Goal: Task Accomplishment & Management: Complete application form

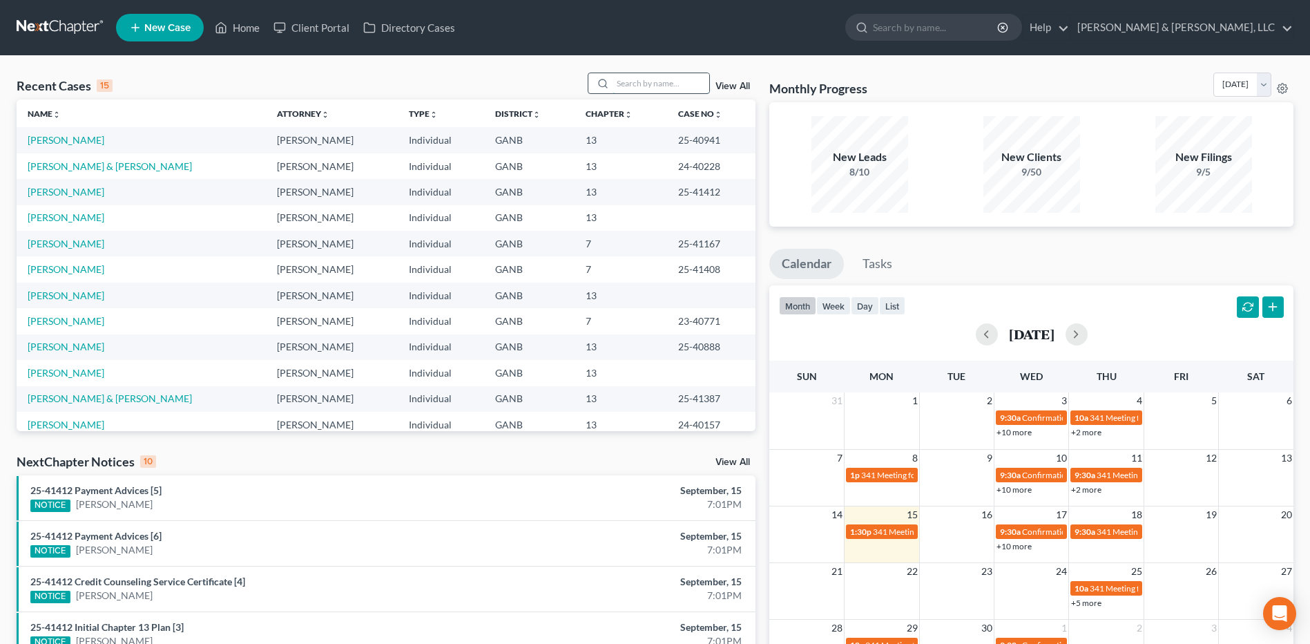
click at [657, 85] on input "search" at bounding box center [661, 83] width 97 height 20
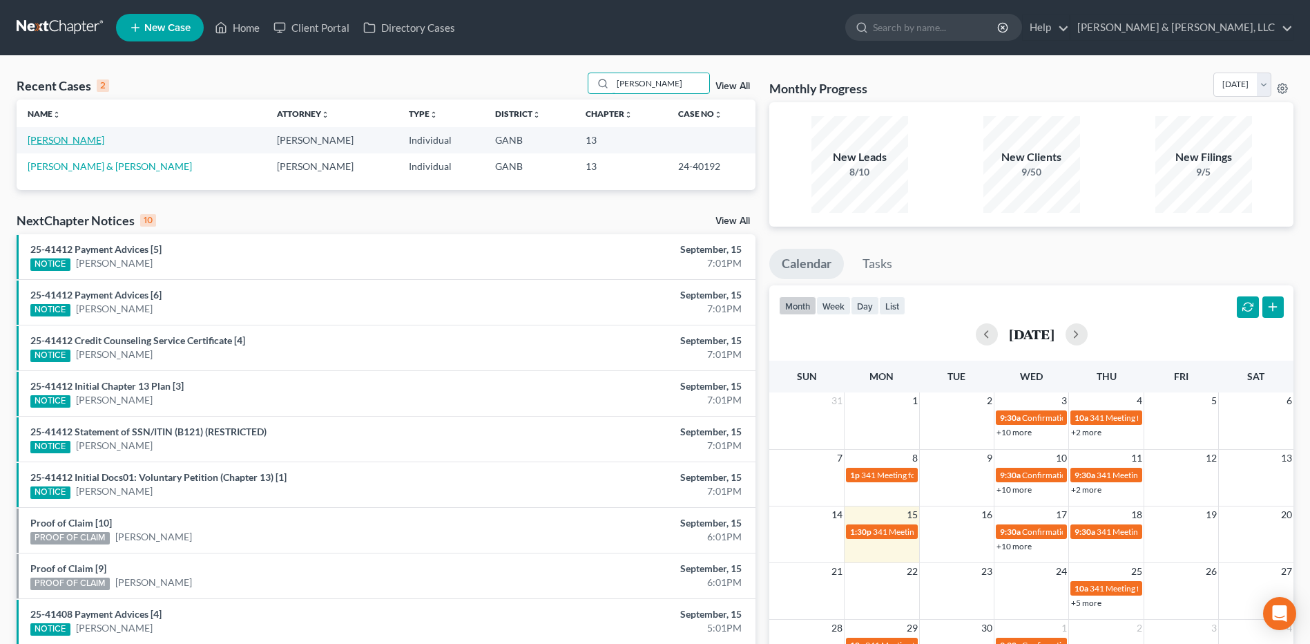
type input "[PERSON_NAME]"
click at [75, 139] on link "[PERSON_NAME]" at bounding box center [66, 140] width 77 height 12
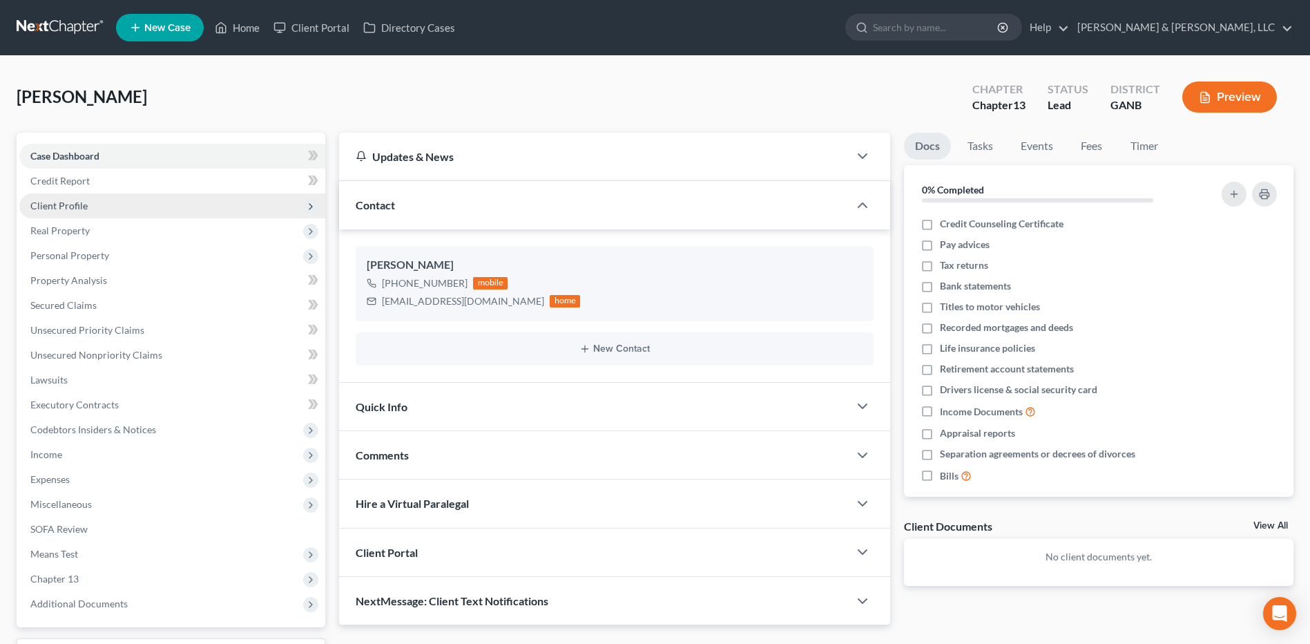
click at [77, 209] on span "Client Profile" at bounding box center [58, 206] width 57 height 12
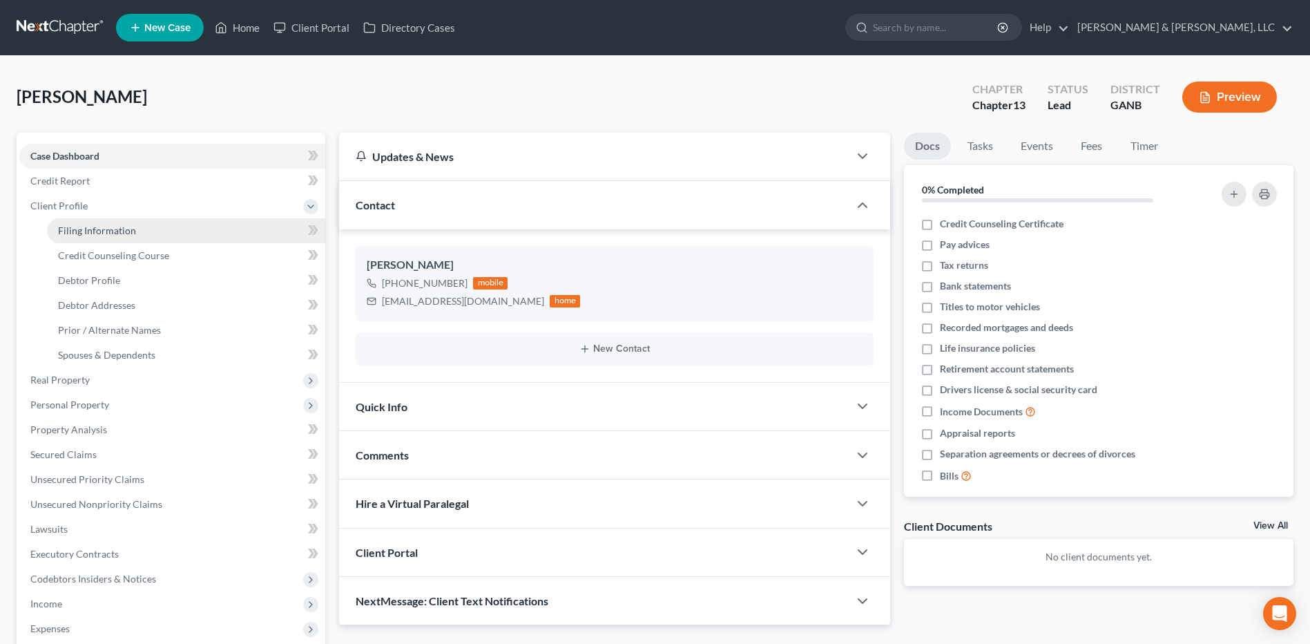
click at [84, 225] on span "Filing Information" at bounding box center [97, 230] width 78 height 12
select select "1"
select select "0"
select select "3"
select select "10"
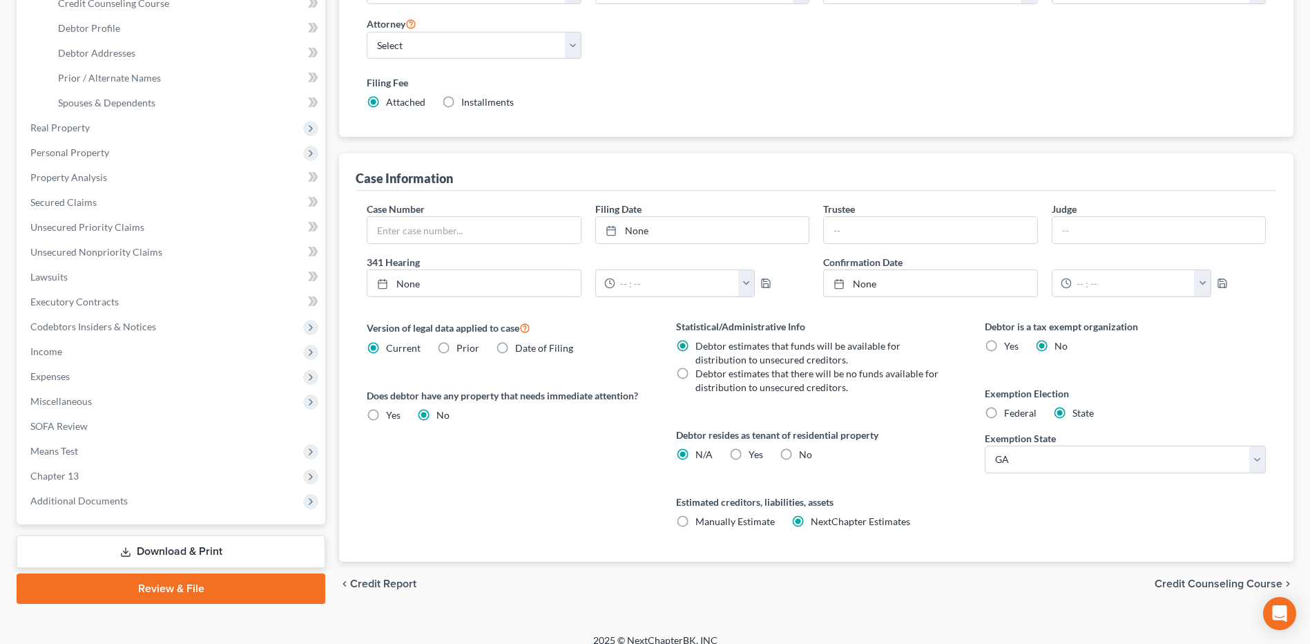
scroll to position [267, 0]
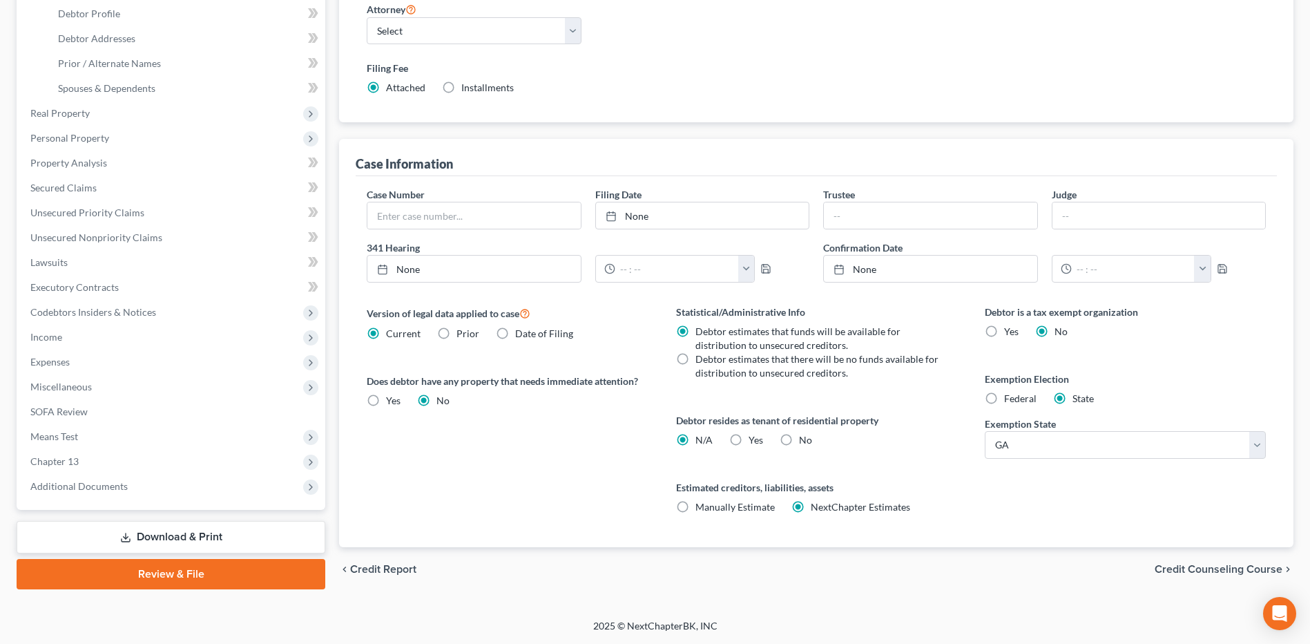
click at [799, 435] on label "No" at bounding box center [805, 440] width 13 height 14
click at [805, 435] on input "No" at bounding box center [809, 437] width 9 height 9
radio input "true"
radio input "false"
click at [1194, 564] on span "Credit Counseling Course" at bounding box center [1219, 569] width 128 height 11
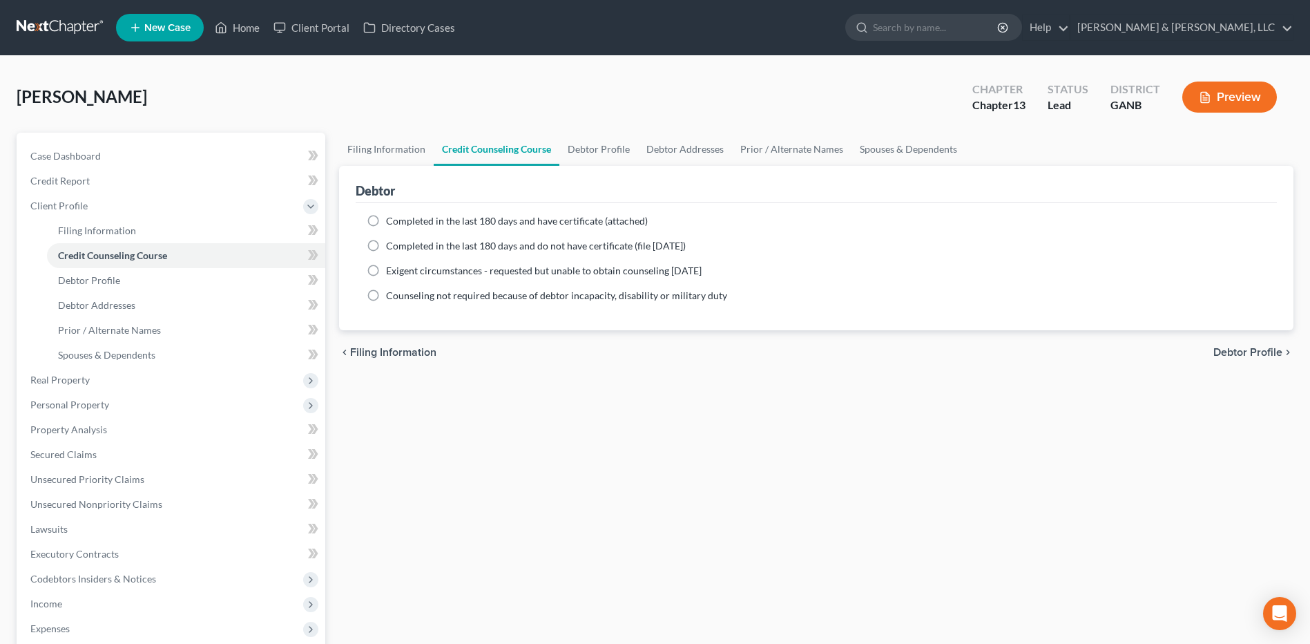
click at [514, 223] on span "Completed in the last 180 days and have certificate (attached)" at bounding box center [517, 221] width 262 height 12
click at [401, 223] on input "Completed in the last 180 days and have certificate (attached)" at bounding box center [396, 218] width 9 height 9
radio input "true"
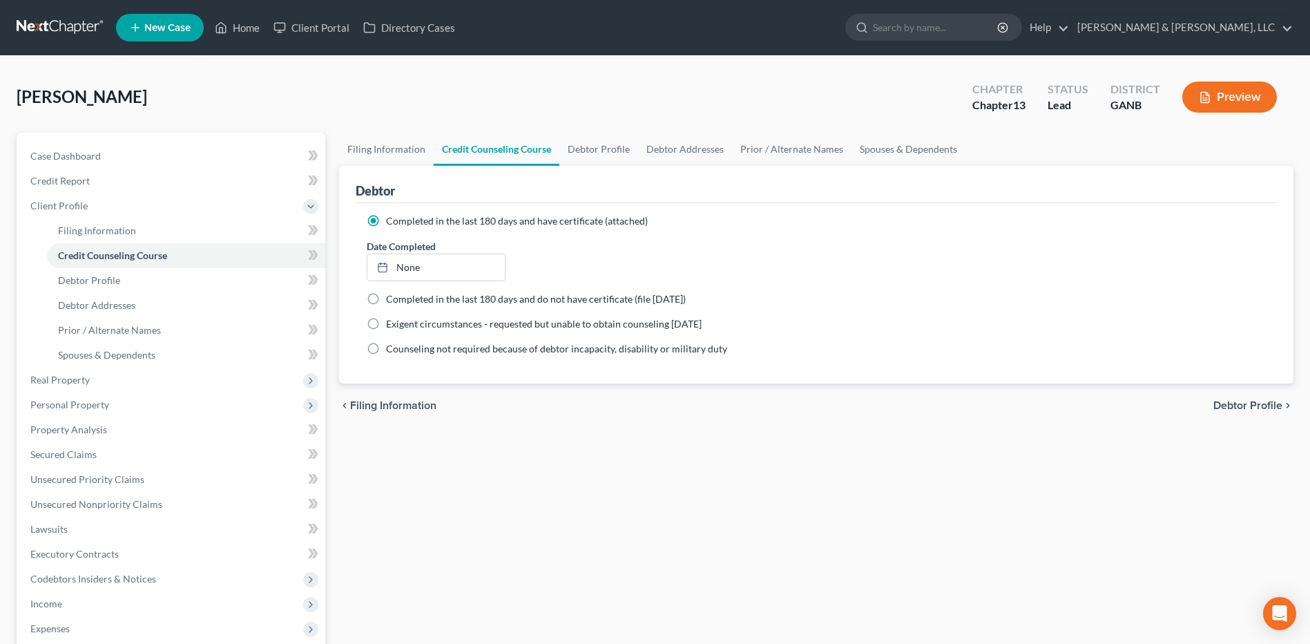
click at [1262, 401] on span "Debtor Profile" at bounding box center [1247, 405] width 69 height 11
select select "0"
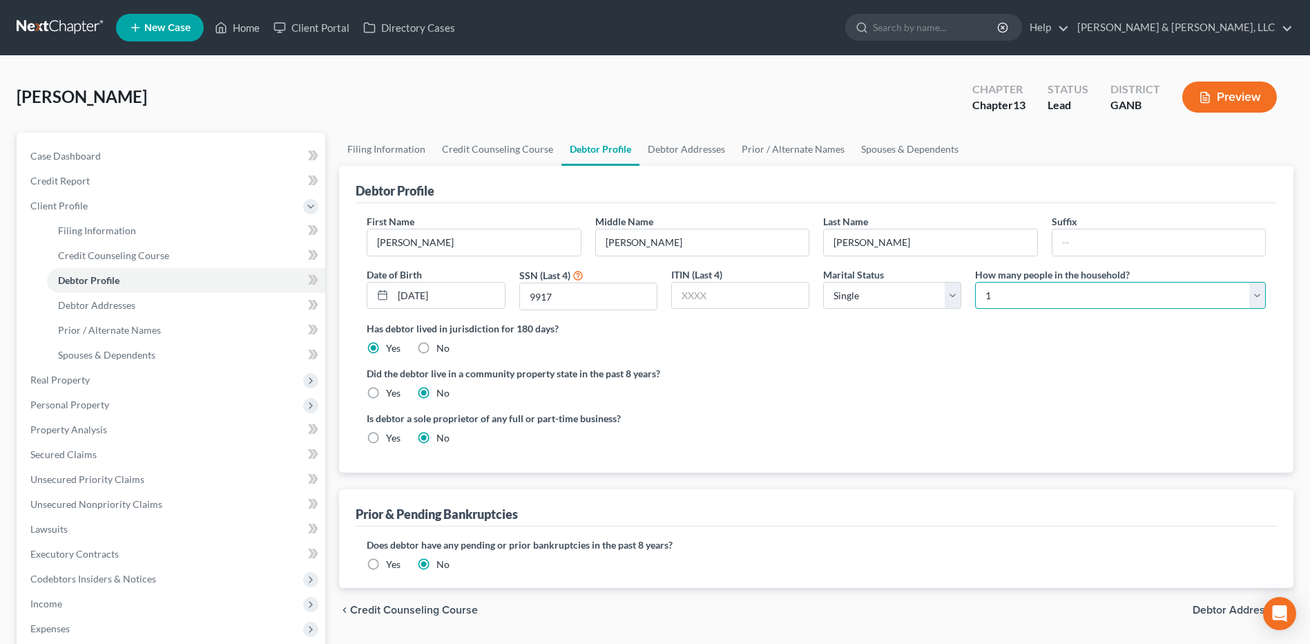
click at [1107, 298] on select "Select 1 2 3 4 5 6 7 8 9 10 11 12 13 14 15 16 17 18 19 20" at bounding box center [1120, 296] width 291 height 28
select select "1"
click at [975, 282] on select "Select 1 2 3 4 5 6 7 8 9 10 11 12 13 14 15 16 17 18 19 20" at bounding box center [1120, 296] width 291 height 28
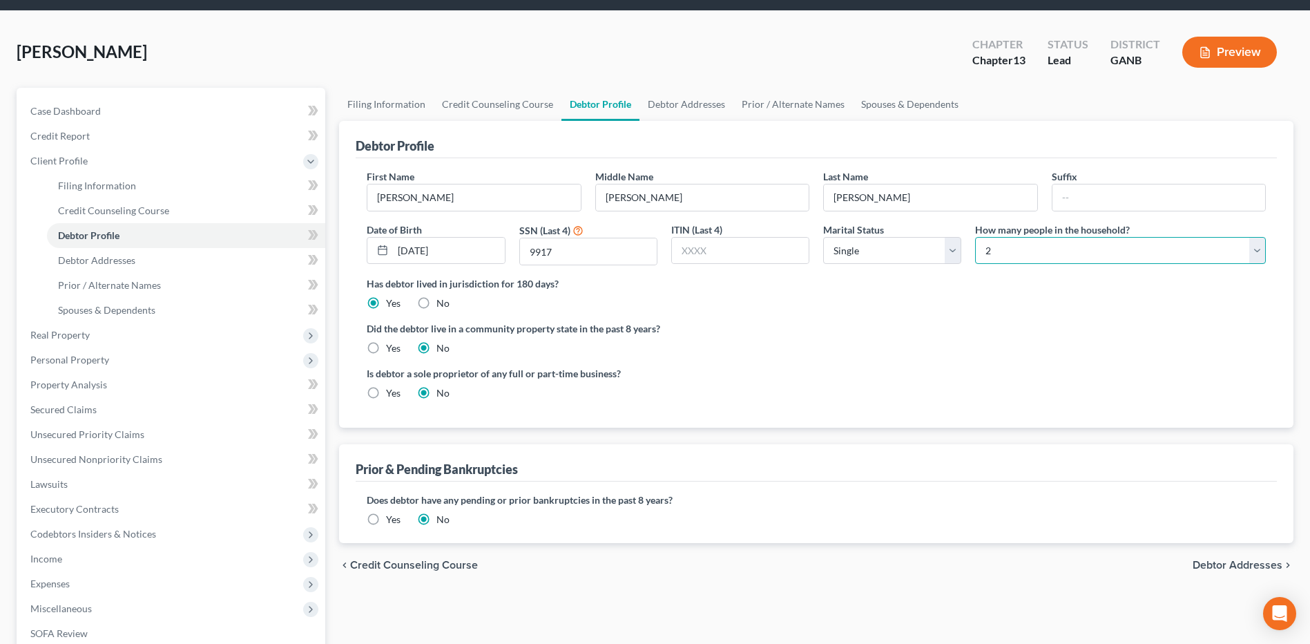
scroll to position [264, 0]
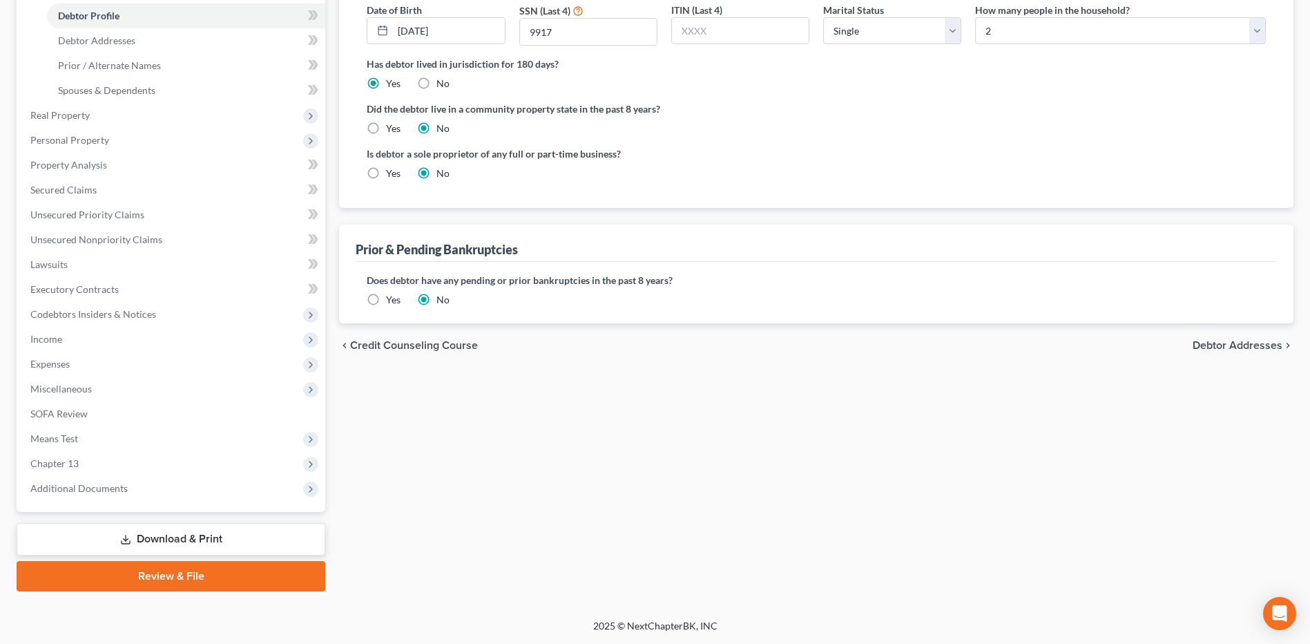
click at [1250, 343] on span "Debtor Addresses" at bounding box center [1238, 345] width 90 height 11
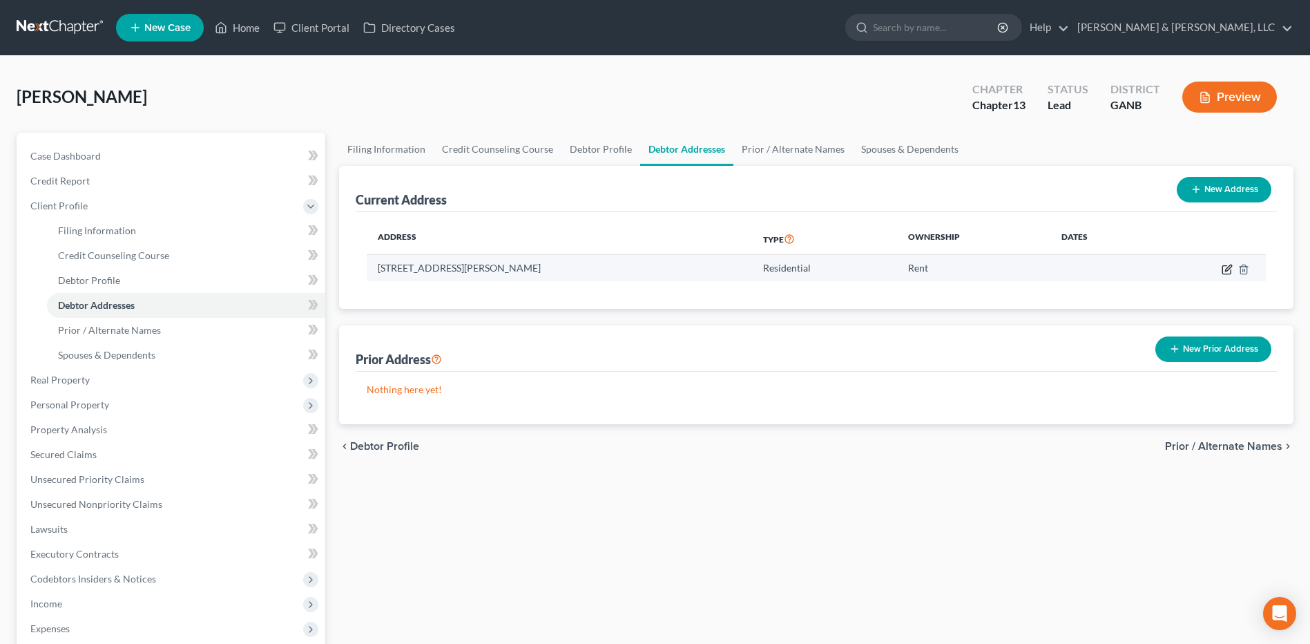
click at [1226, 268] on icon "button" at bounding box center [1227, 269] width 11 height 11
select select "10"
select select "0"
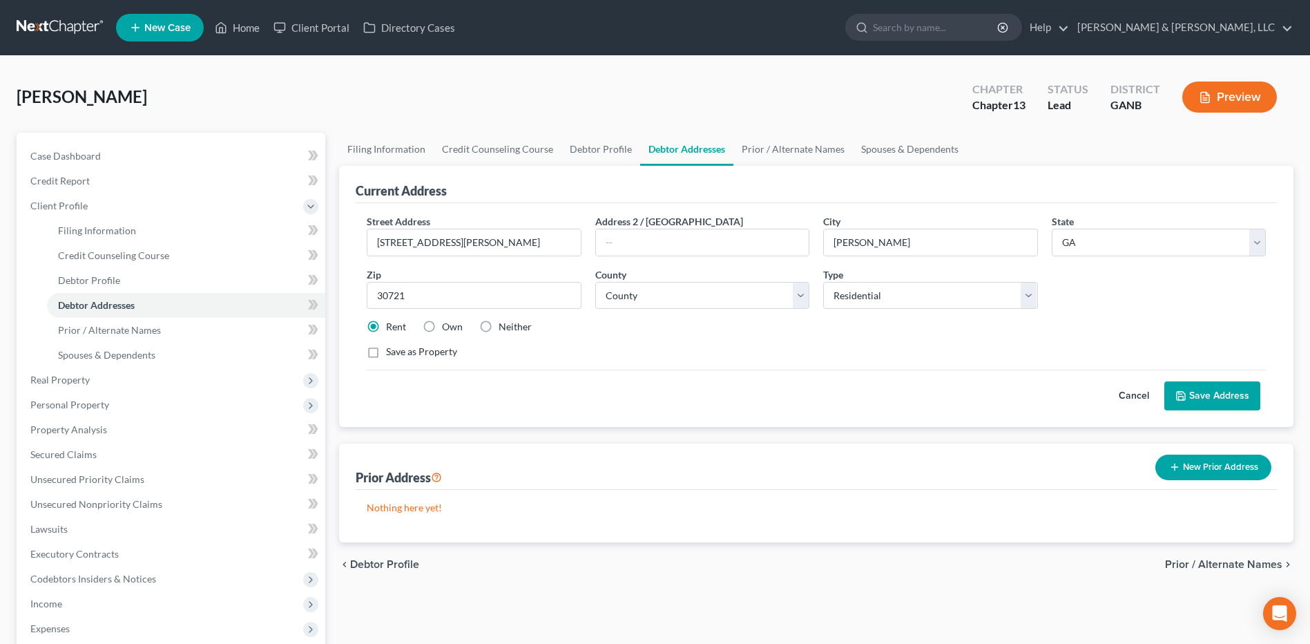
click at [1217, 398] on button "Save Address" at bounding box center [1212, 395] width 96 height 29
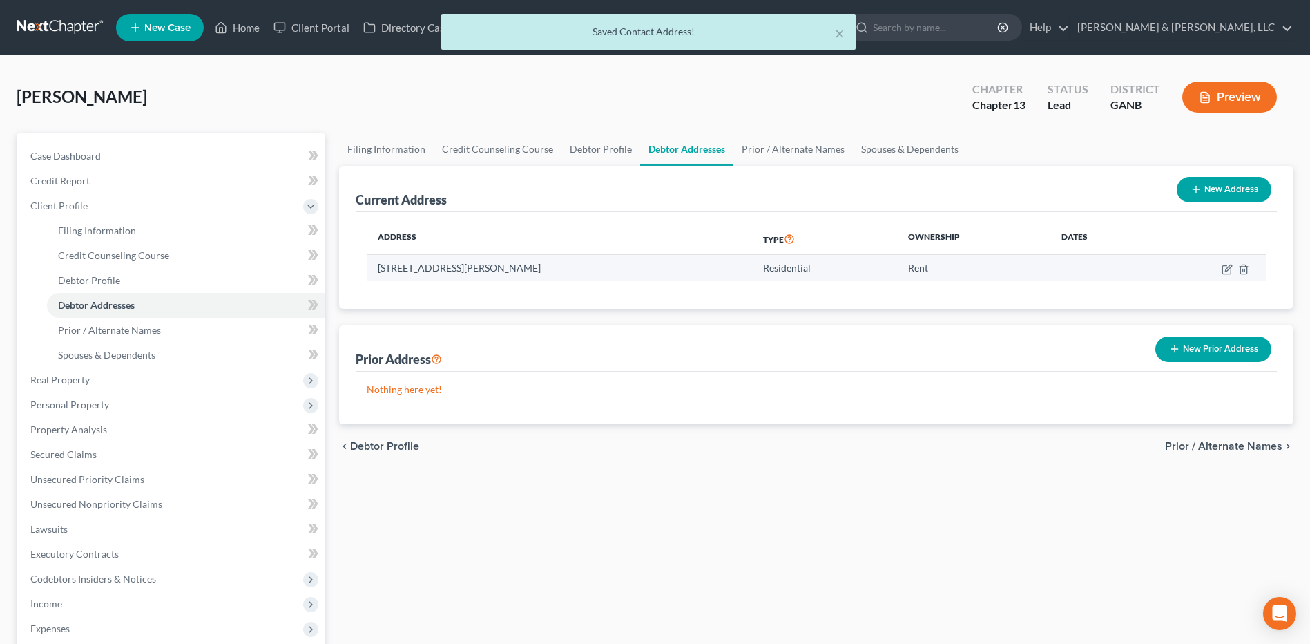
drag, startPoint x: 587, startPoint y: 272, endPoint x: 372, endPoint y: 272, distance: 215.5
click at [372, 272] on td "[STREET_ADDRESS][PERSON_NAME]" at bounding box center [559, 268] width 385 height 26
copy td "[STREET_ADDRESS][PERSON_NAME]"
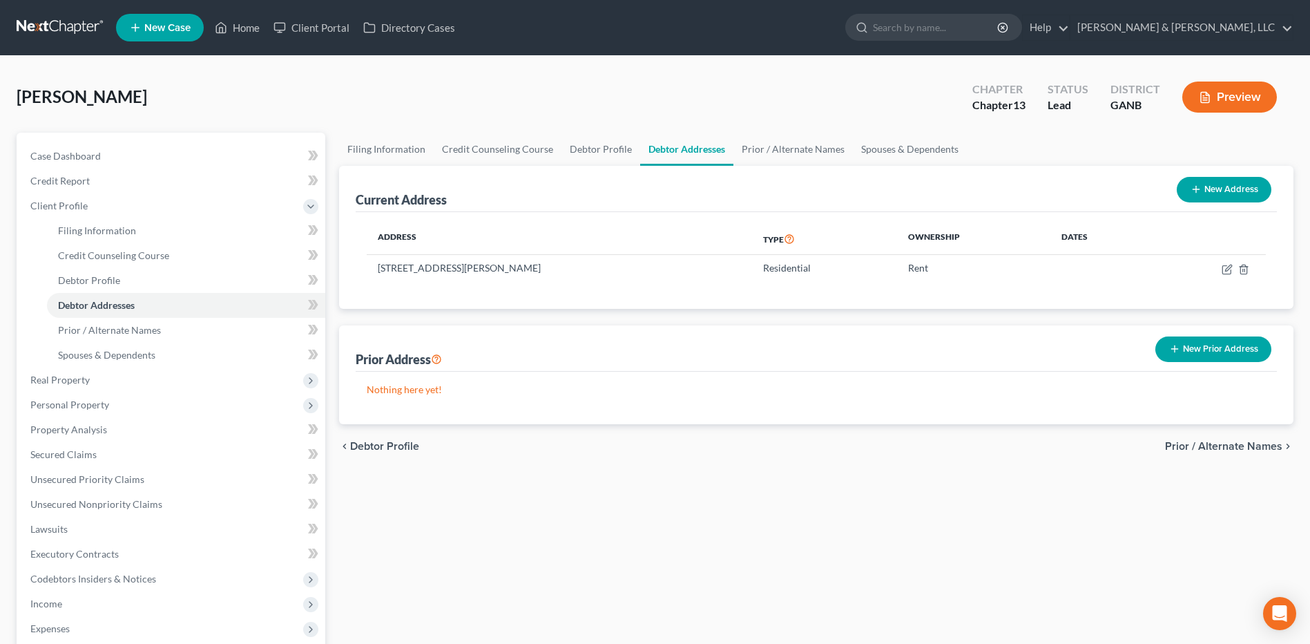
click at [1227, 189] on button "New Address" at bounding box center [1224, 190] width 95 height 26
select select "0"
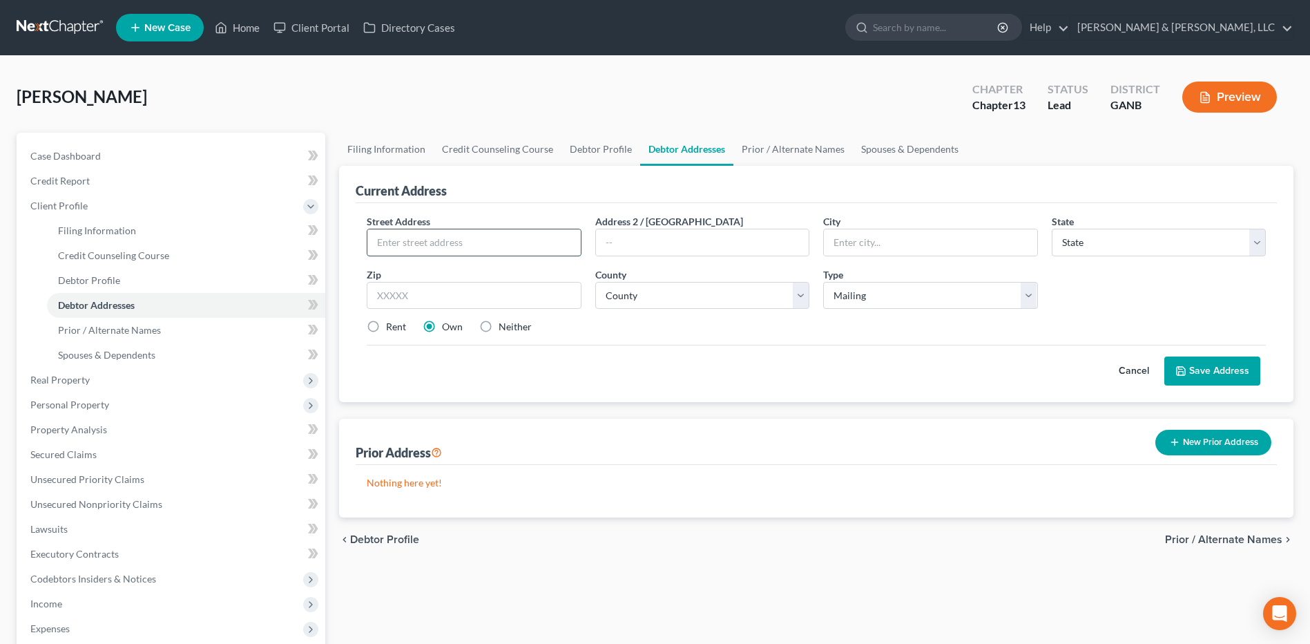
click at [448, 239] on input "text" at bounding box center [473, 242] width 213 height 26
paste input "[STREET_ADDRESS][PERSON_NAME]"
drag, startPoint x: 573, startPoint y: 242, endPoint x: 492, endPoint y: 253, distance: 81.6
click at [492, 253] on input "[STREET_ADDRESS][PERSON_NAME]" at bounding box center [473, 242] width 213 height 26
type input "[STREET_ADDRESS][PERSON_NAME]"
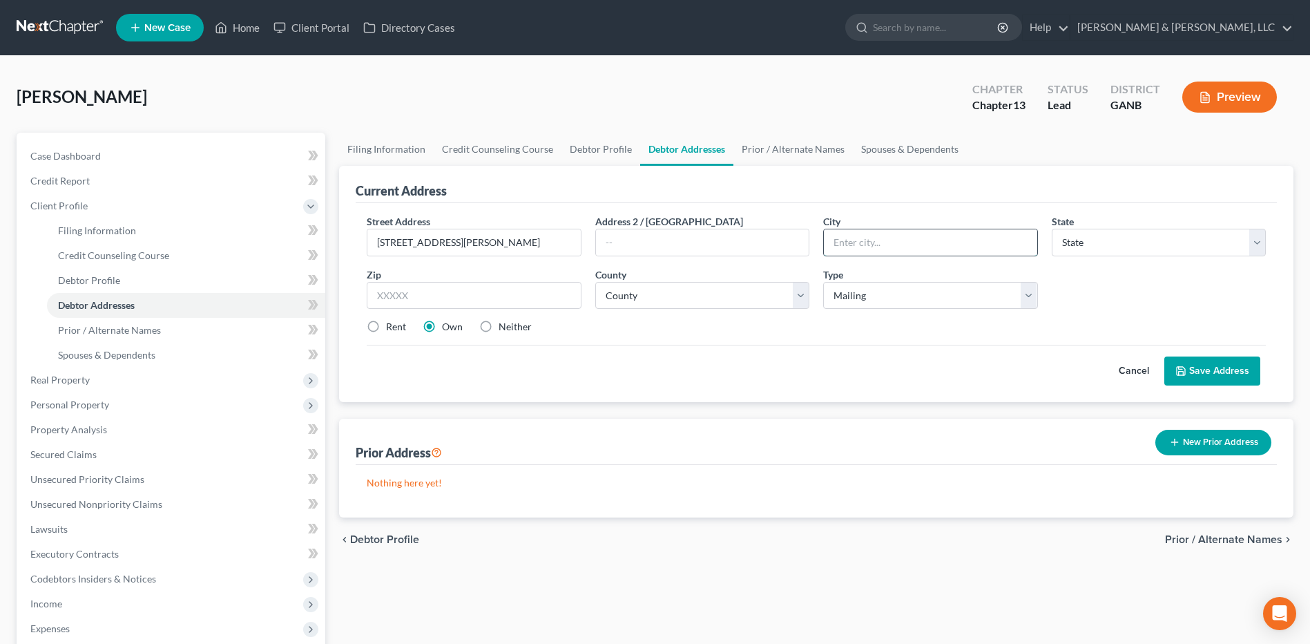
click at [941, 240] on input "text" at bounding box center [930, 242] width 213 height 26
type input "30721"
click at [914, 329] on div "Rent Own Neither" at bounding box center [816, 327] width 913 height 14
drag, startPoint x: 881, startPoint y: 243, endPoint x: 769, endPoint y: 243, distance: 112.6
click at [769, 243] on div "Street Address * [GEOGRAPHIC_DATA][PERSON_NAME] Rd Address 2 / [GEOGRAPHIC_DATA…" at bounding box center [816, 279] width 913 height 131
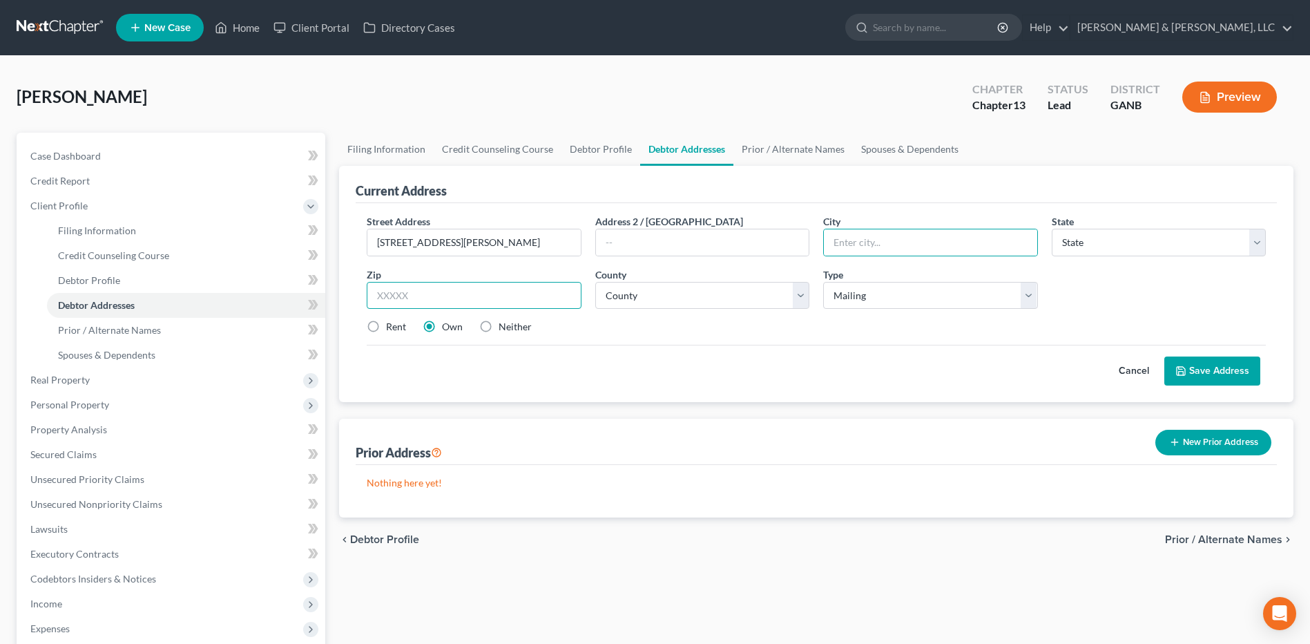
click at [552, 287] on input "text" at bounding box center [474, 296] width 214 height 28
type input "30721"
type input "[PERSON_NAME]"
select select "10"
click at [686, 360] on div "Cancel Save Address" at bounding box center [816, 365] width 899 height 41
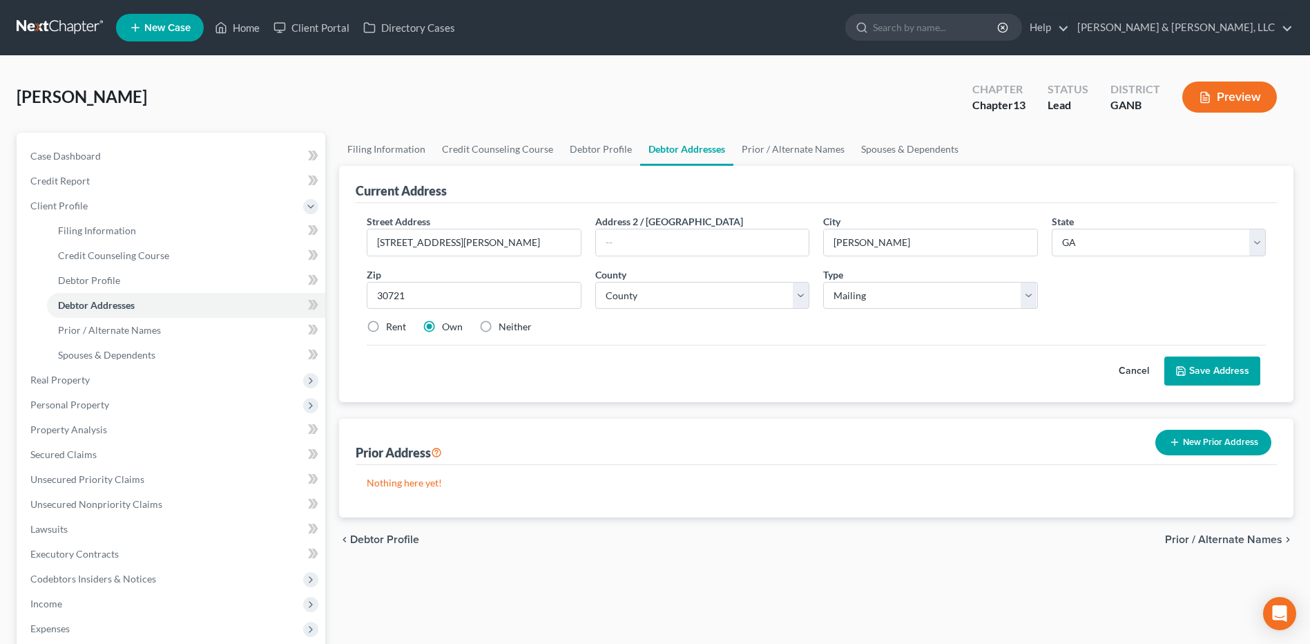
click at [499, 324] on label "Neither" at bounding box center [515, 327] width 33 height 14
click at [504, 324] on input "Neither" at bounding box center [508, 324] width 9 height 9
radio input "true"
click at [739, 305] on select "County [GEOGRAPHIC_DATA] [GEOGRAPHIC_DATA] [GEOGRAPHIC_DATA] [GEOGRAPHIC_DATA] …" at bounding box center [702, 296] width 214 height 28
select select "154"
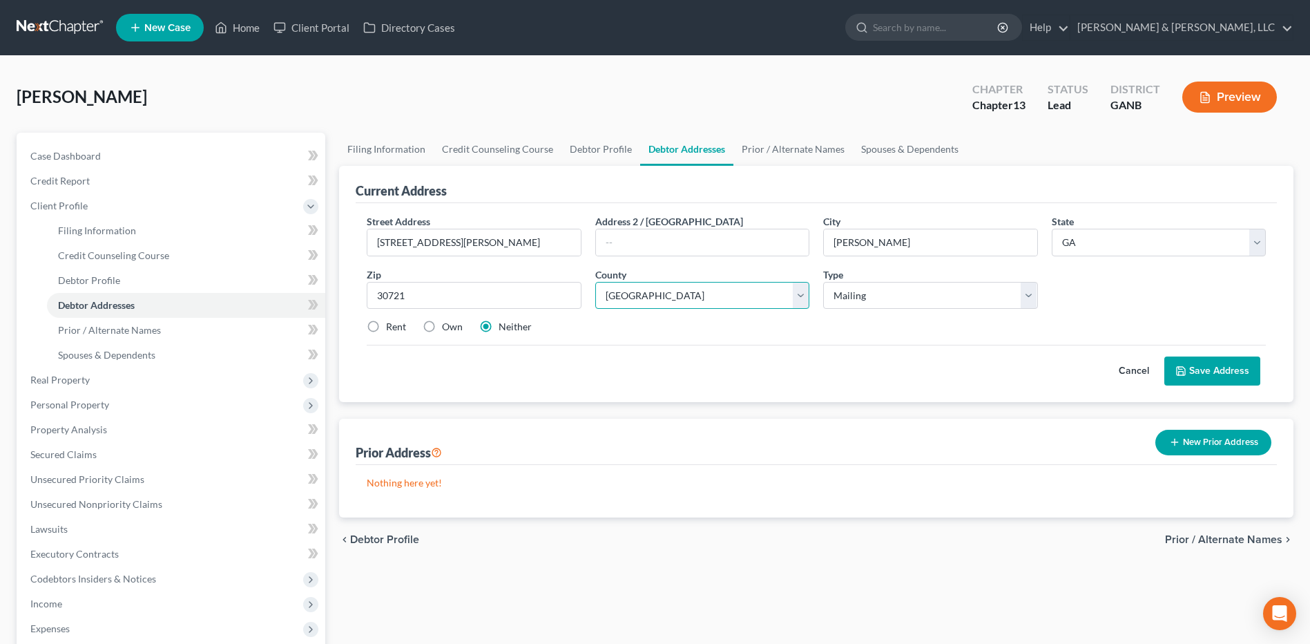
click at [595, 282] on select "County [GEOGRAPHIC_DATA] [GEOGRAPHIC_DATA] [GEOGRAPHIC_DATA] [GEOGRAPHIC_DATA] …" at bounding box center [702, 296] width 214 height 28
click at [1225, 369] on button "Save Address" at bounding box center [1212, 370] width 96 height 29
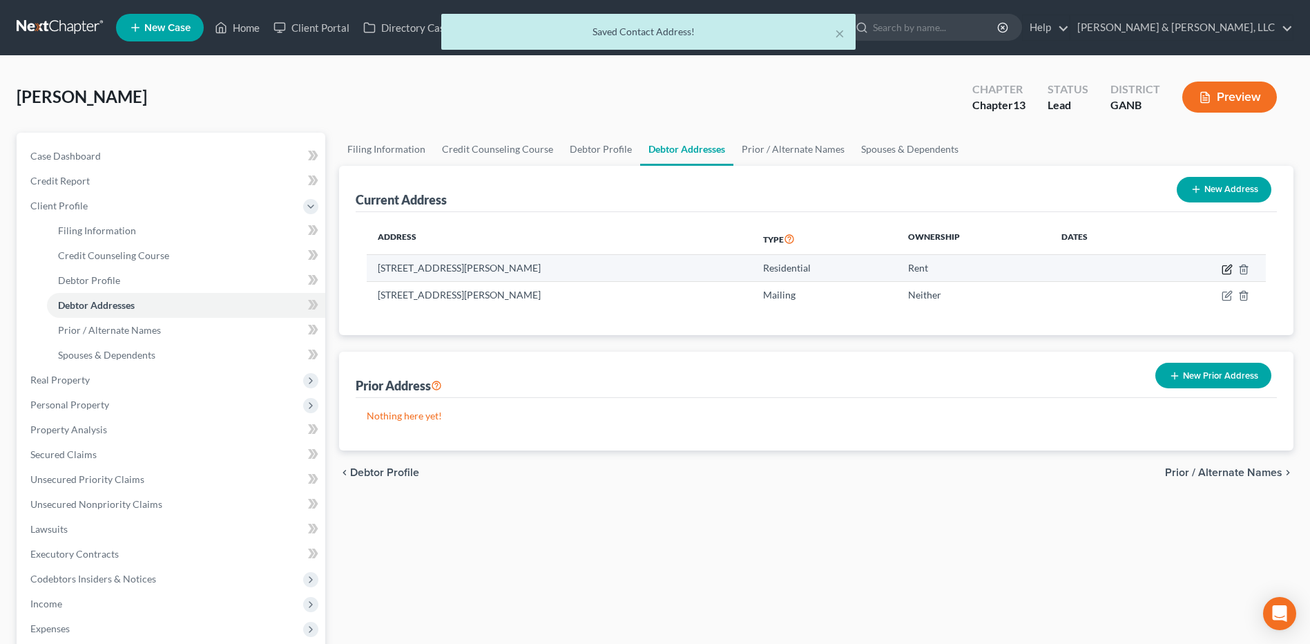
click at [1226, 269] on icon "button" at bounding box center [1227, 269] width 11 height 11
select select "10"
select select "154"
select select "0"
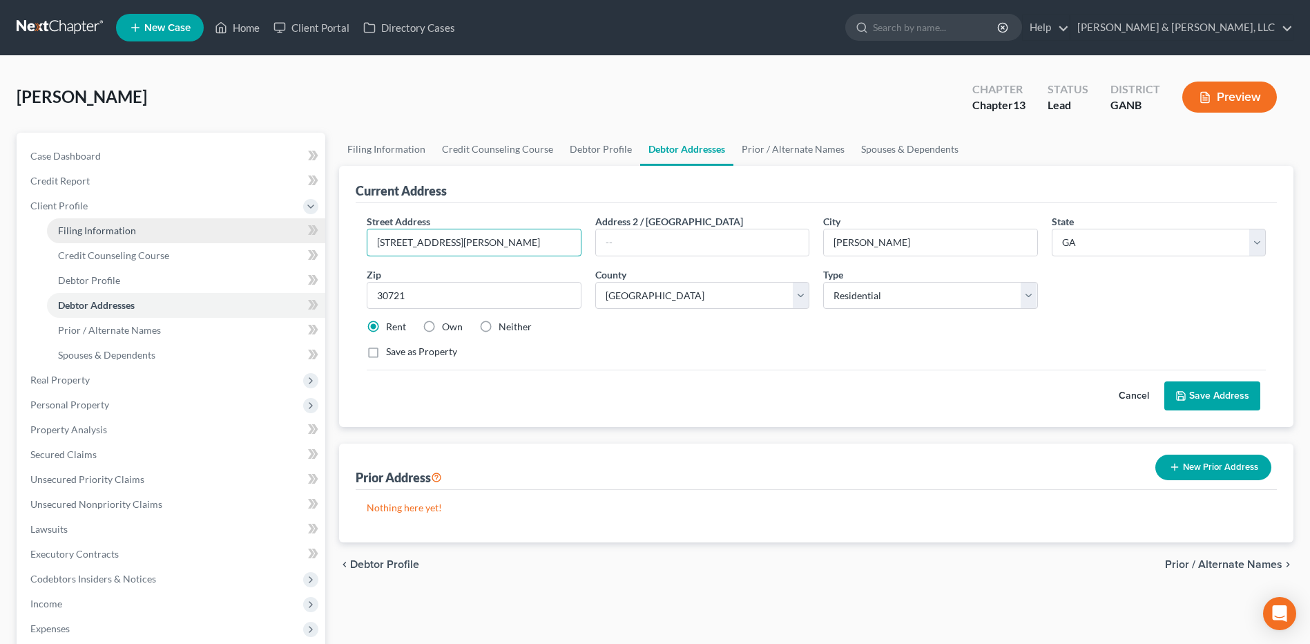
drag, startPoint x: 530, startPoint y: 229, endPoint x: 238, endPoint y: 233, distance: 292.2
click at [238, 234] on div "Petition Navigation Case Dashboard Payments Invoices Payments Payments Credit R…" at bounding box center [655, 494] width 1291 height 723
drag, startPoint x: 499, startPoint y: 248, endPoint x: 288, endPoint y: 253, distance: 210.7
click at [288, 253] on div "Petition Navigation Case Dashboard Payments Invoices Payments Payments Credit R…" at bounding box center [655, 494] width 1291 height 723
click at [523, 241] on input "211 [PERSON_NAME] [PERSON_NAME] Dr." at bounding box center [473, 242] width 213 height 26
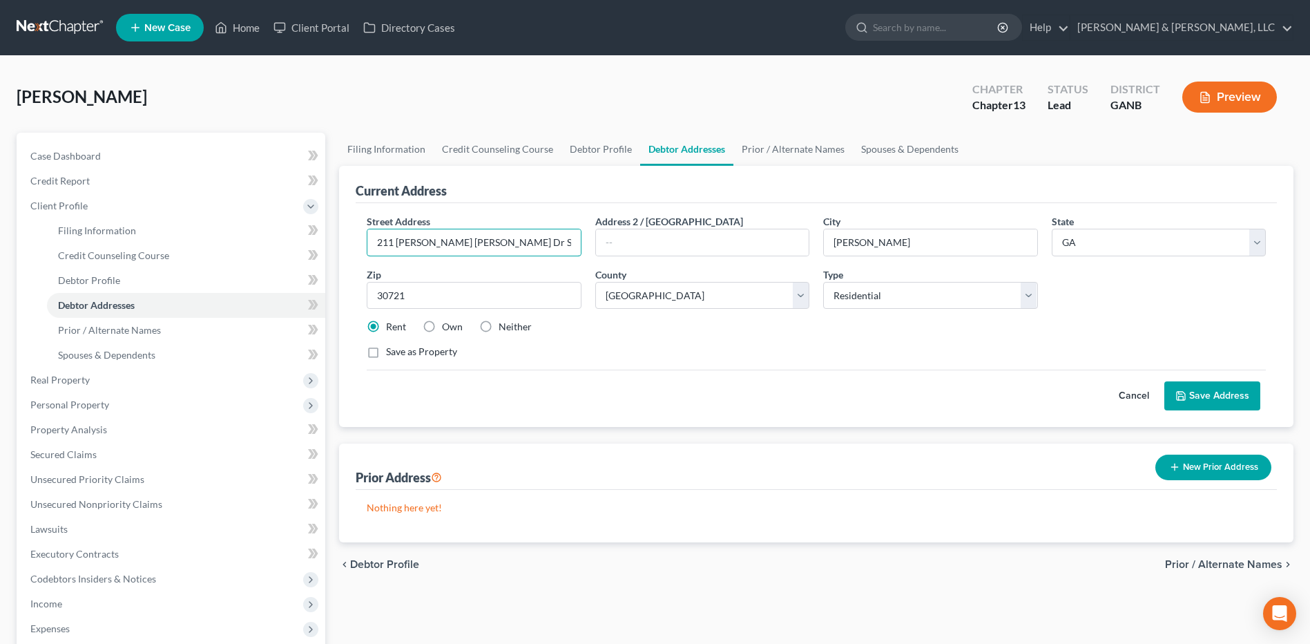
type input "211 [PERSON_NAME] [PERSON_NAME] Dr SE"
click at [442, 328] on label "Own" at bounding box center [452, 327] width 21 height 14
click at [448, 328] on input "Own" at bounding box center [452, 324] width 9 height 9
radio input "true"
click at [388, 355] on label "Save as Property" at bounding box center [421, 352] width 71 height 14
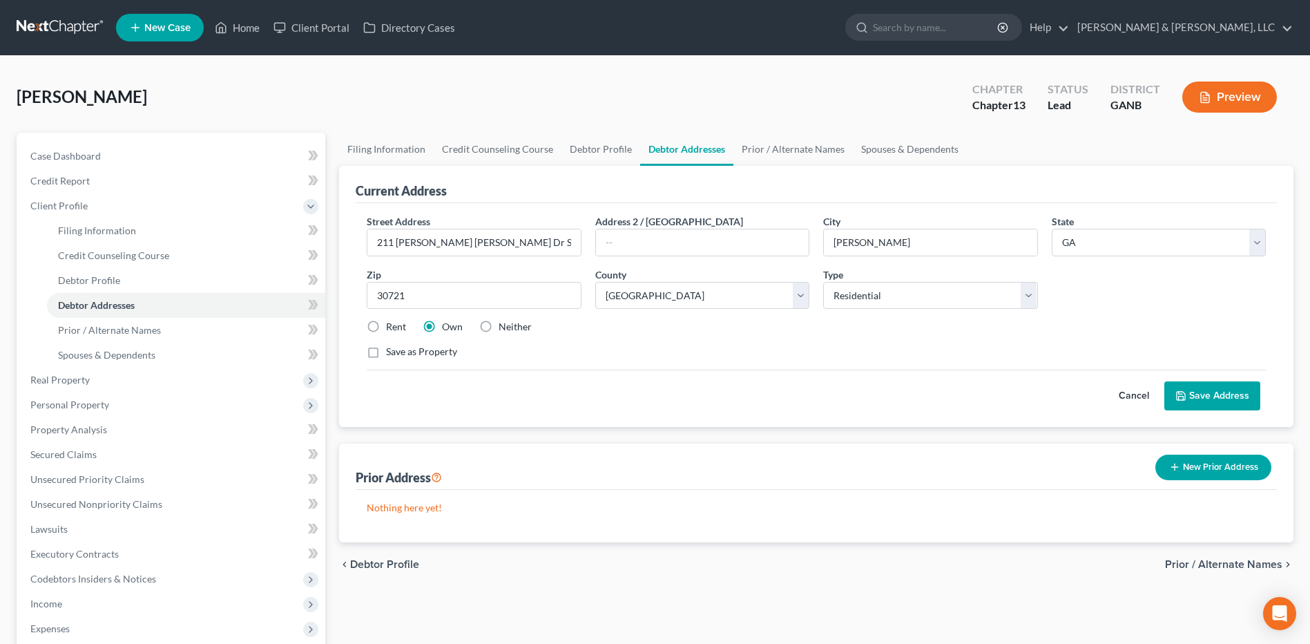
click at [392, 354] on input "Save as Property" at bounding box center [396, 349] width 9 height 9
checkbox input "true"
click at [1217, 388] on button "Save Address" at bounding box center [1212, 395] width 96 height 29
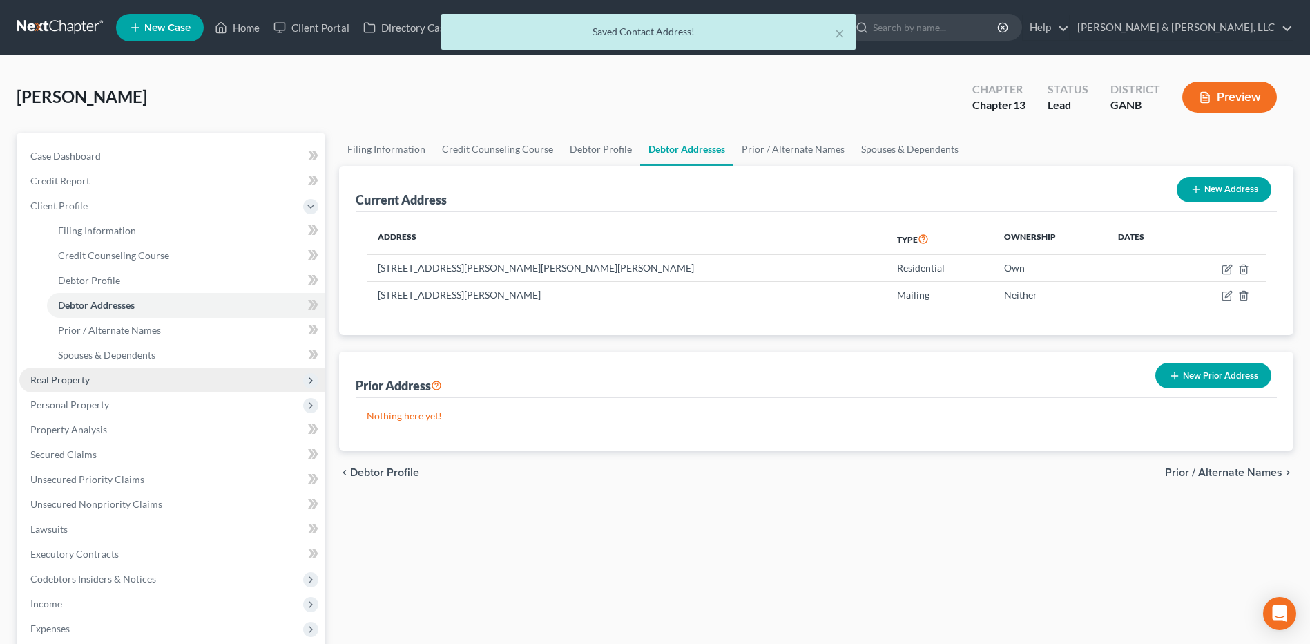
click at [137, 383] on span "Real Property" at bounding box center [172, 379] width 306 height 25
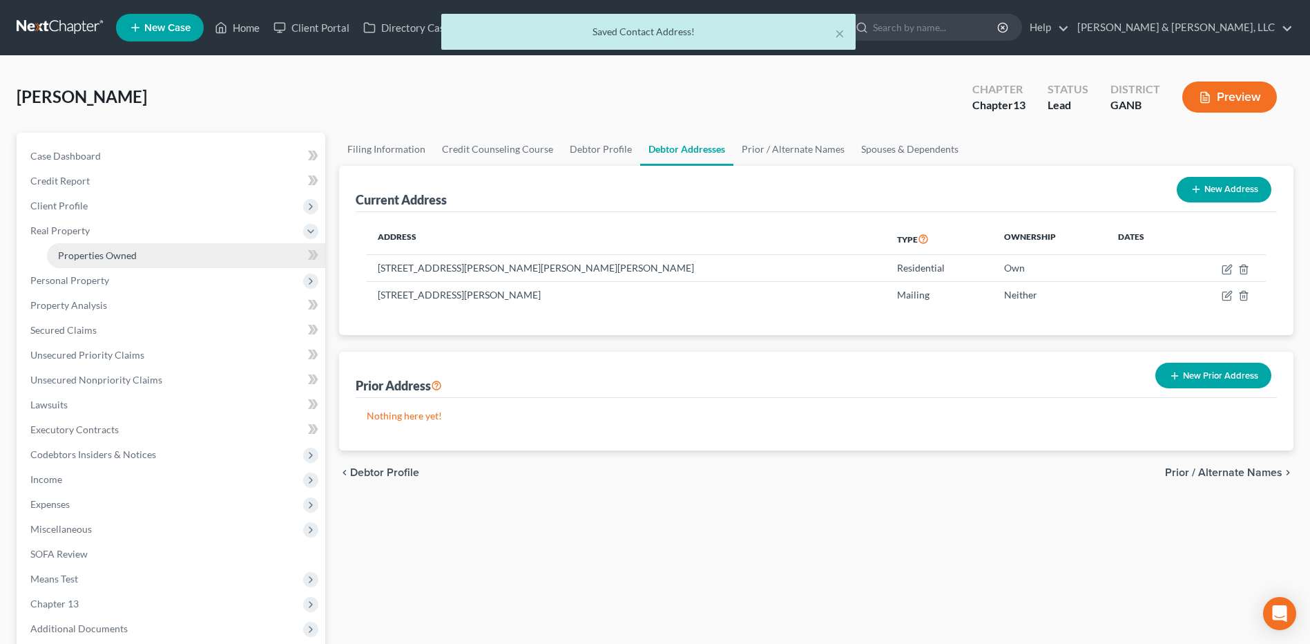
click at [162, 265] on link "Properties Owned" at bounding box center [186, 255] width 278 height 25
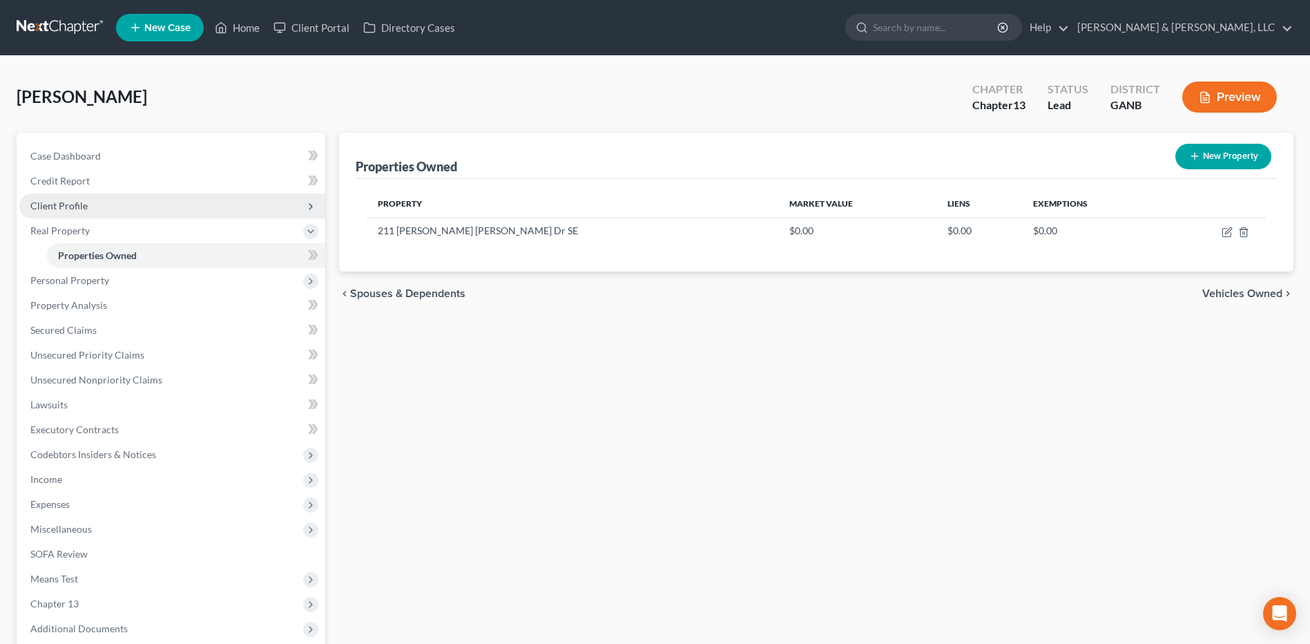
click at [121, 208] on span "Client Profile" at bounding box center [172, 205] width 306 height 25
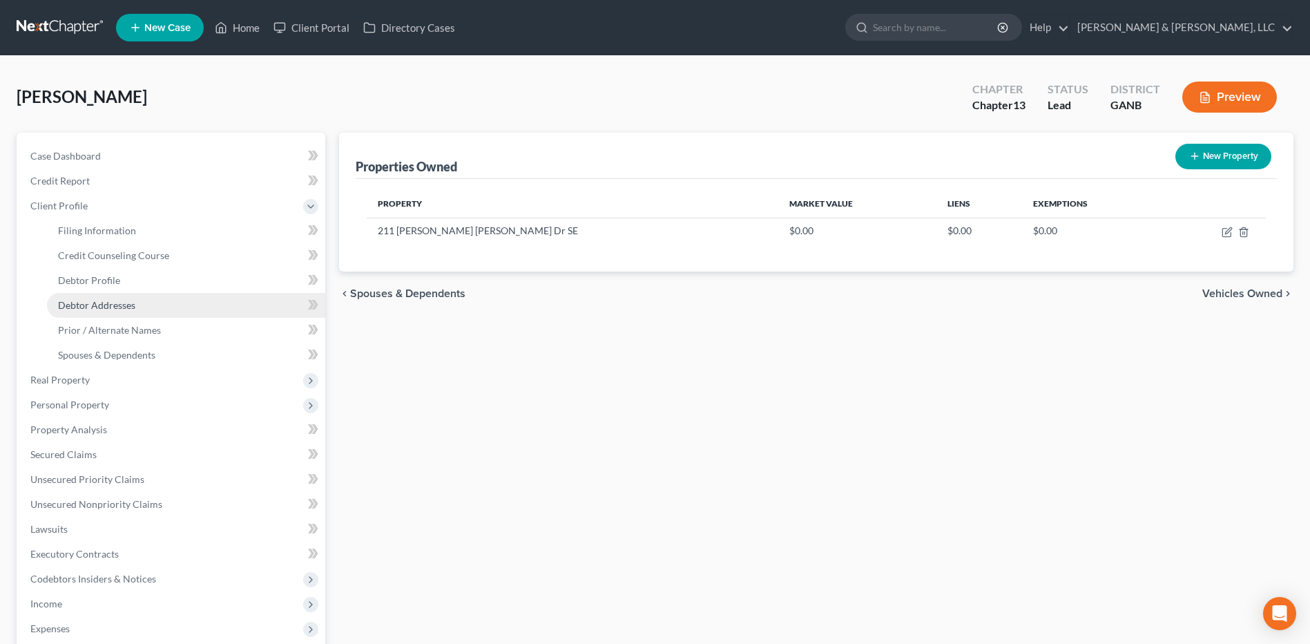
click at [104, 296] on link "Debtor Addresses" at bounding box center [186, 305] width 278 height 25
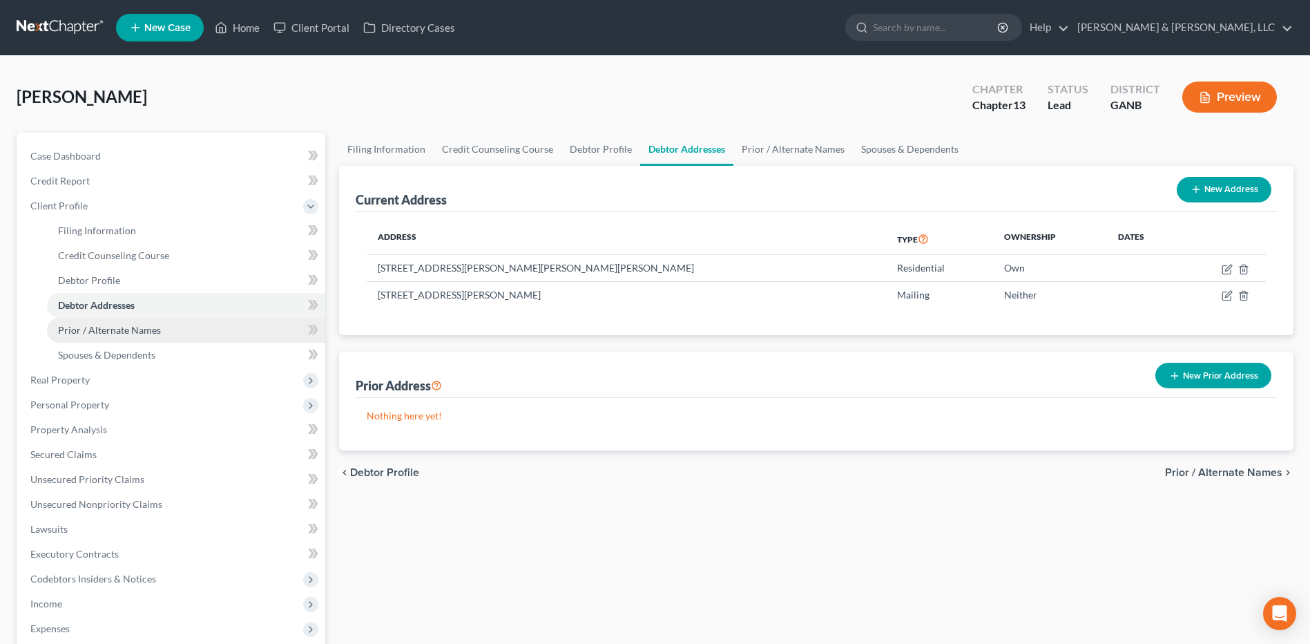
click at [121, 322] on link "Prior / Alternate Names" at bounding box center [186, 330] width 278 height 25
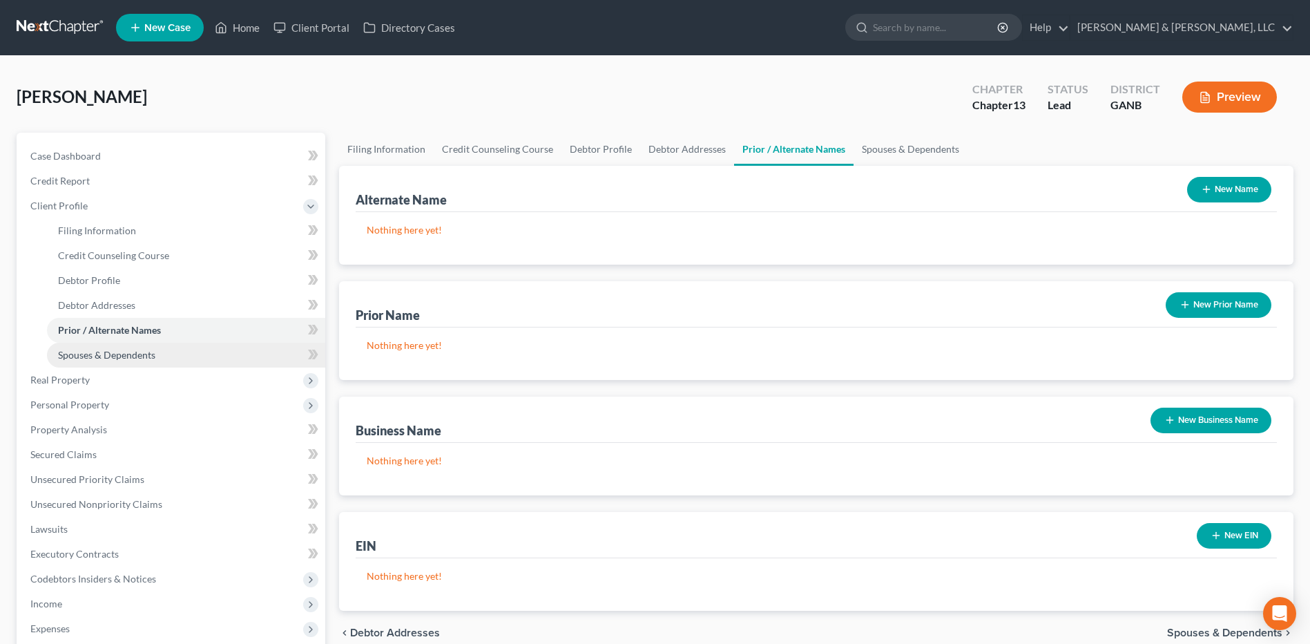
click at [129, 355] on span "Spouses & Dependents" at bounding box center [106, 355] width 97 height 12
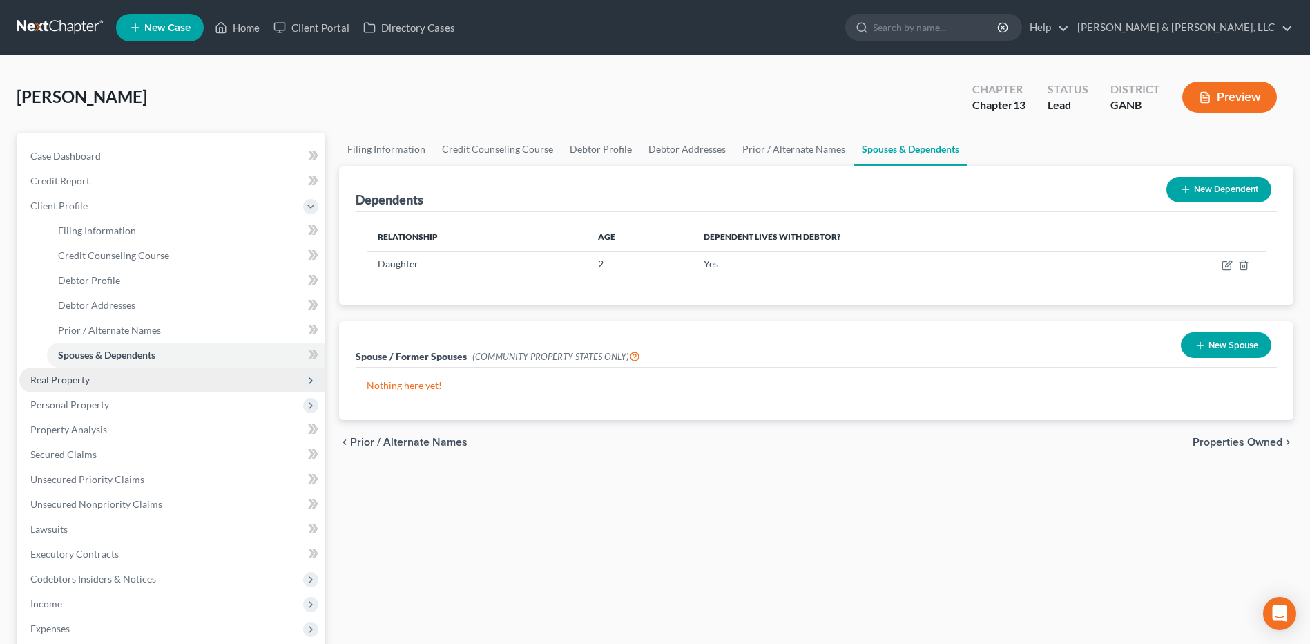
click at [173, 380] on span "Real Property" at bounding box center [172, 379] width 306 height 25
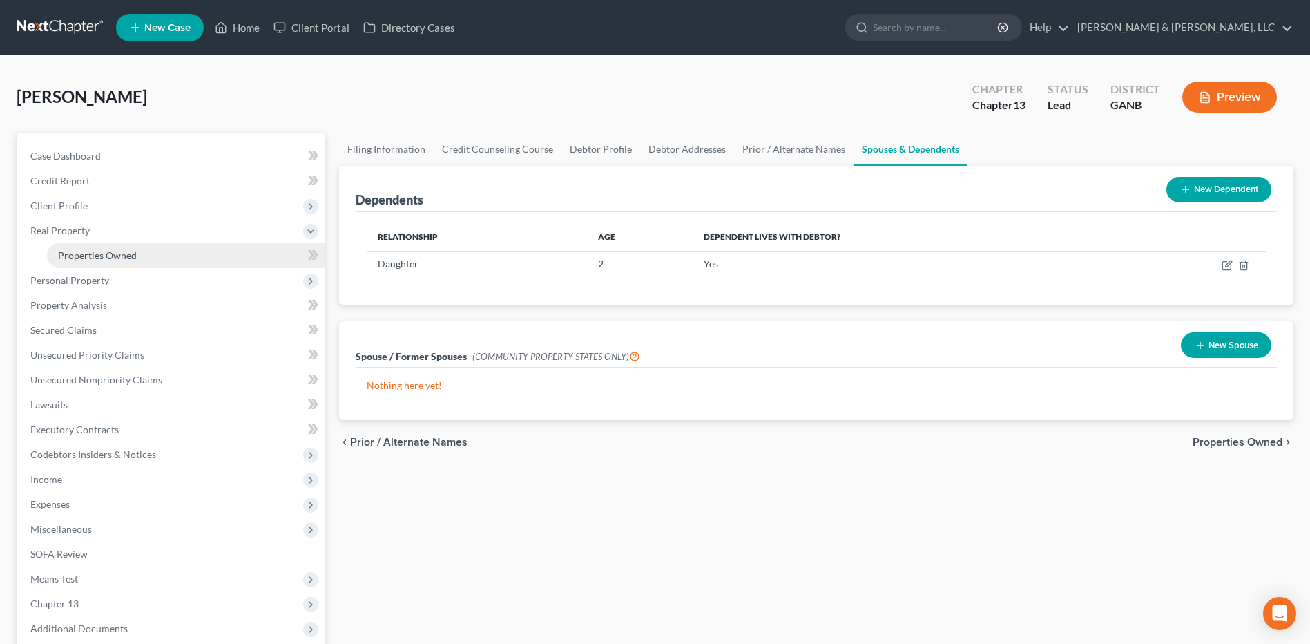
click at [131, 258] on span "Properties Owned" at bounding box center [97, 255] width 79 height 12
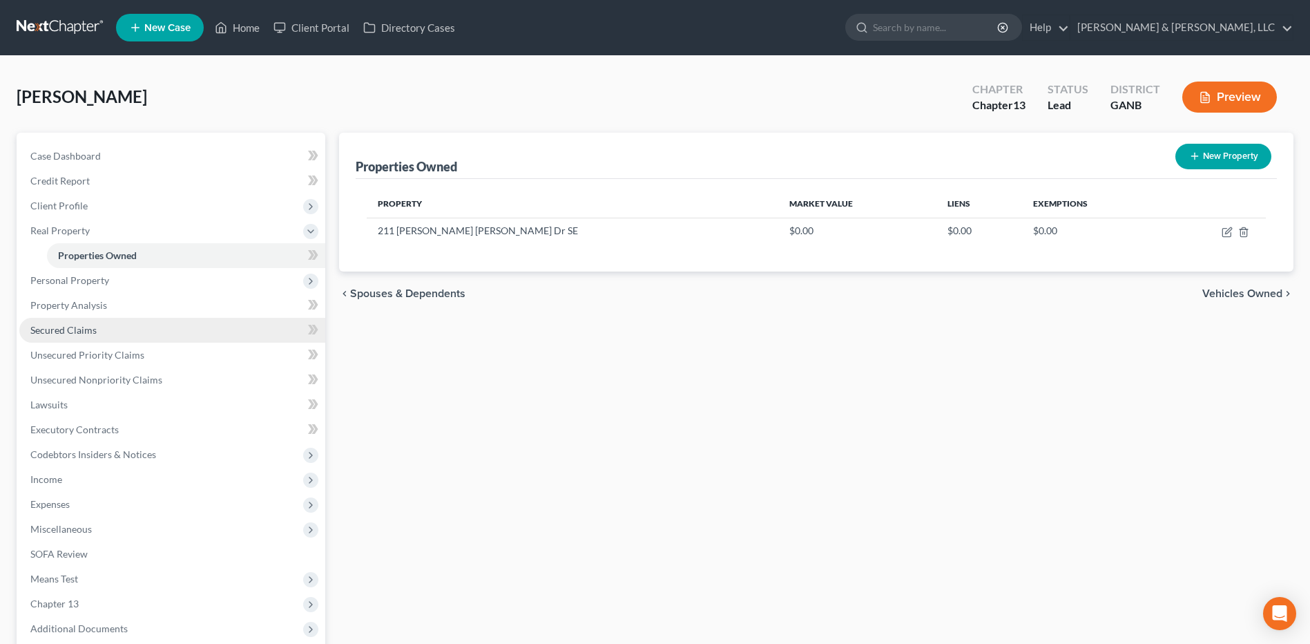
click at [83, 338] on link "Secured Claims" at bounding box center [172, 330] width 306 height 25
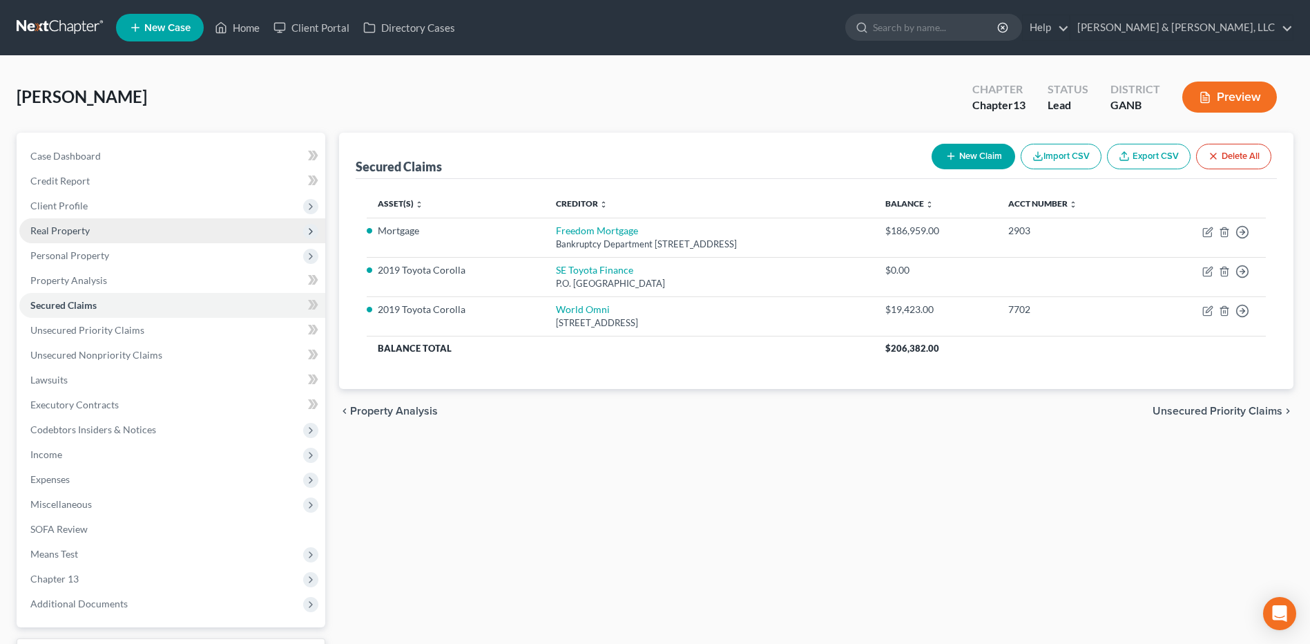
click at [137, 235] on span "Real Property" at bounding box center [172, 230] width 306 height 25
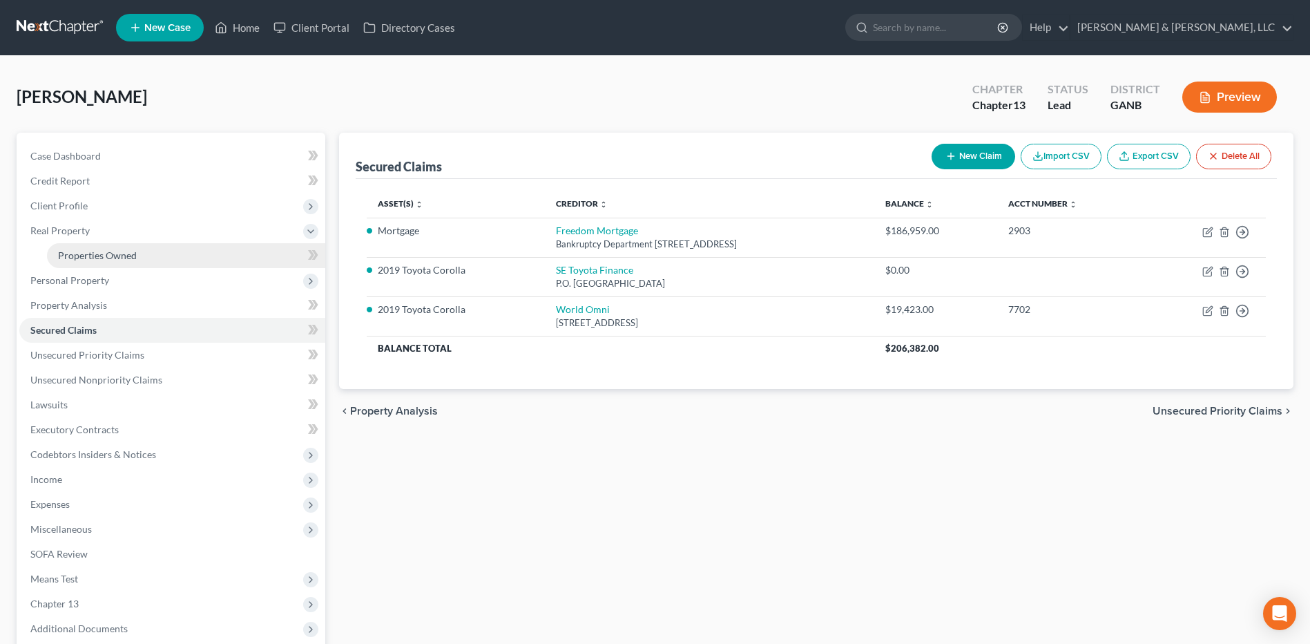
click at [133, 246] on link "Properties Owned" at bounding box center [186, 255] width 278 height 25
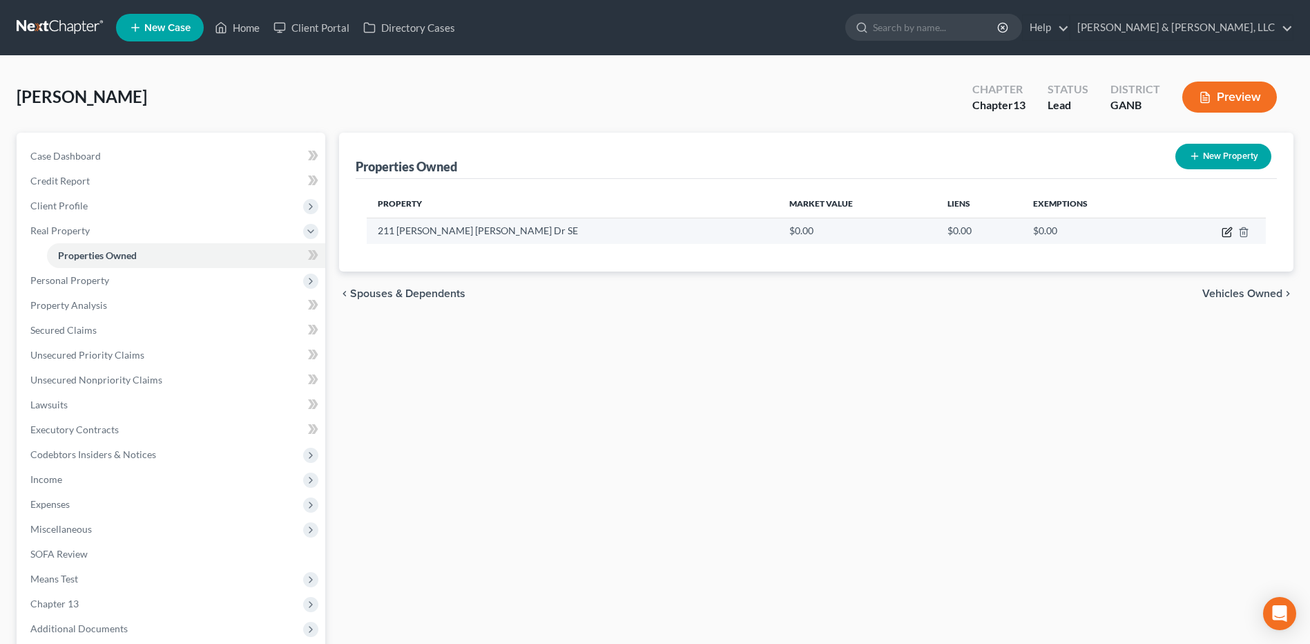
click at [1222, 233] on icon "button" at bounding box center [1227, 232] width 11 height 11
select select "10"
select select "154"
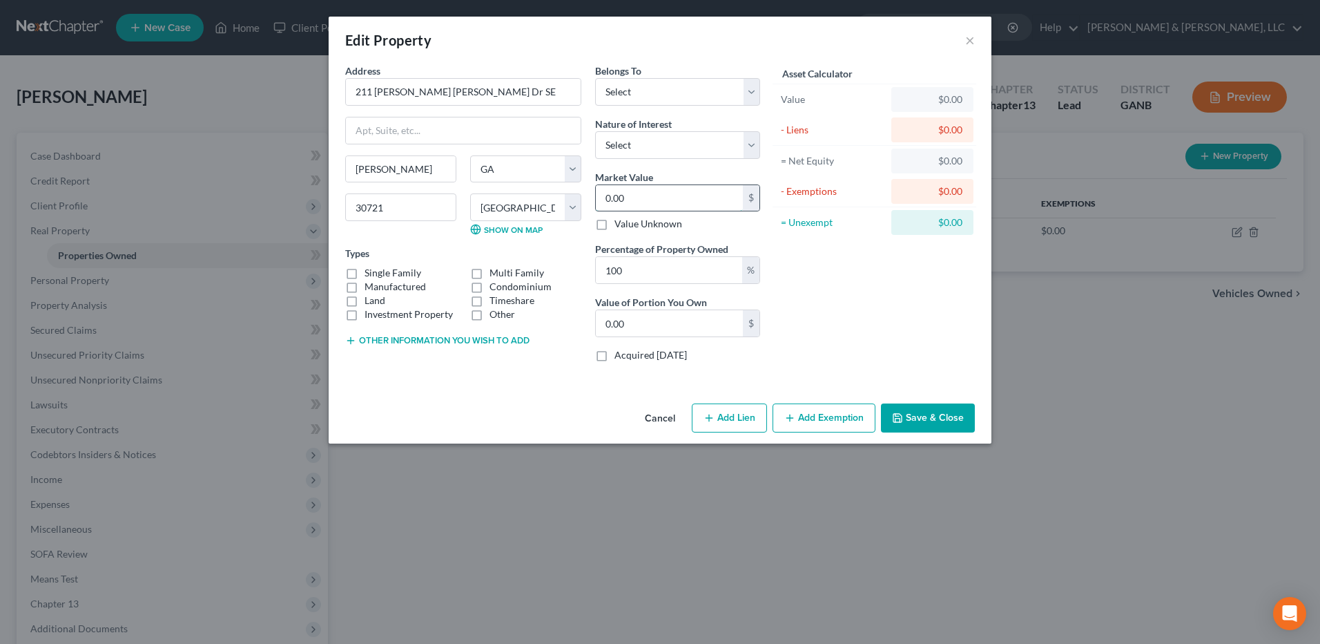
click at [650, 202] on input "0.00" at bounding box center [669, 198] width 147 height 26
type input "1"
type input "1.00"
type input "17"
type input "17.00"
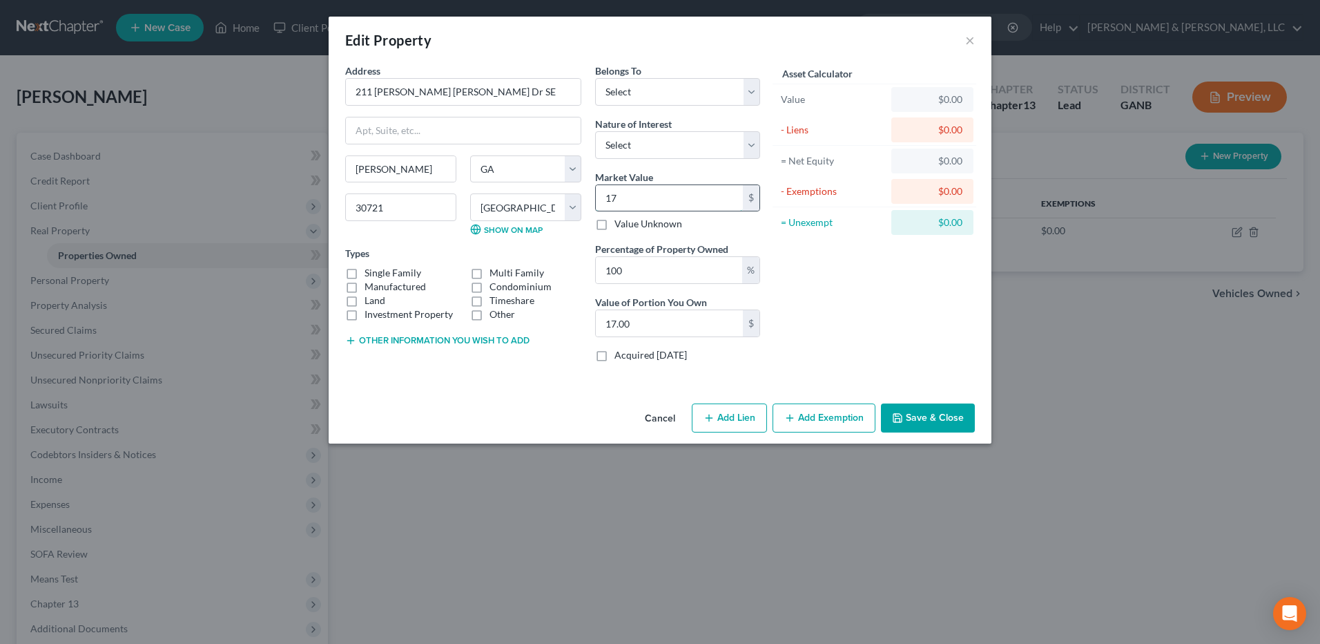
type input "175"
type input "175.00"
type input "1750"
type input "1,750.00"
type input "1,7500"
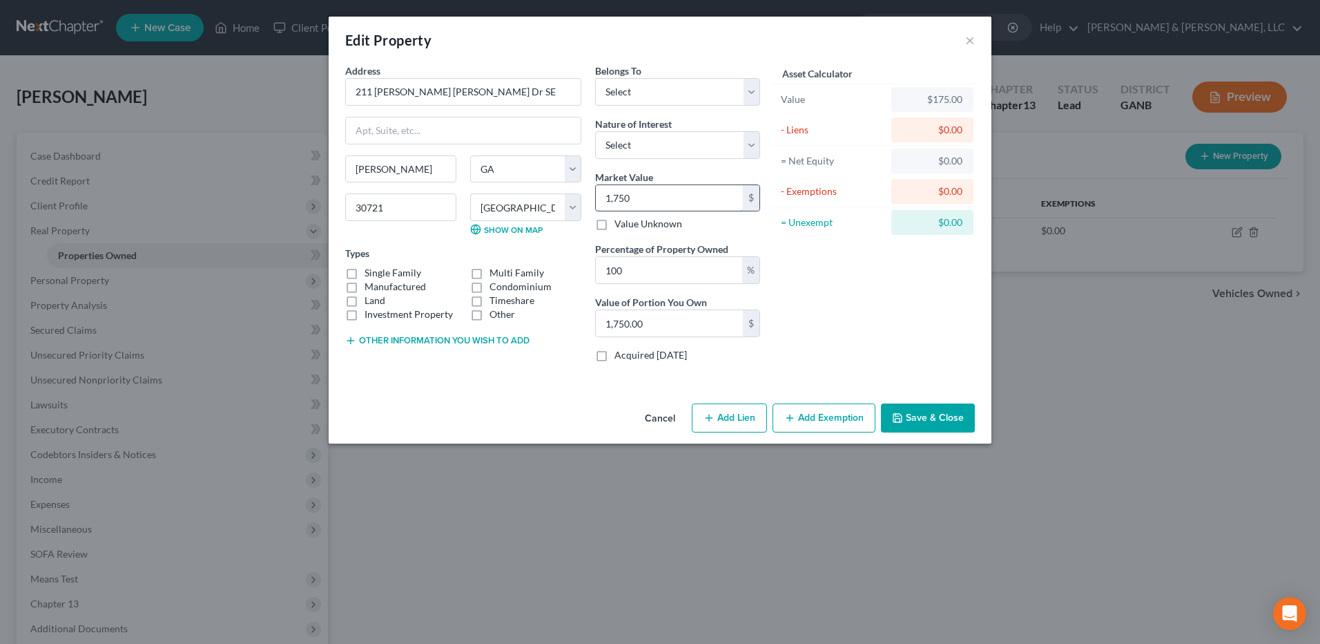
type input "17,500.00"
type input "17,5000"
type input "175,000.00"
type input "175,000"
click at [711, 90] on select "Select Debtor 1 Only Debtor 2 Only Debtor 1 And Debtor 2 Only At Least One Of T…" at bounding box center [677, 92] width 165 height 28
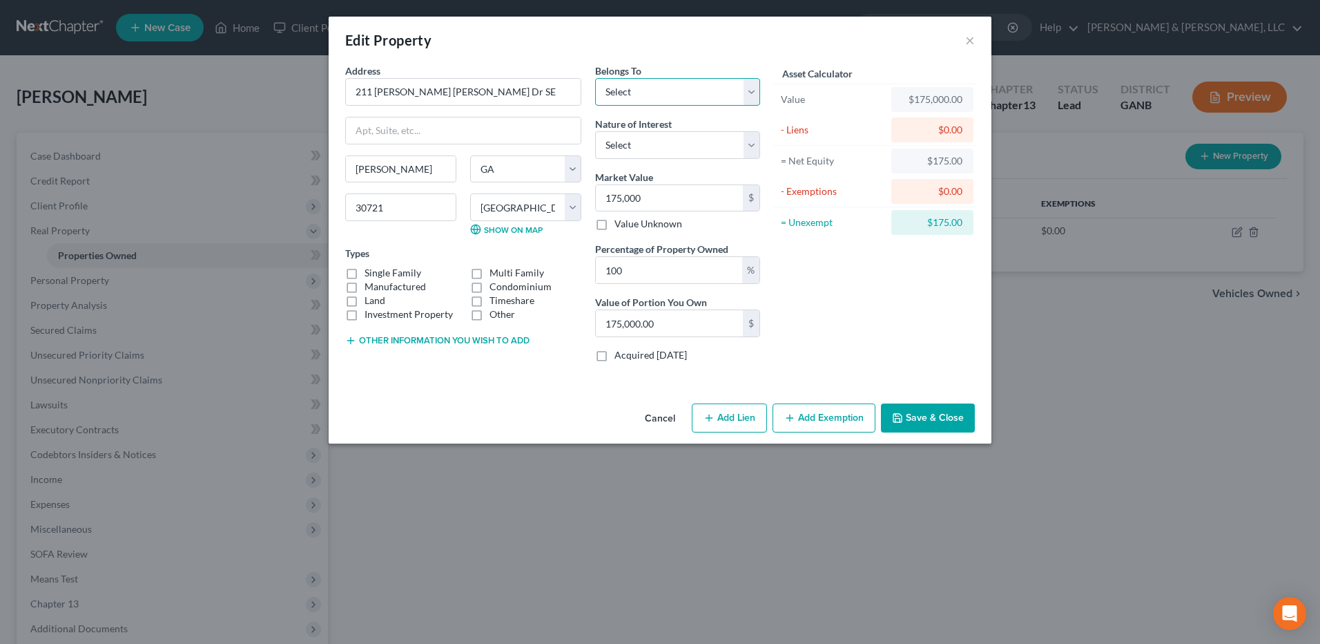
select select "0"
click at [595, 78] on select "Select Debtor 1 Only Debtor 2 Only Debtor 1 And Debtor 2 Only At Least One Of T…" at bounding box center [677, 92] width 165 height 28
click at [396, 276] on label "Single Family" at bounding box center [393, 273] width 57 height 14
click at [379, 275] on input "Single Family" at bounding box center [374, 270] width 9 height 9
checkbox input "true"
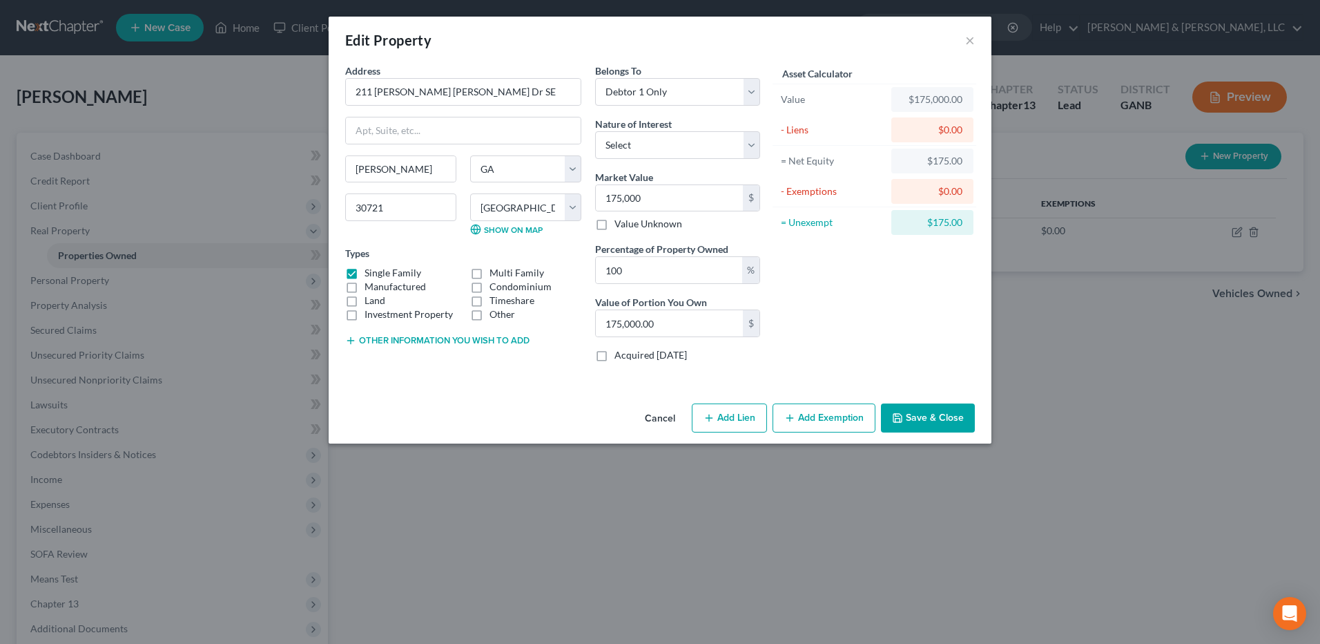
click at [915, 418] on button "Save & Close" at bounding box center [928, 417] width 94 height 29
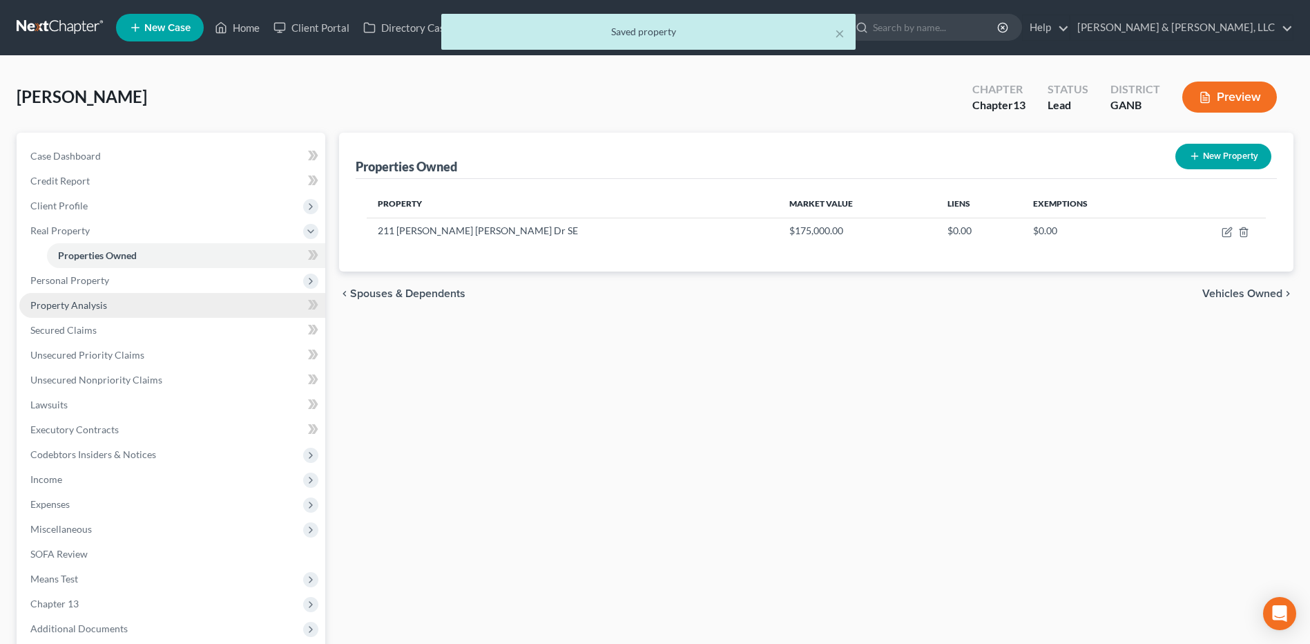
click at [216, 313] on link "Property Analysis" at bounding box center [172, 305] width 306 height 25
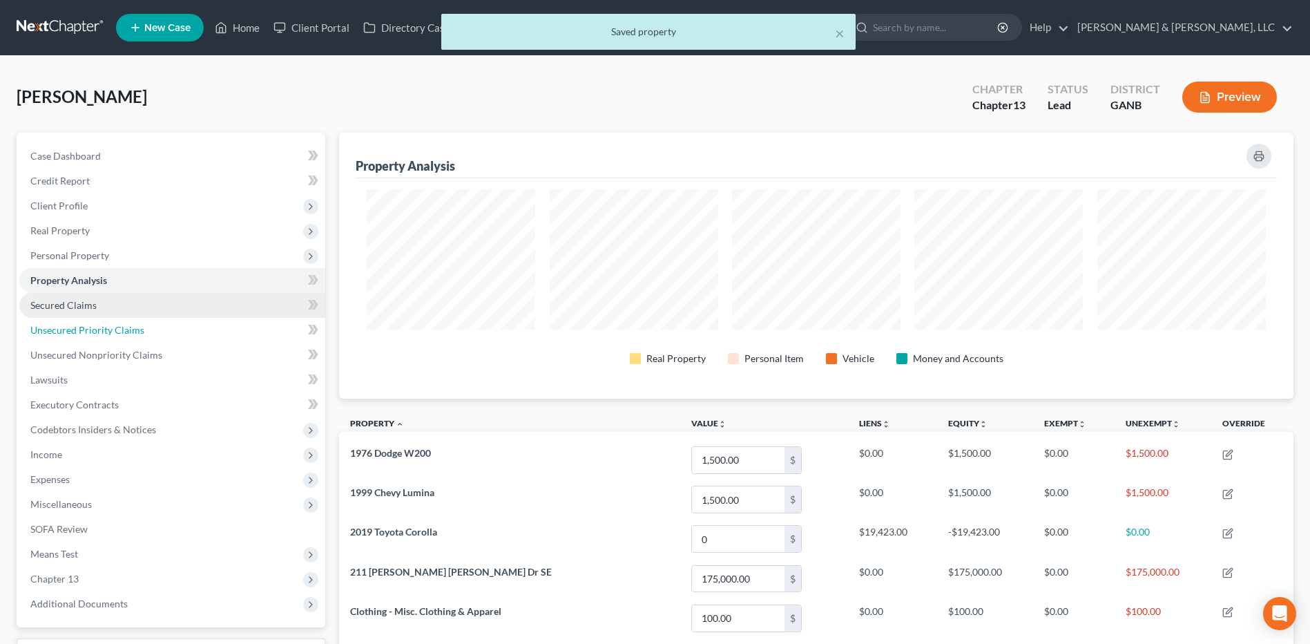
click at [184, 338] on link "Unsecured Priority Claims" at bounding box center [172, 330] width 306 height 25
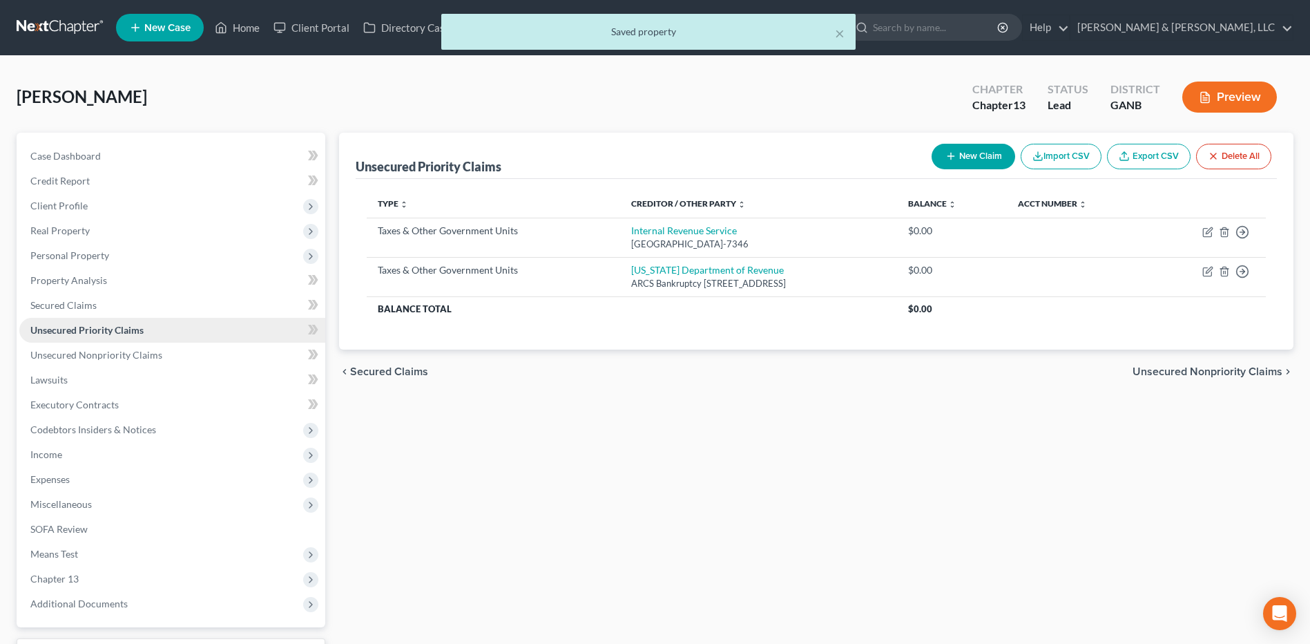
click at [177, 318] on link "Unsecured Priority Claims" at bounding box center [172, 330] width 306 height 25
click at [169, 310] on link "Secured Claims" at bounding box center [172, 305] width 306 height 25
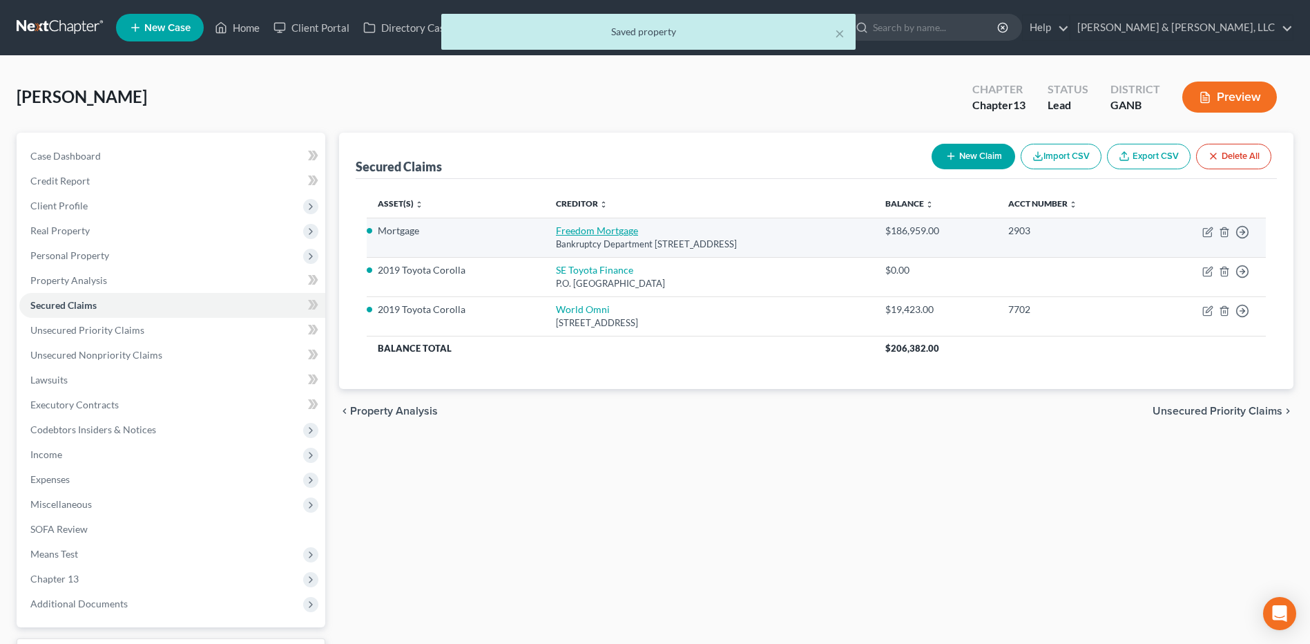
click at [588, 235] on link "Freedom Mortgage" at bounding box center [597, 230] width 82 height 12
select select "15"
select select "0"
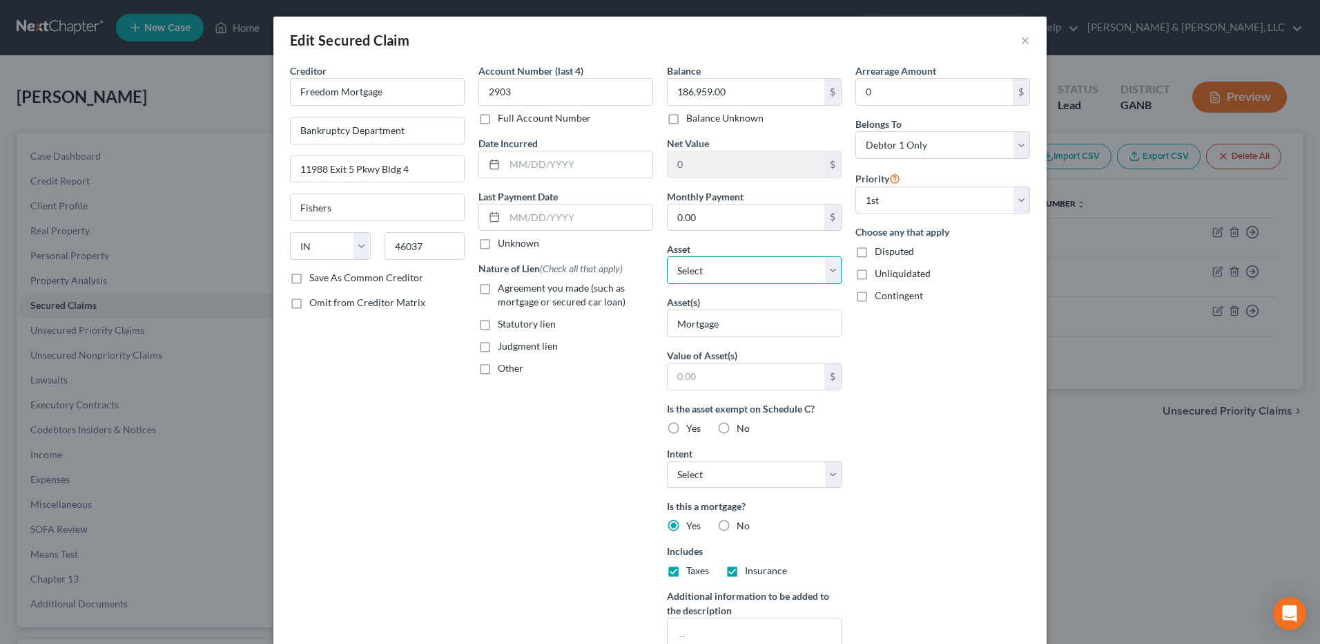
click at [712, 267] on select "Select Other Multiple Assets 211 [PERSON_NAME] [PERSON_NAME] Dr SE - $175000.0 …" at bounding box center [754, 270] width 175 height 28
select select "2"
click at [667, 256] on select "Select Other Multiple Assets 211 [PERSON_NAME] [PERSON_NAME] Dr SE - $175000.0 …" at bounding box center [754, 270] width 175 height 28
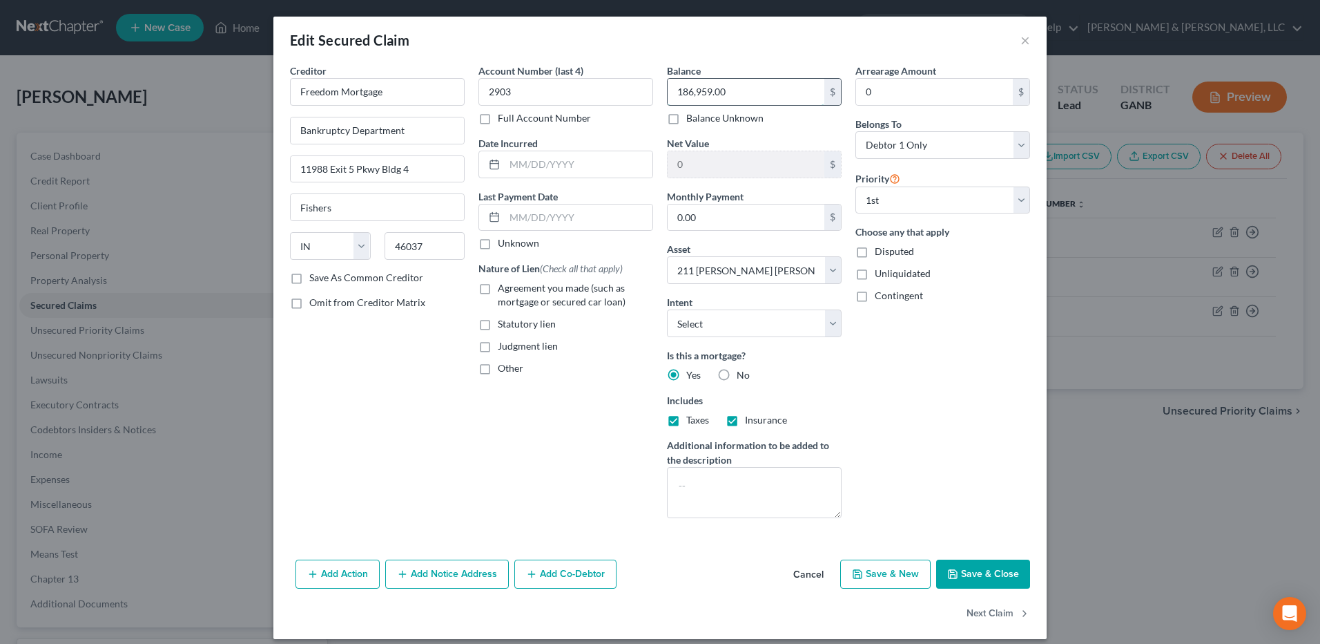
click at [759, 93] on input "186,959.00" at bounding box center [746, 92] width 157 height 26
type input "187,000"
click at [925, 369] on div "Arrearage Amount 0 $ Belongs To * Select Debtor 1 Only Debtor 2 Only Debtor 1 A…" at bounding box center [943, 296] width 189 height 465
click at [609, 302] on span "Agreement you made (such as mortgage or secured car loan)" at bounding box center [562, 295] width 128 height 26
click at [512, 290] on input "Agreement you made (such as mortgage or secured car loan)" at bounding box center [507, 285] width 9 height 9
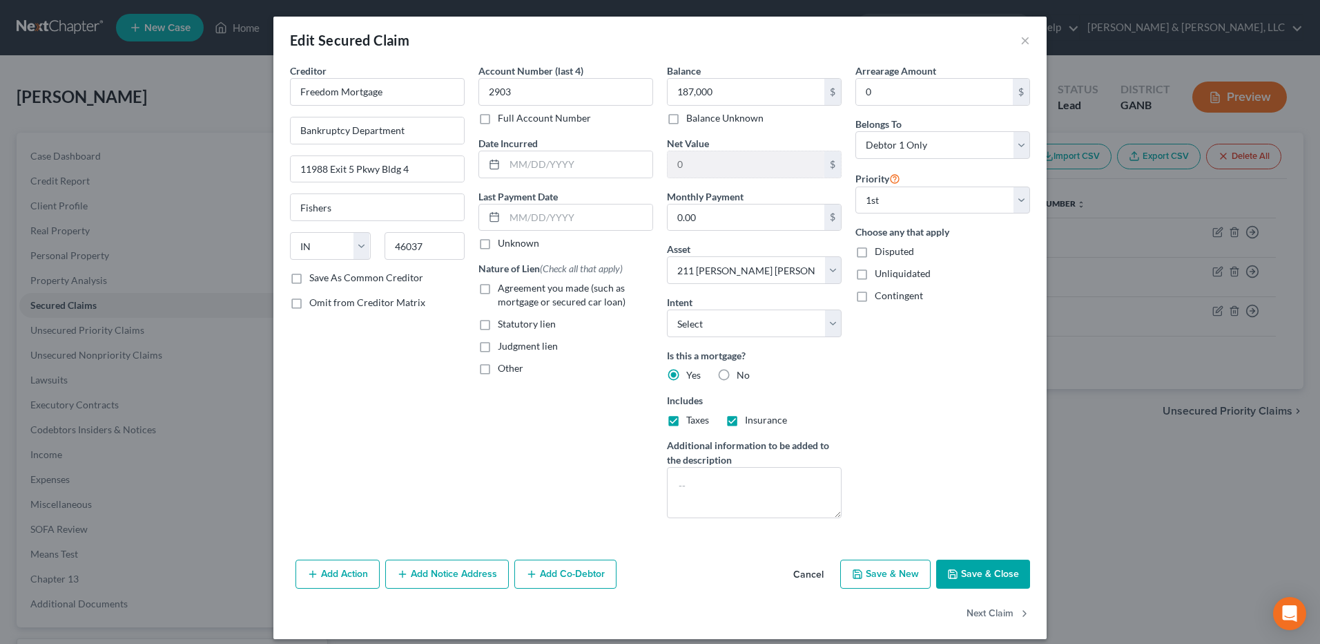
checkbox input "true"
click at [986, 573] on button "Save & Close" at bounding box center [983, 573] width 94 height 29
select select
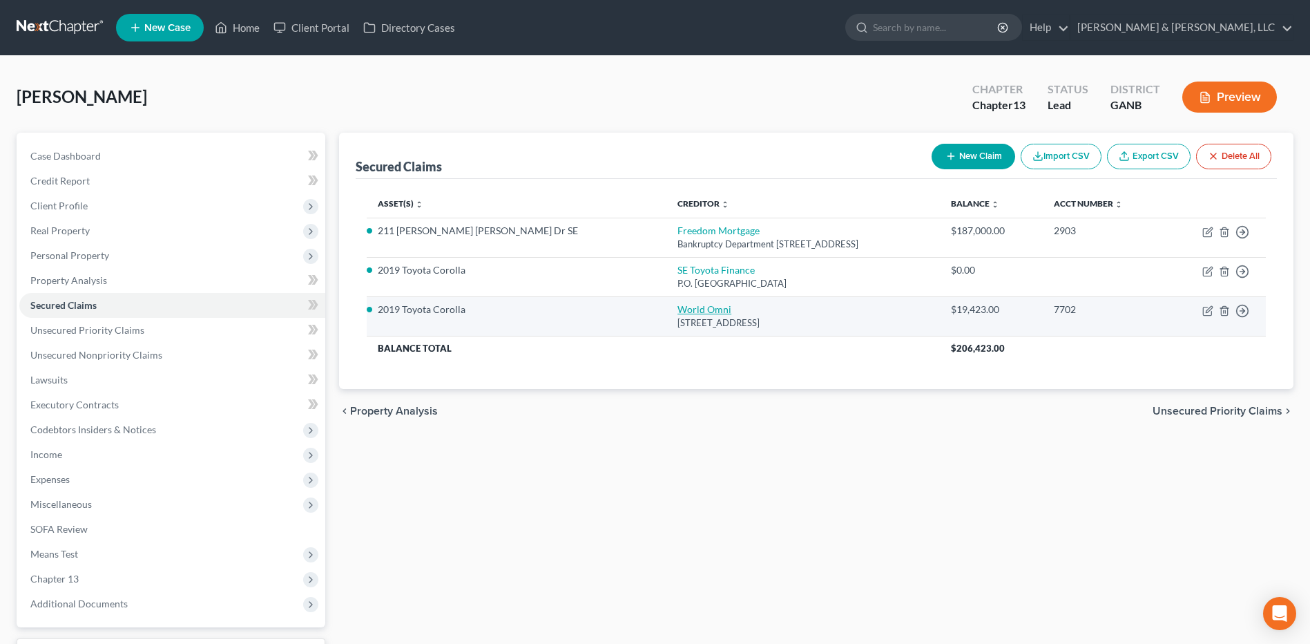
click at [677, 315] on link "World Omni" at bounding box center [704, 309] width 54 height 12
select select "26"
select select "4"
select select "2"
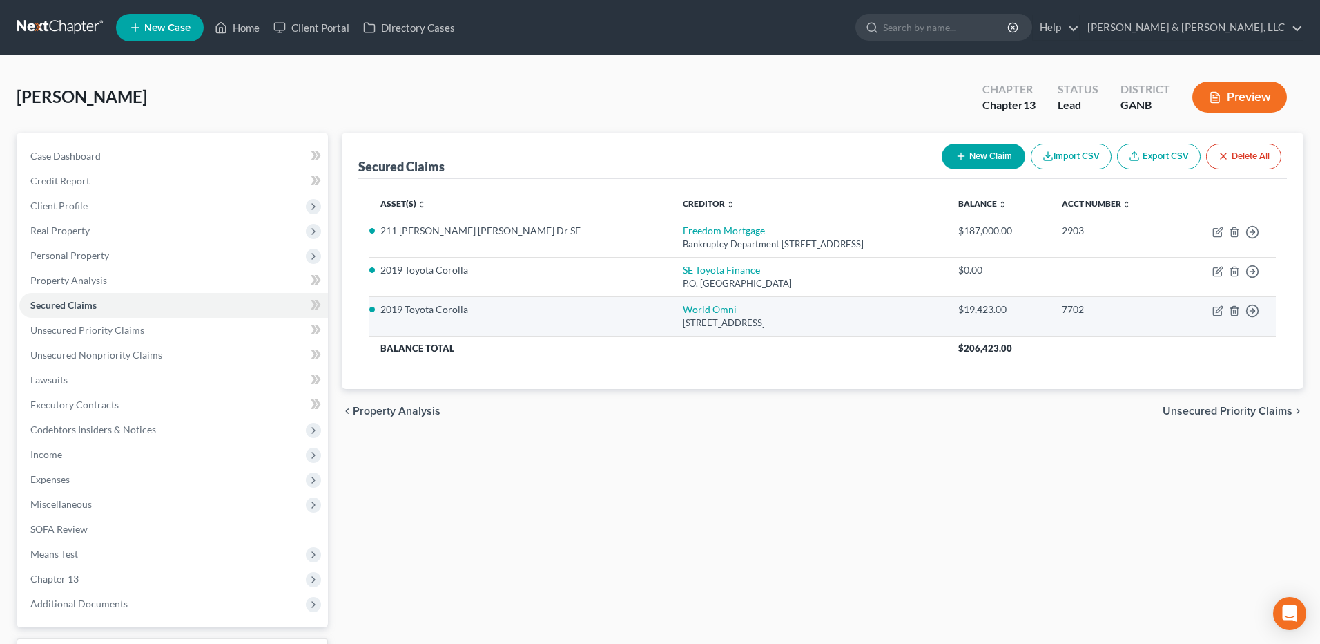
select select "0"
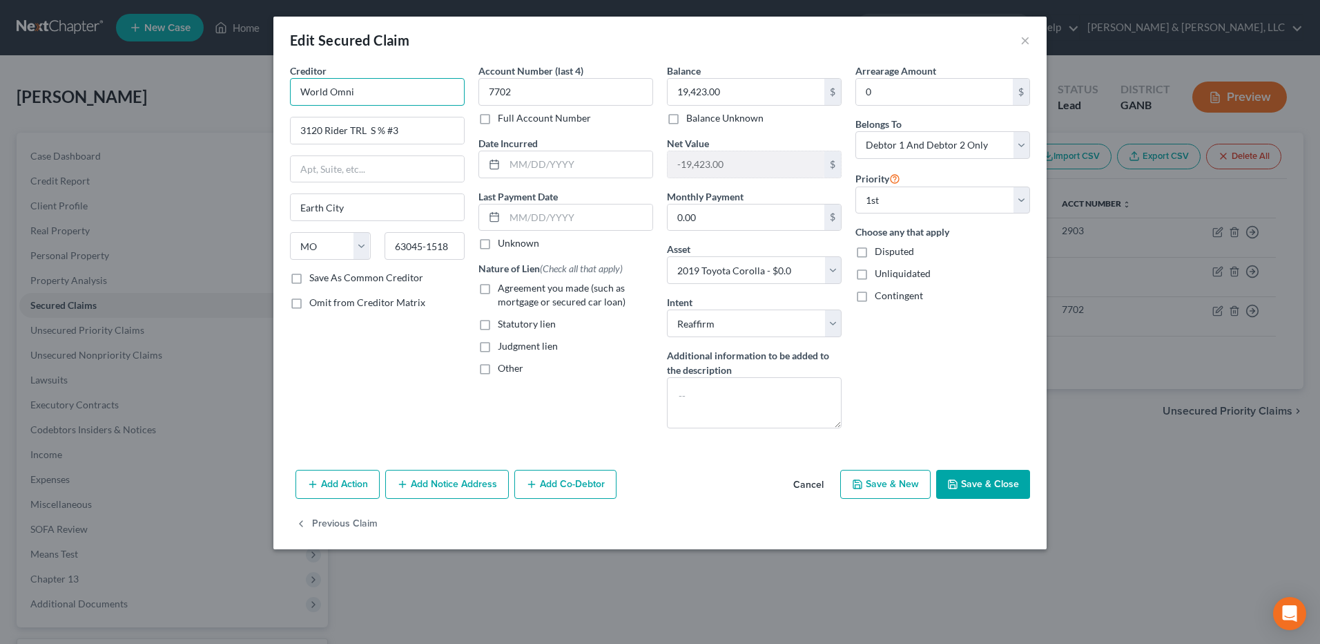
drag, startPoint x: 403, startPoint y: 91, endPoint x: 235, endPoint y: 88, distance: 167.8
click at [235, 88] on div "Edit Secured Claim × Creditor * World Omni 3120 Rider TRL S % #3 Earth City Sta…" at bounding box center [660, 322] width 1320 height 644
type input "World Omni"
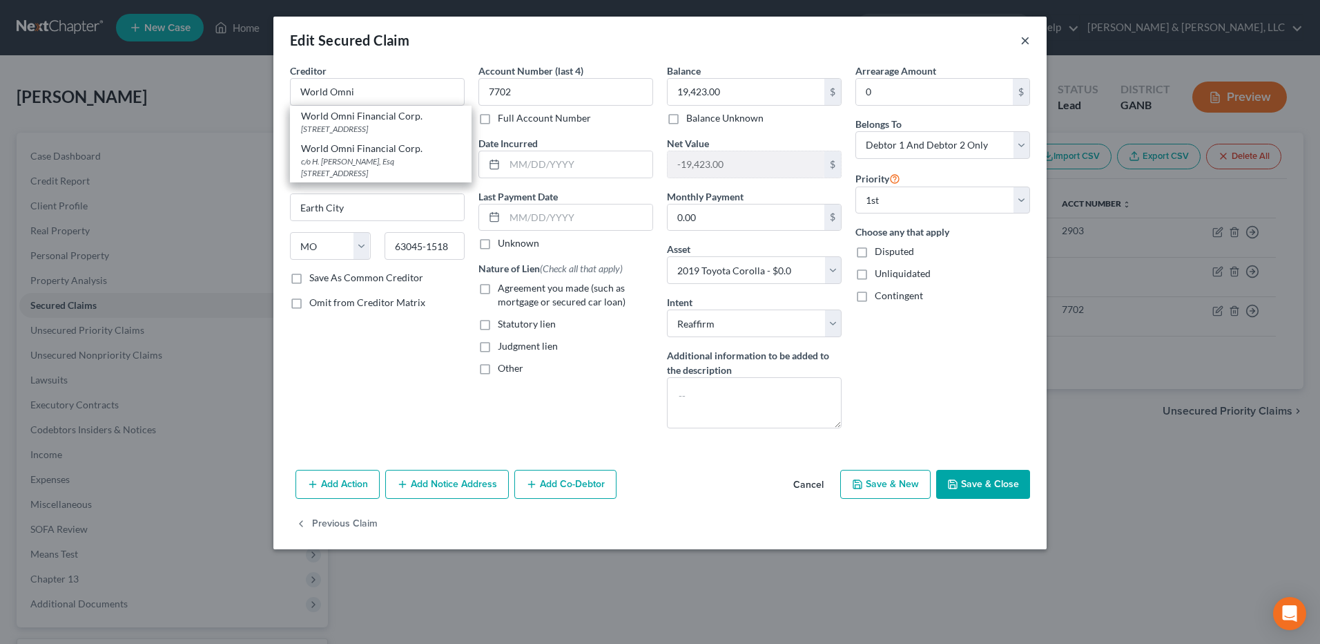
click at [1028, 48] on button "×" at bounding box center [1026, 40] width 10 height 17
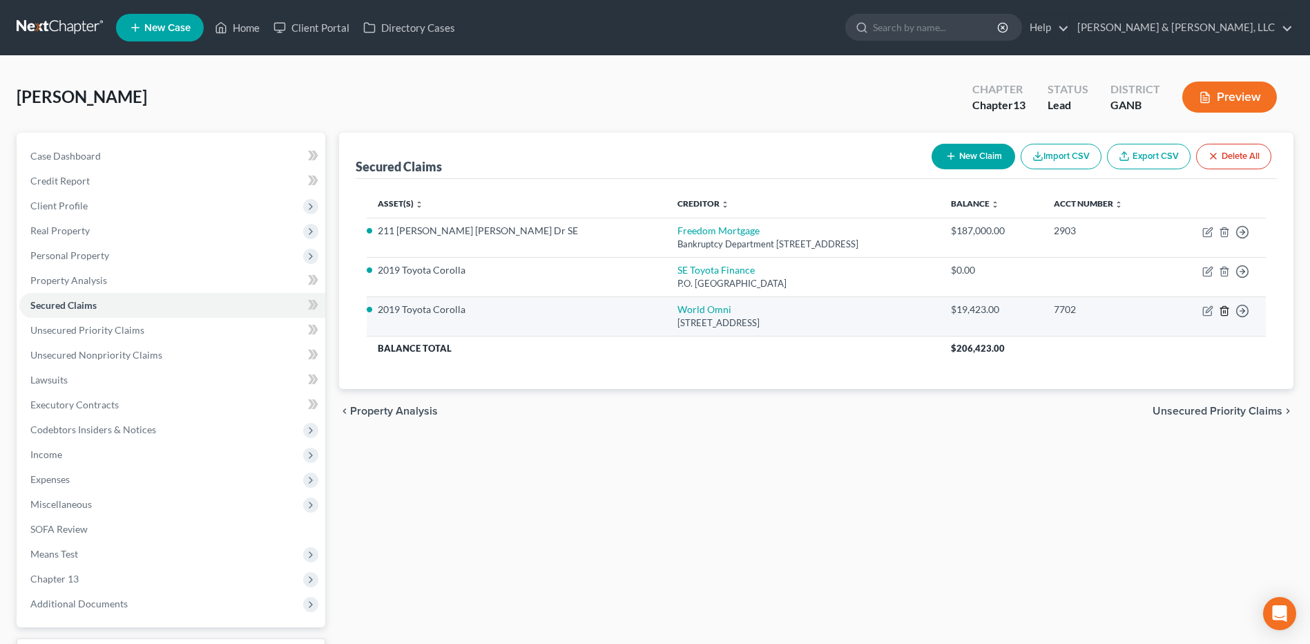
click at [1224, 311] on icon "button" at bounding box center [1224, 310] width 11 height 11
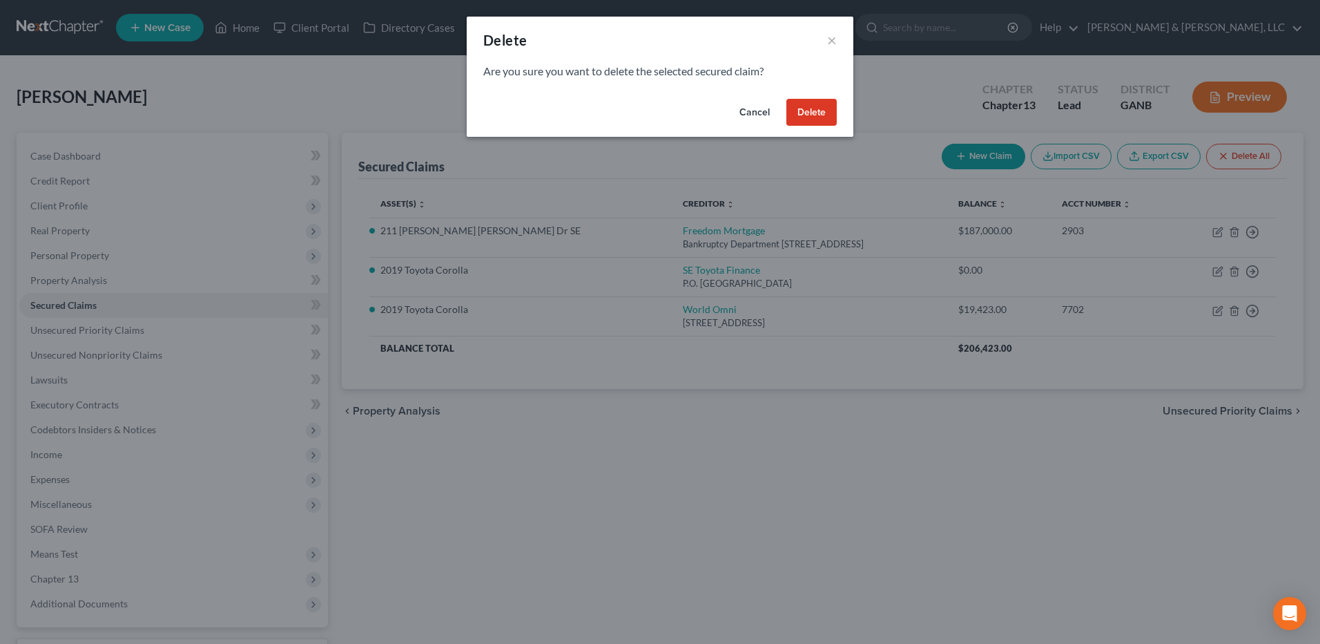
click at [805, 122] on button "Delete" at bounding box center [812, 113] width 50 height 28
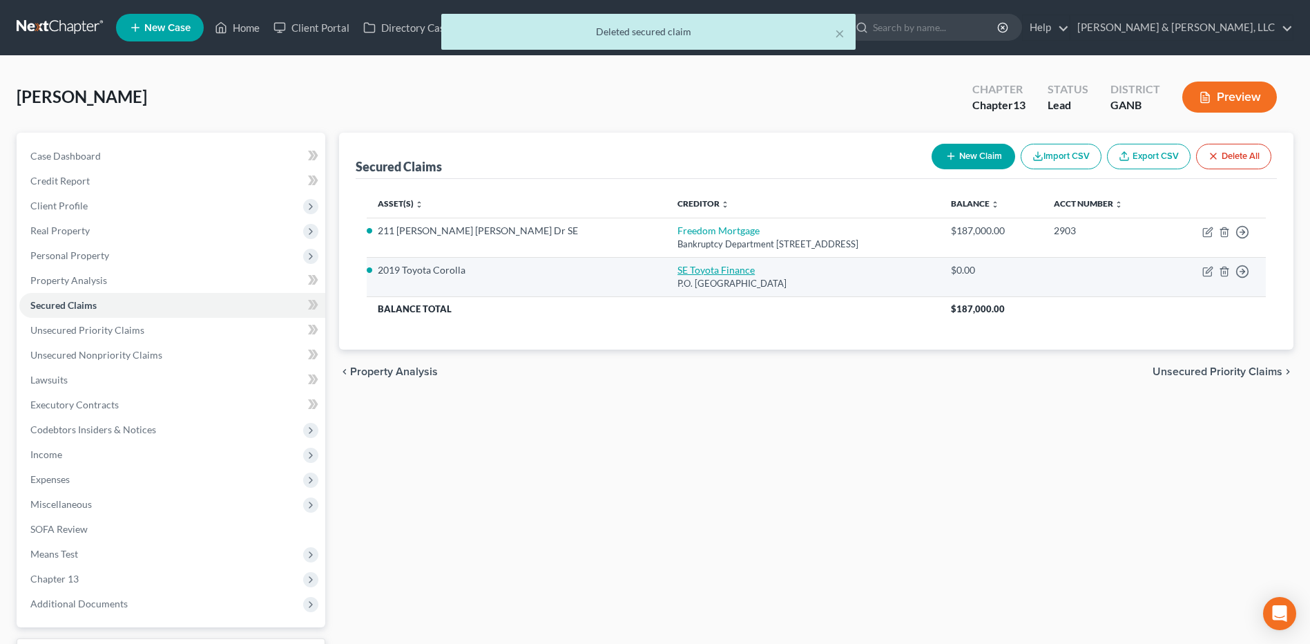
click at [677, 270] on link "SE Toyota Finance" at bounding box center [715, 270] width 77 height 12
select select "39"
select select "2"
select select "0"
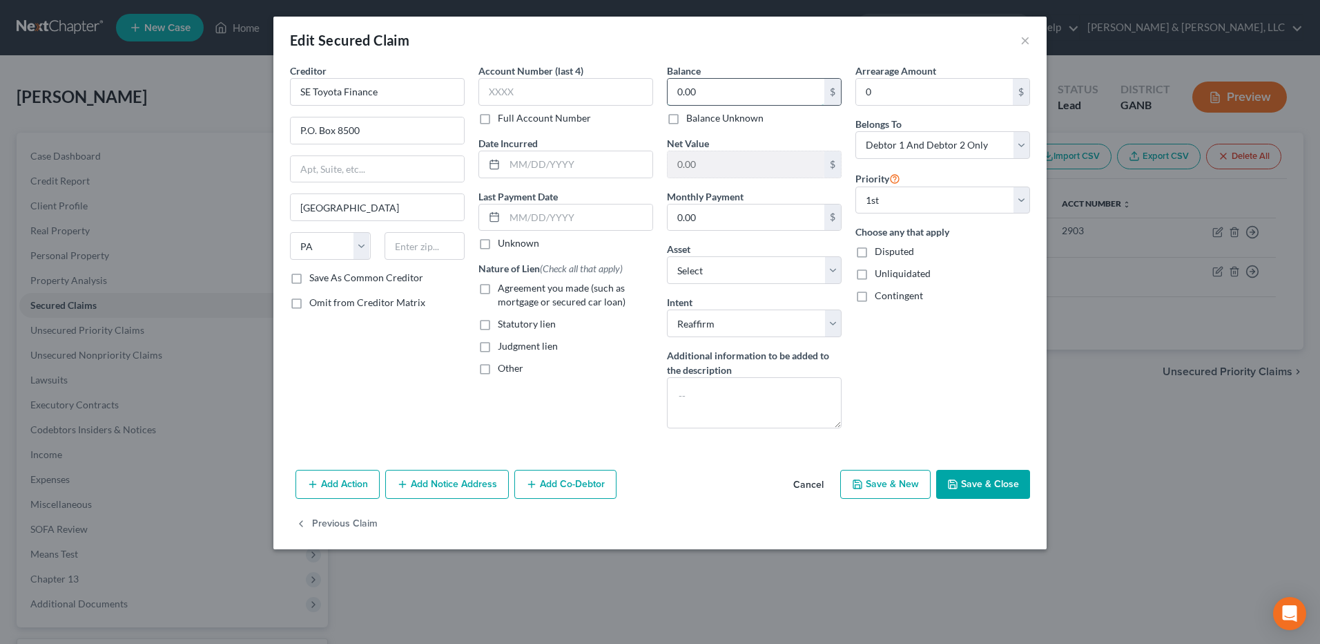
click at [702, 99] on input "0.00" at bounding box center [746, 92] width 157 height 26
type input "19,500"
click at [468, 474] on button "Add Notice Address" at bounding box center [447, 484] width 124 height 29
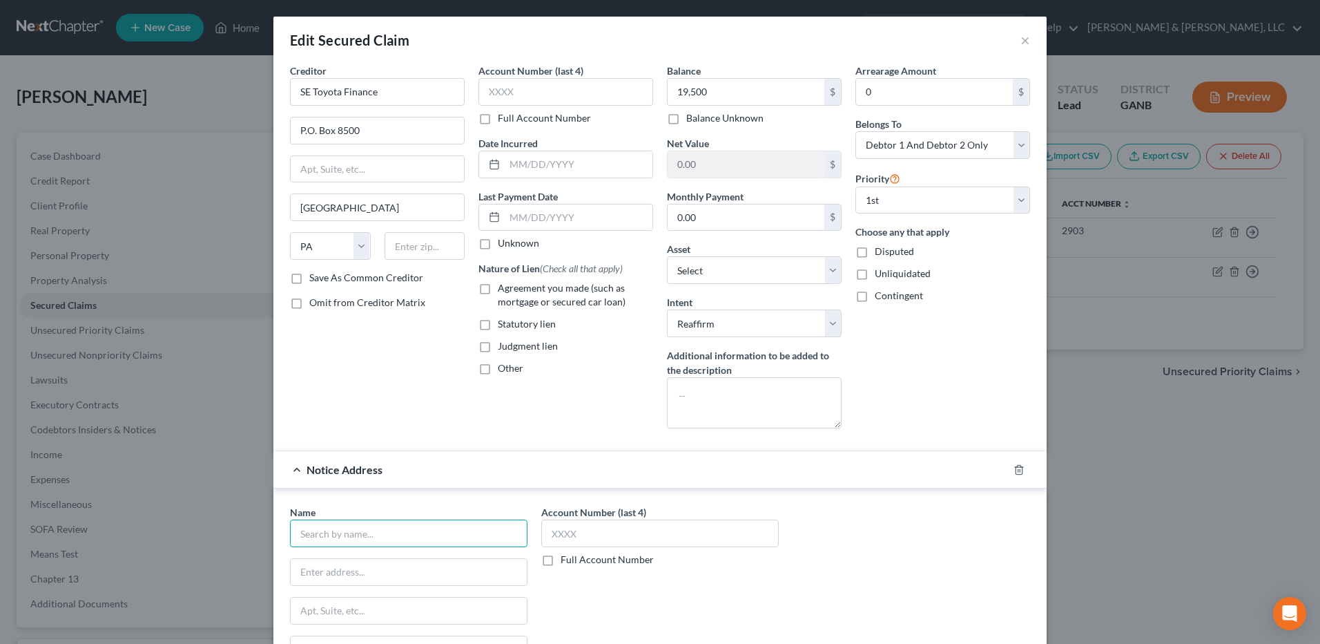
click at [412, 530] on input "text" at bounding box center [409, 533] width 238 height 28
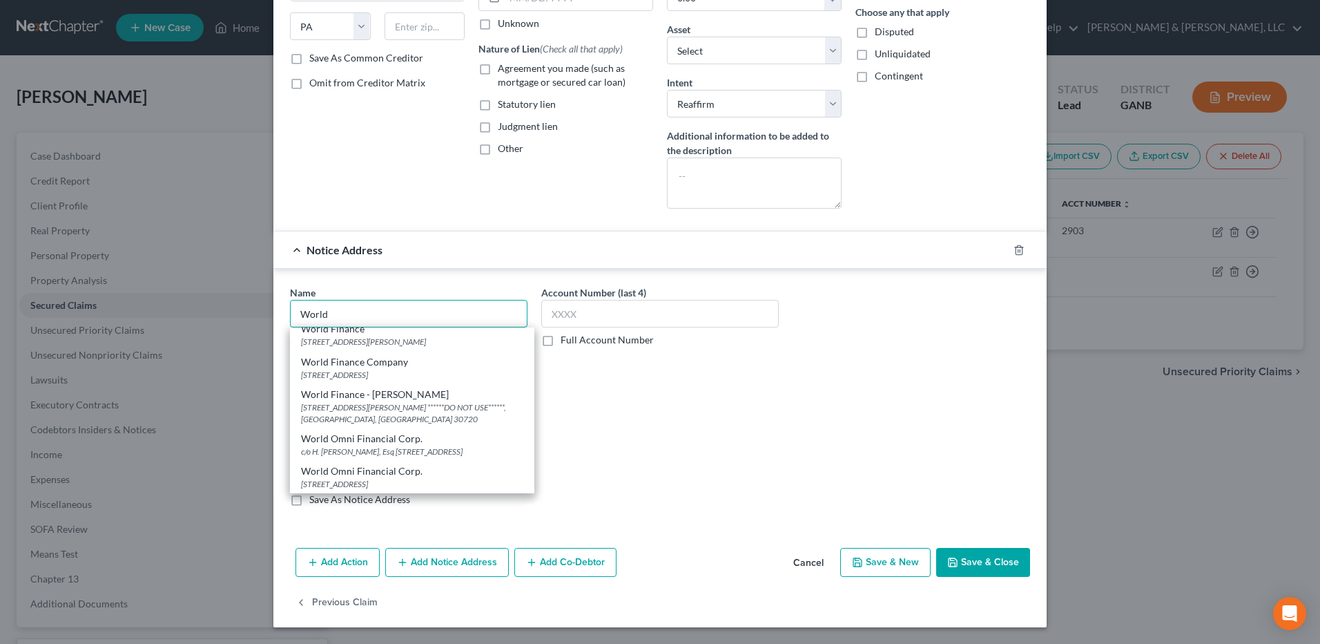
scroll to position [358, 0]
click at [409, 473] on div "World Omni Financial Corp." at bounding box center [412, 471] width 222 height 14
type input "World Omni Financial Corp."
type input "PO Box 991817"
type input "Mobile"
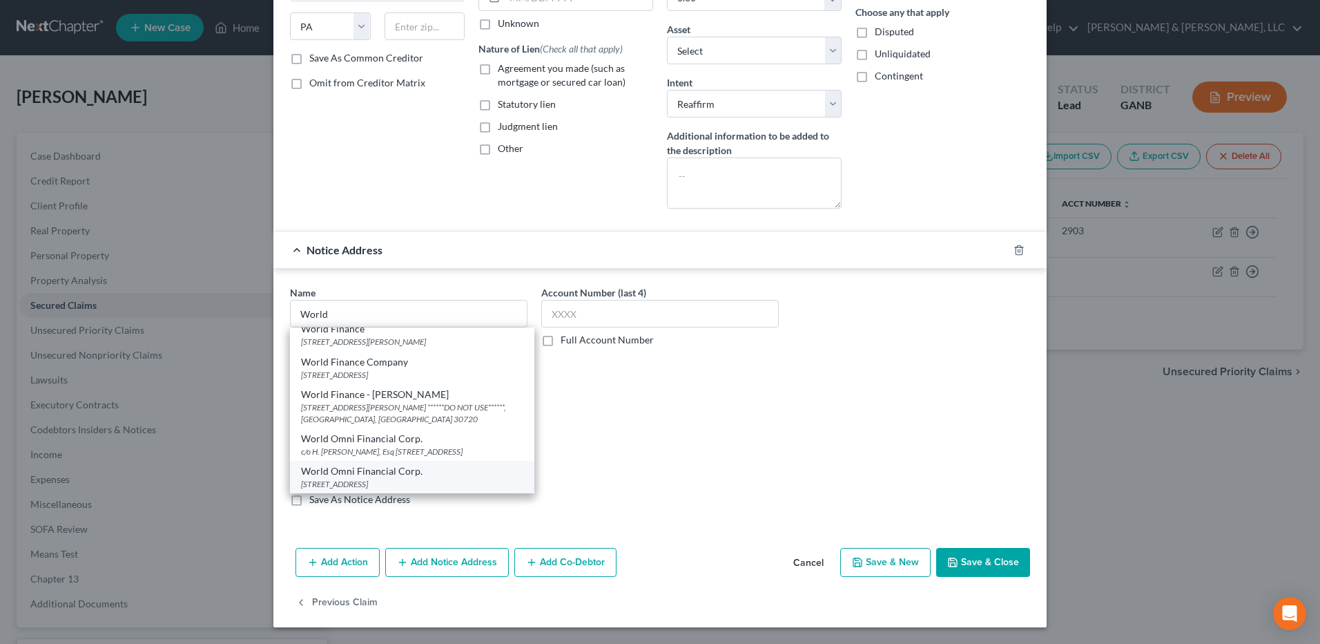
select select "0"
type input "36691"
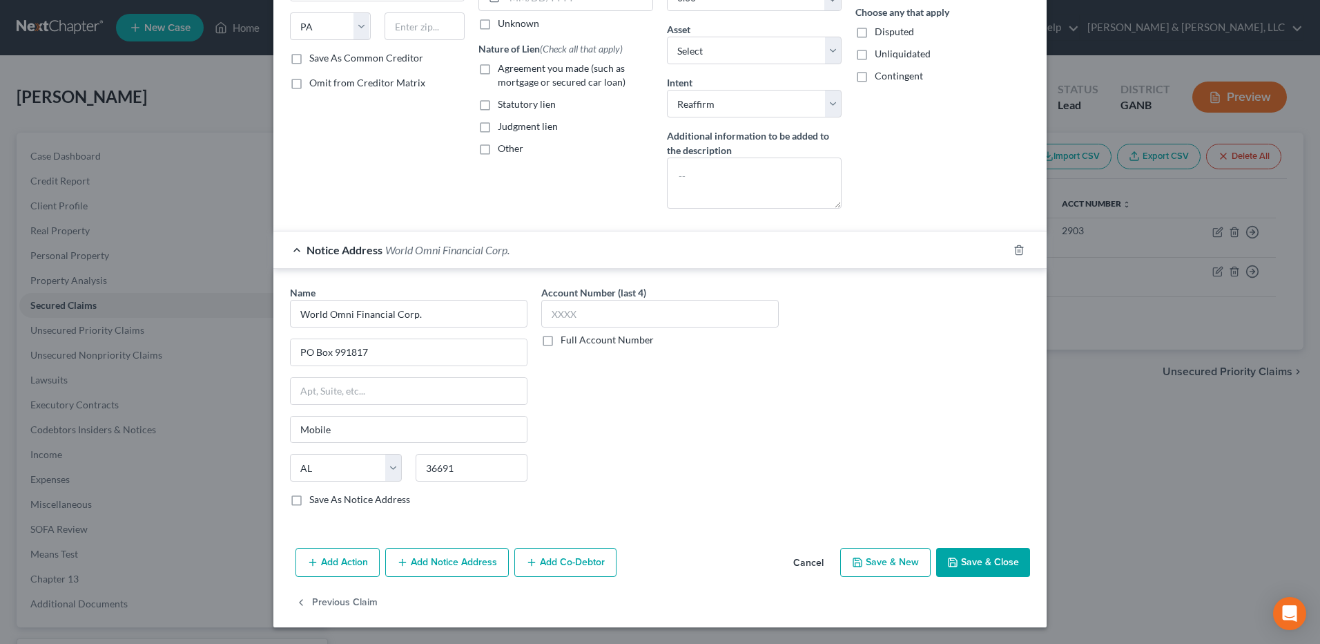
scroll to position [0, 0]
drag, startPoint x: 438, startPoint y: 313, endPoint x: 117, endPoint y: 336, distance: 321.9
click at [126, 337] on div "Edit Secured Claim × Creditor * SE Toyota Finance P.O. [GEOGRAPHIC_DATA] [US_ST…" at bounding box center [660, 322] width 1320 height 644
drag, startPoint x: 393, startPoint y: 358, endPoint x: 353, endPoint y: 359, distance: 40.1
click at [354, 359] on input "PO Box 991817" at bounding box center [409, 352] width 236 height 26
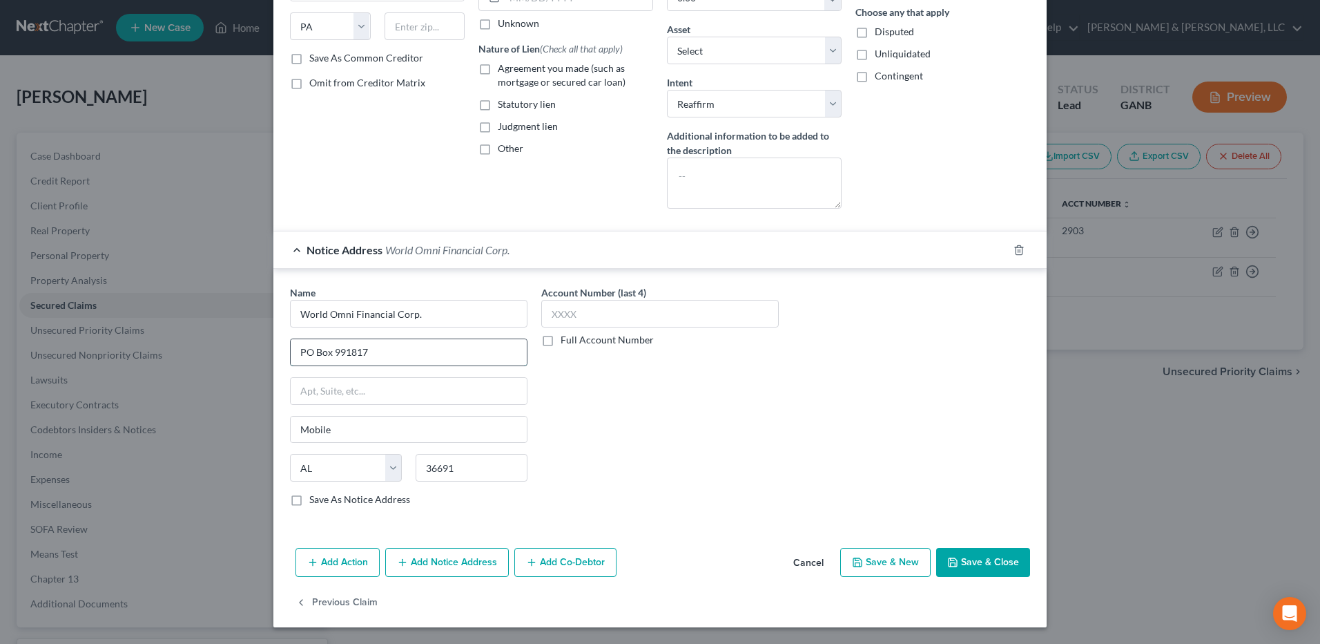
click at [345, 361] on input "PO Box 991817" at bounding box center [409, 352] width 236 height 26
paste input "249"
type input "PO Box 9249"
click at [967, 559] on button "Save & Close" at bounding box center [983, 562] width 94 height 29
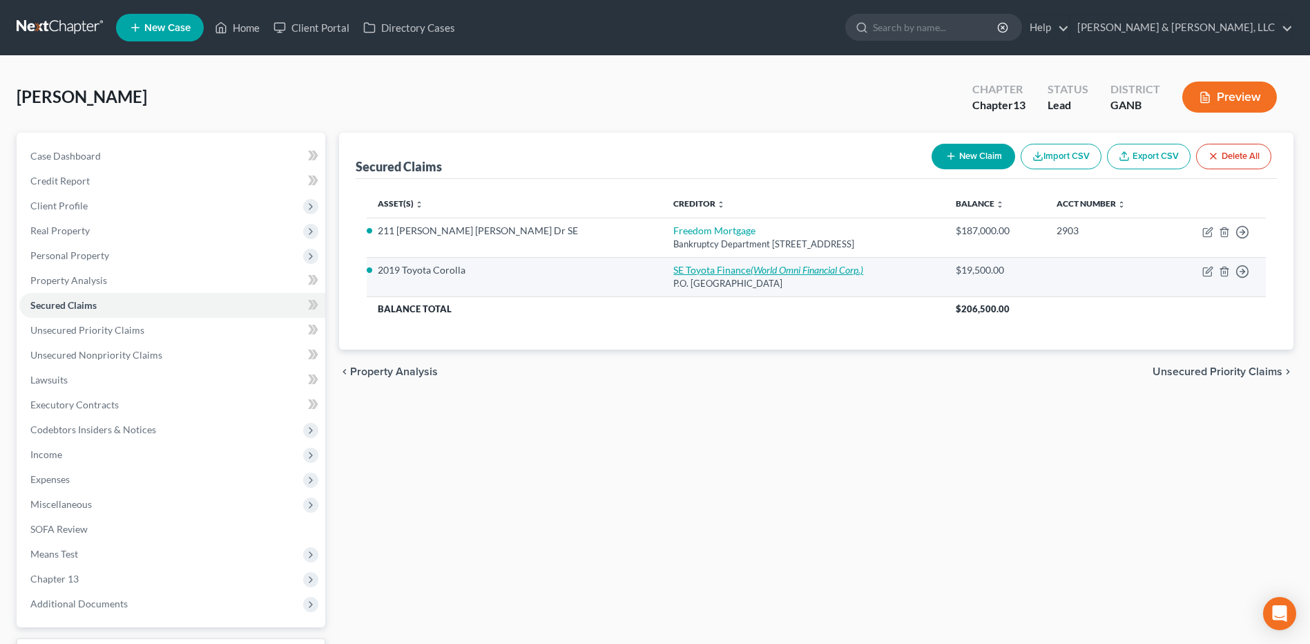
click at [751, 275] on icon "(World Omni Financial Corp.)" at bounding box center [807, 270] width 113 height 12
select select "39"
select select "2"
select select "0"
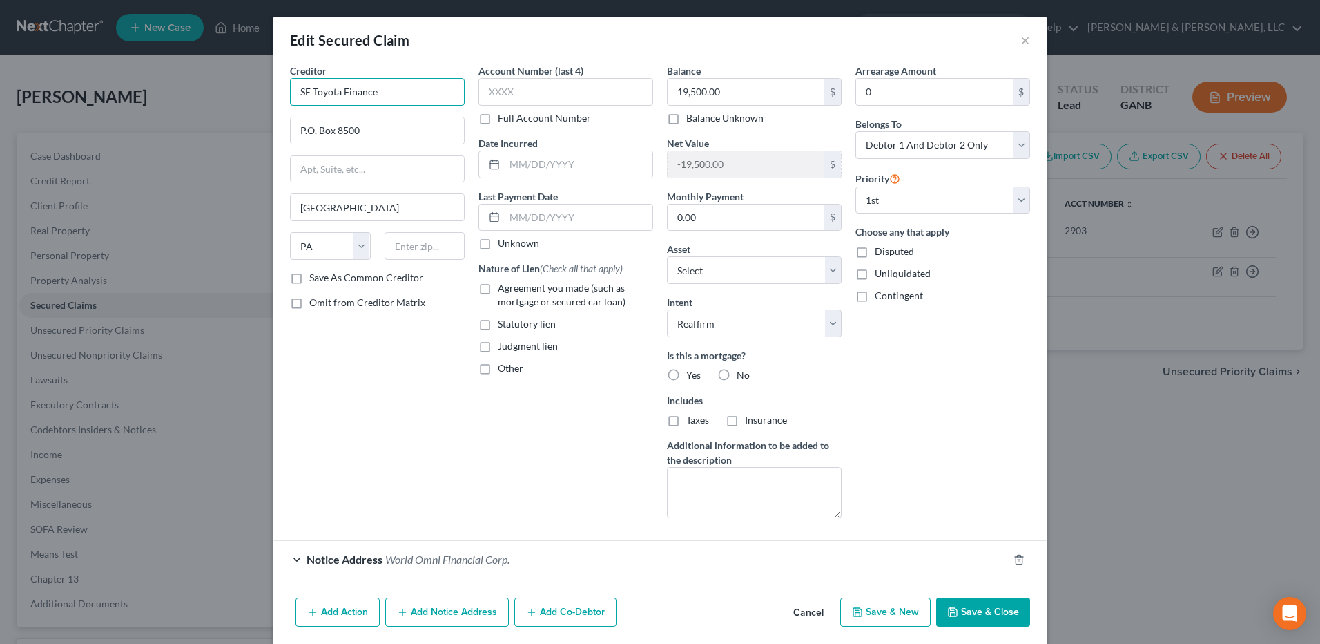
drag, startPoint x: 392, startPoint y: 95, endPoint x: 214, endPoint y: 75, distance: 179.4
click at [214, 75] on div "Edit Secured Claim × Creditor * SE Toyota Finance P.O. [GEOGRAPHIC_DATA] [US_ST…" at bounding box center [660, 322] width 1320 height 644
drag, startPoint x: 382, startPoint y: 126, endPoint x: 231, endPoint y: 135, distance: 151.5
click at [231, 135] on div "Edit Secured Claim × Creditor * SE Toyota Finance P.O. [GEOGRAPHIC_DATA] [US_ST…" at bounding box center [660, 322] width 1320 height 644
click at [350, 126] on input "P.O. Box 8500" at bounding box center [377, 130] width 173 height 26
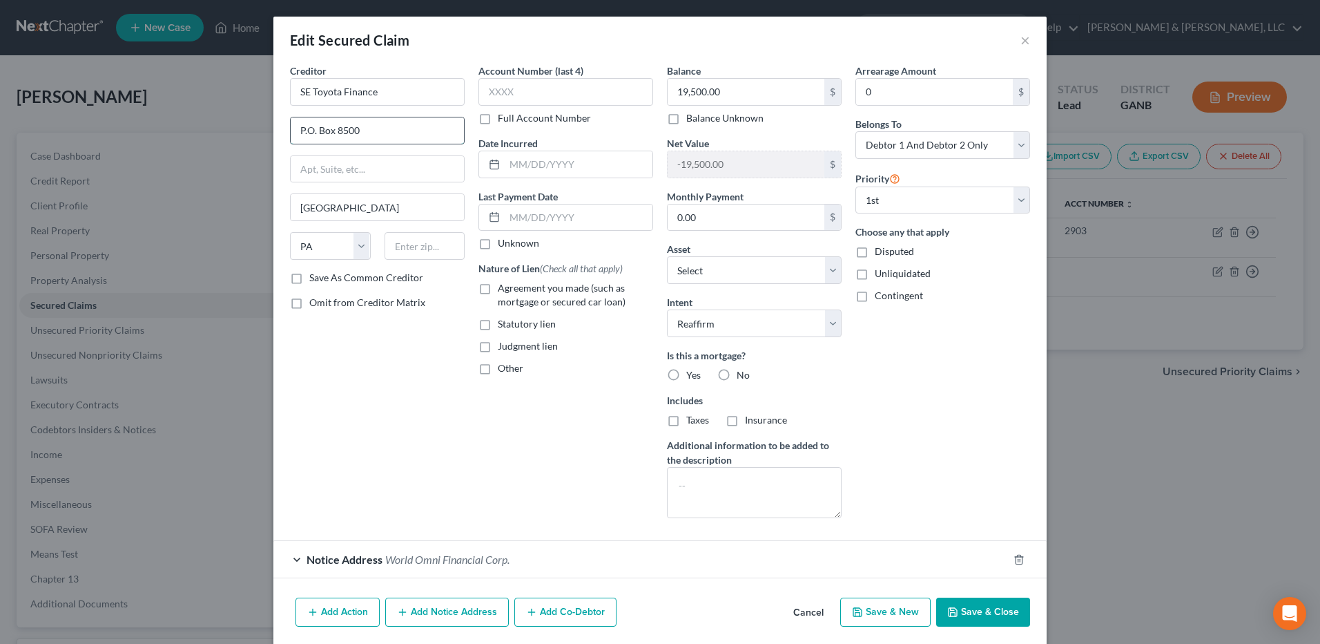
click at [350, 126] on input "P.O. Box 8500" at bounding box center [377, 130] width 173 height 26
paste input "70832"
type input "P.O. Box 70832"
click at [406, 243] on input "text" at bounding box center [425, 246] width 81 height 28
paste input "28272"
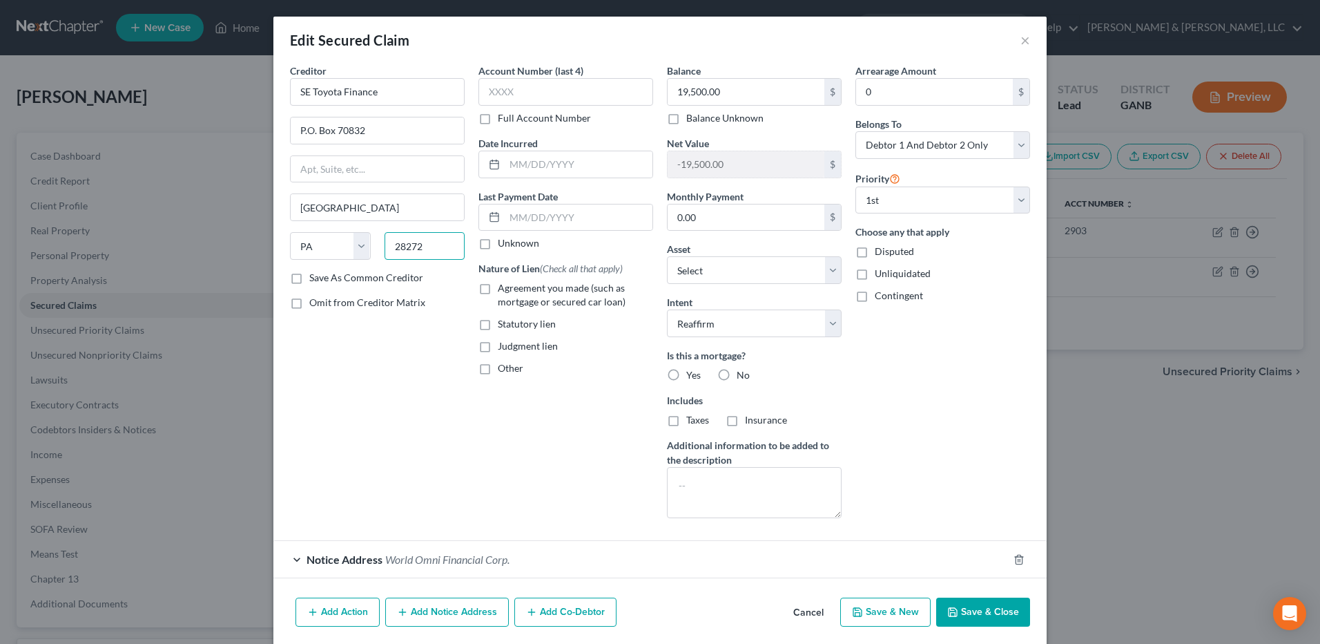
type input "28272"
click at [384, 418] on div "Creditor * SE Toyota Finance P.O. [GEOGRAPHIC_DATA] [US_STATE] AK AR AZ CA CO C…" at bounding box center [377, 296] width 189 height 465
type input "Charlotte"
select select "28"
click at [436, 240] on input "28272" at bounding box center [425, 246] width 81 height 28
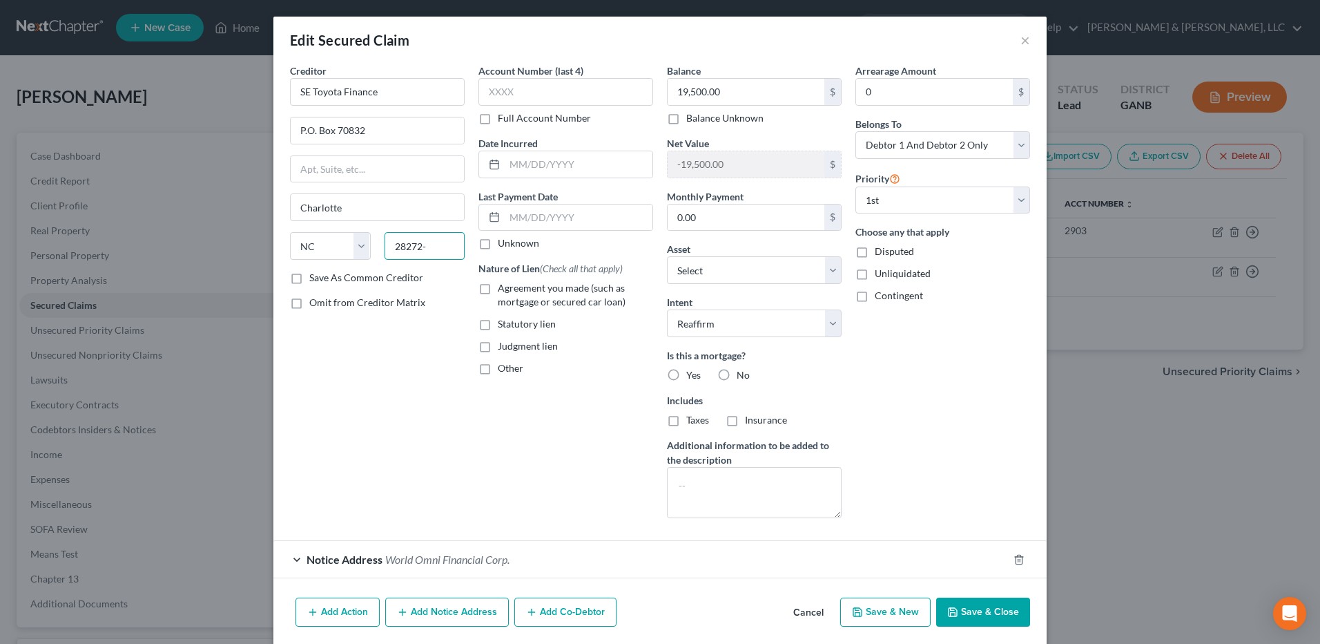
paste input "0832"
type input "28272-0832"
click at [374, 279] on label "Save As Common Creditor" at bounding box center [366, 278] width 114 height 14
click at [324, 279] on input "Save As Common Creditor" at bounding box center [319, 275] width 9 height 9
checkbox input "true"
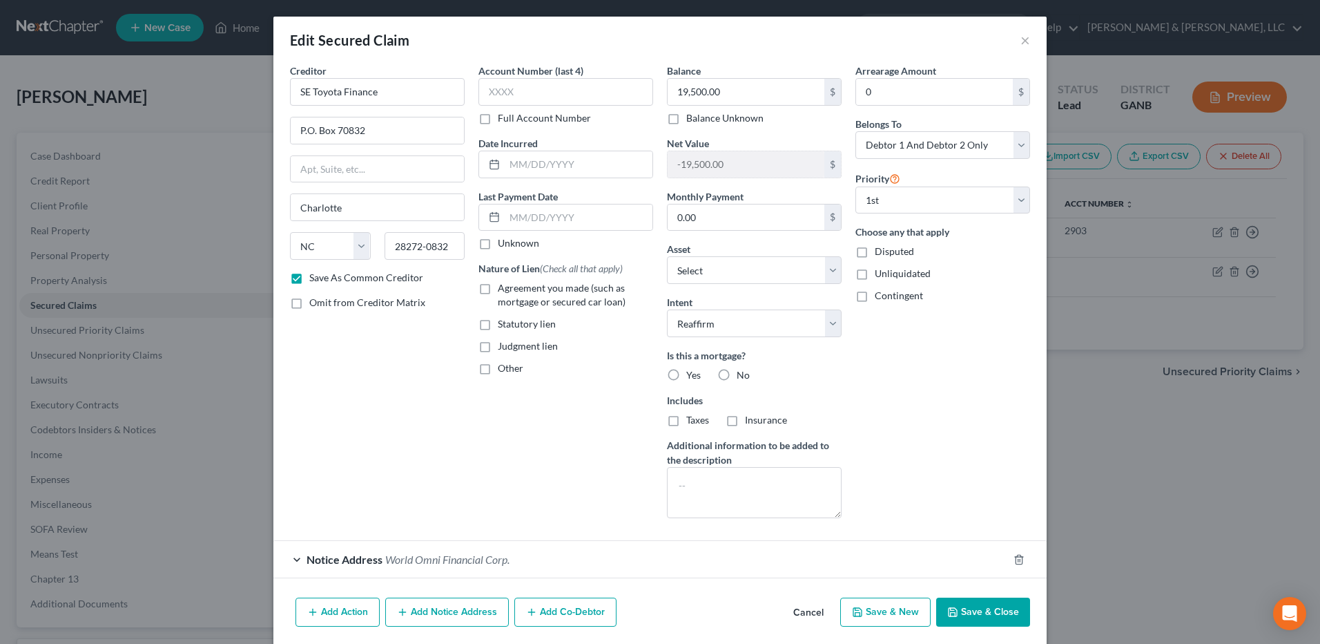
click at [593, 285] on span "Agreement you made (such as mortgage or secured car loan)" at bounding box center [562, 295] width 128 height 26
click at [512, 285] on input "Agreement you made (such as mortgage or secured car loan)" at bounding box center [507, 285] width 9 height 9
checkbox input "true"
click at [972, 607] on button "Save & Close" at bounding box center [983, 611] width 94 height 29
checkbox input "false"
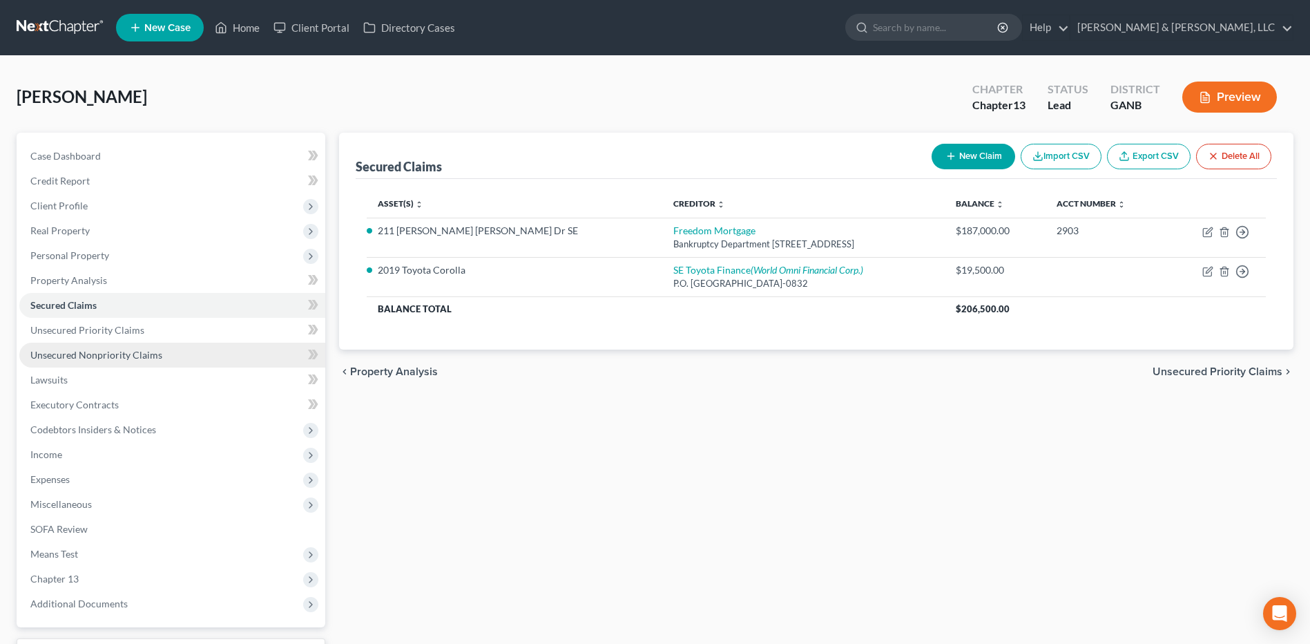
click at [208, 355] on link "Unsecured Nonpriority Claims" at bounding box center [172, 355] width 306 height 25
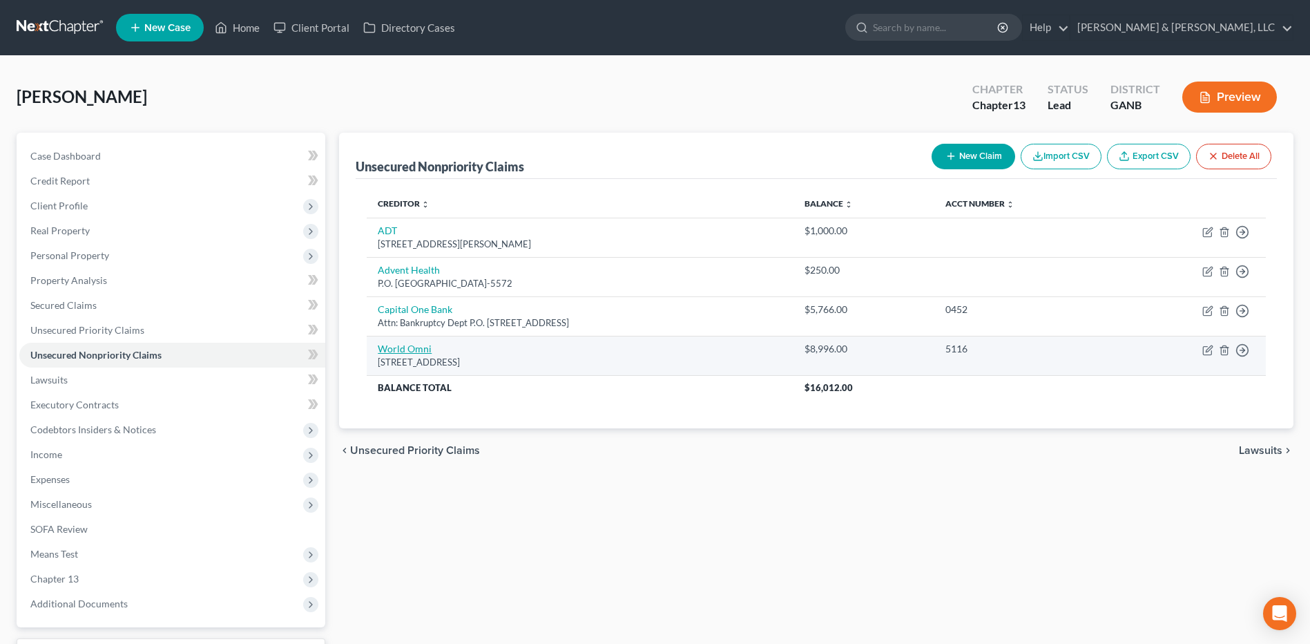
click at [419, 352] on link "World Omni" at bounding box center [405, 349] width 54 height 12
select select "26"
select select "4"
select select "0"
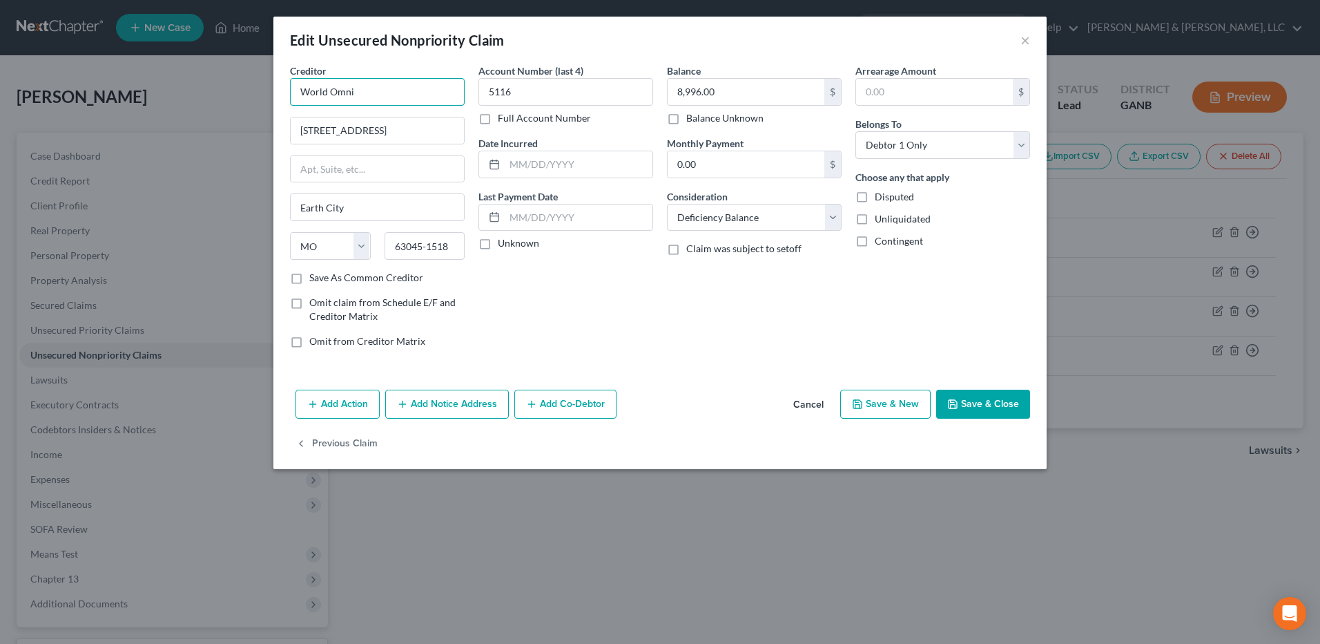
drag, startPoint x: 413, startPoint y: 86, endPoint x: 252, endPoint y: 80, distance: 161.0
click at [251, 79] on div "Edit Unsecured Nonpriority Claim × Creditor * World Omni 3120 Riders TRL S #3 E…" at bounding box center [660, 322] width 1320 height 644
type input "World Omni"
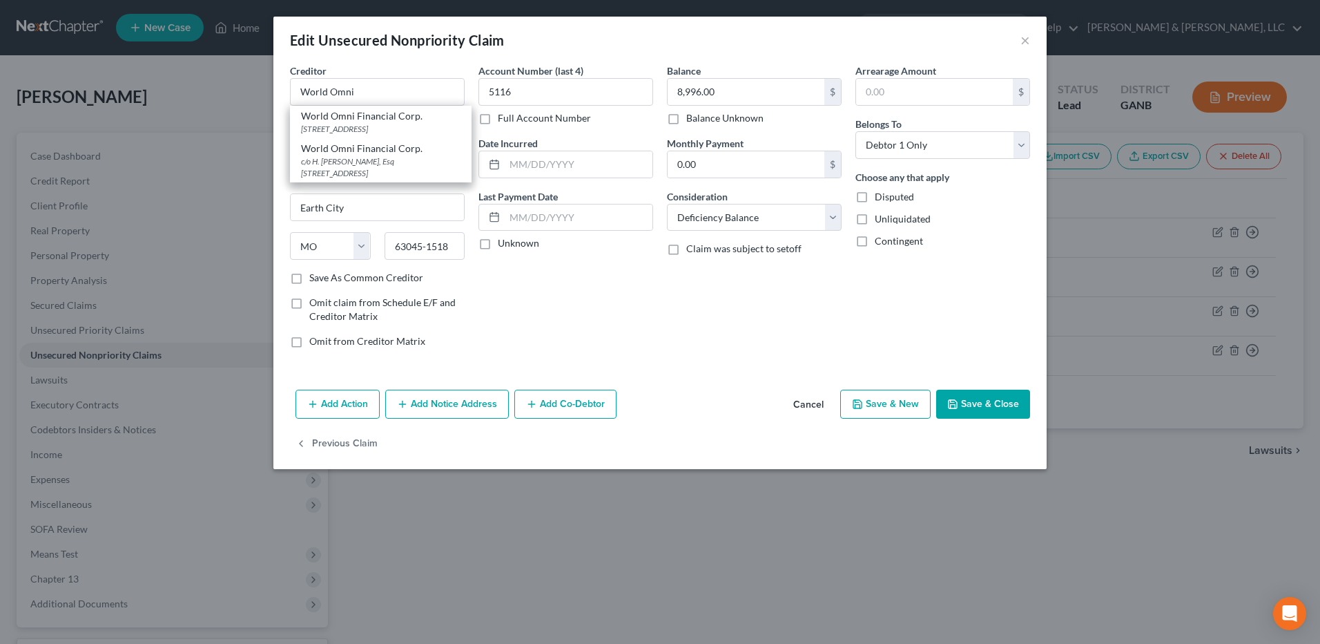
click at [677, 353] on div "Balance 8,996.00 $ Balance Unknown Balance Undetermined 8,996.00 $ Balance Unkn…" at bounding box center [754, 212] width 189 height 296
click at [1026, 45] on button "×" at bounding box center [1026, 40] width 10 height 17
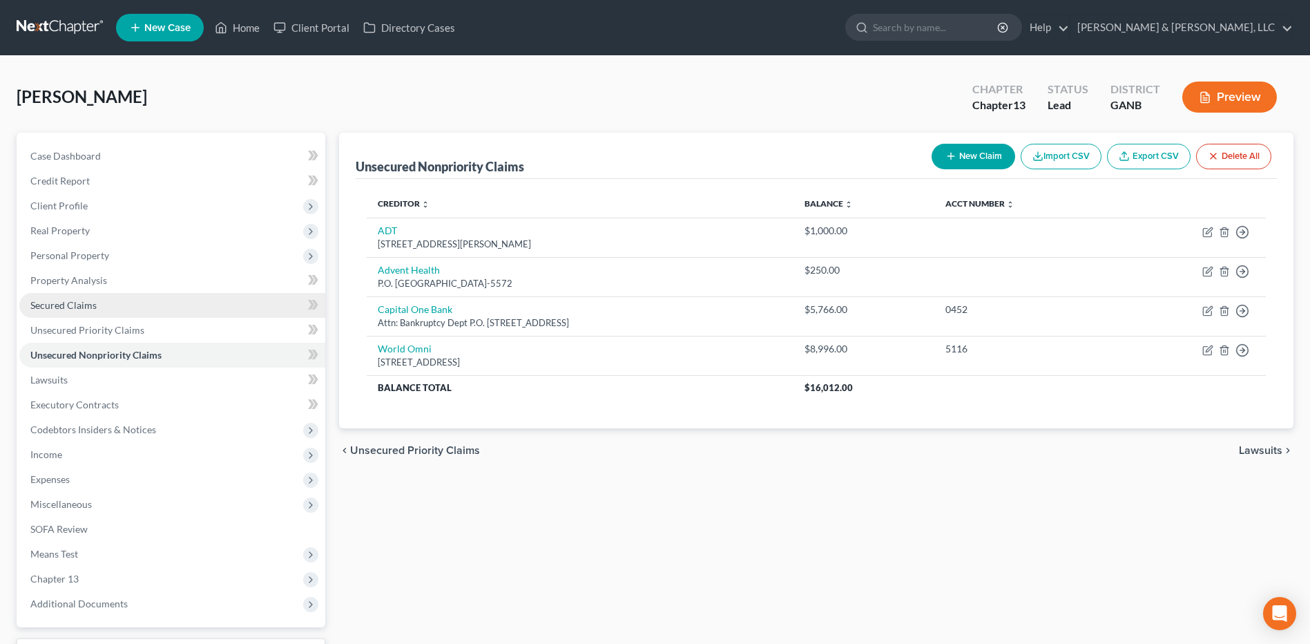
click at [183, 310] on link "Secured Claims" at bounding box center [172, 305] width 306 height 25
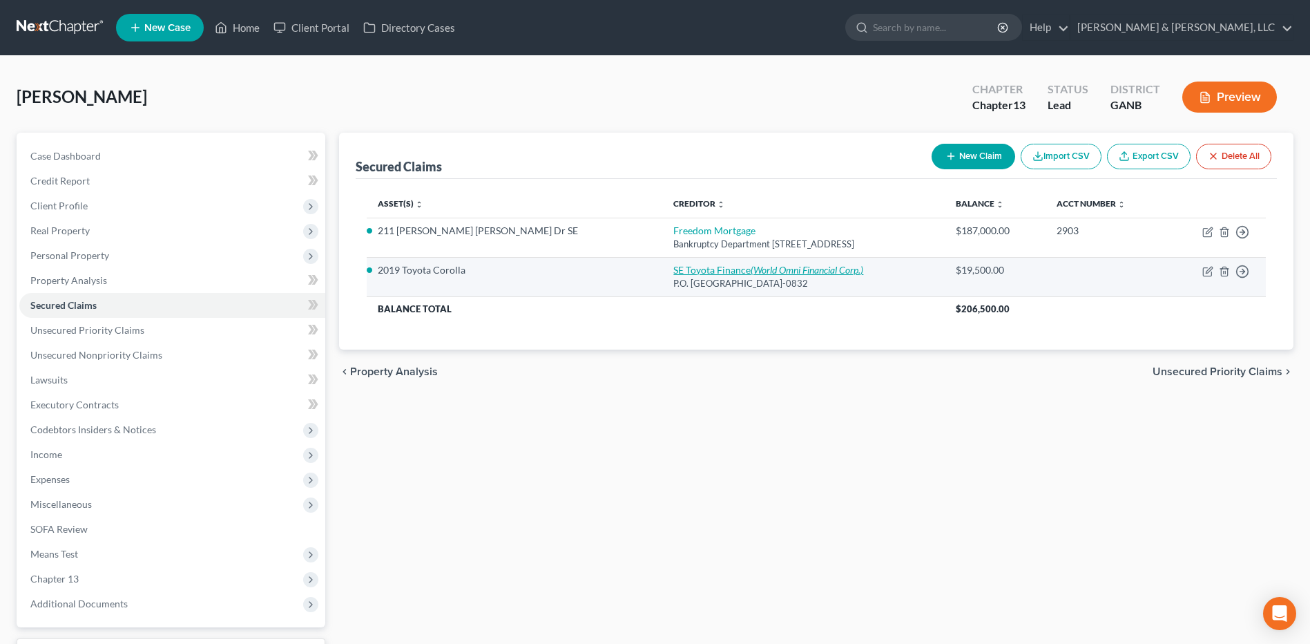
click at [751, 265] on icon "(World Omni Financial Corp.)" at bounding box center [807, 270] width 113 height 12
select select "28"
select select "2"
select select "0"
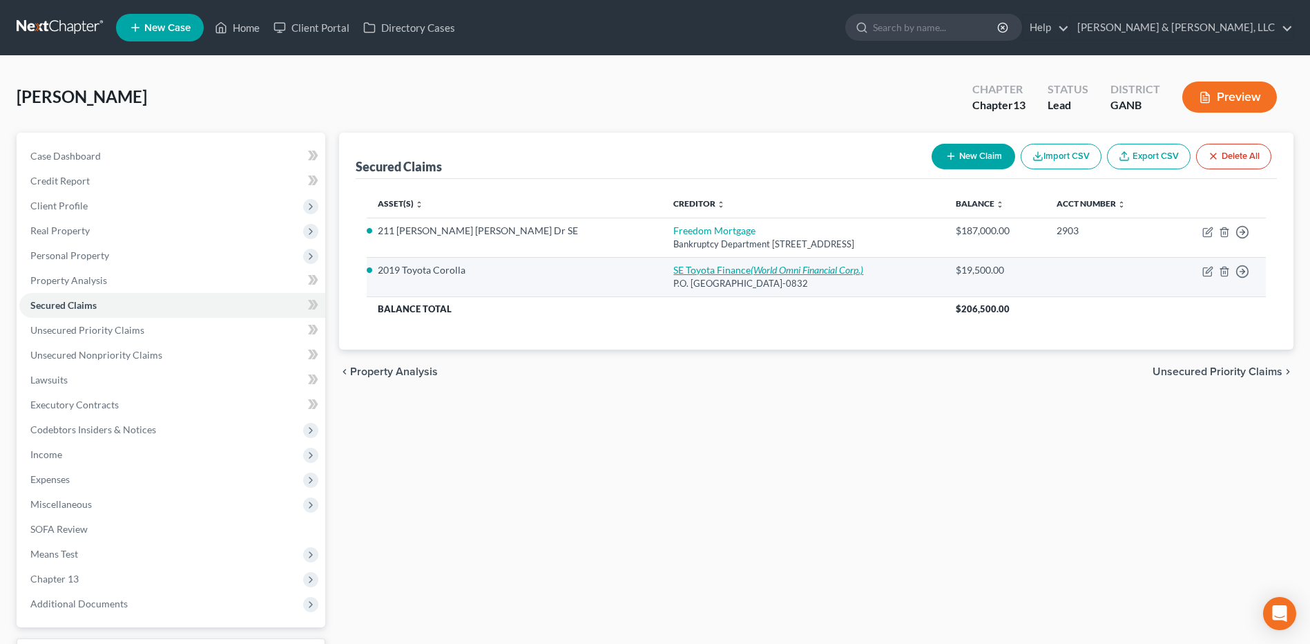
select select "0"
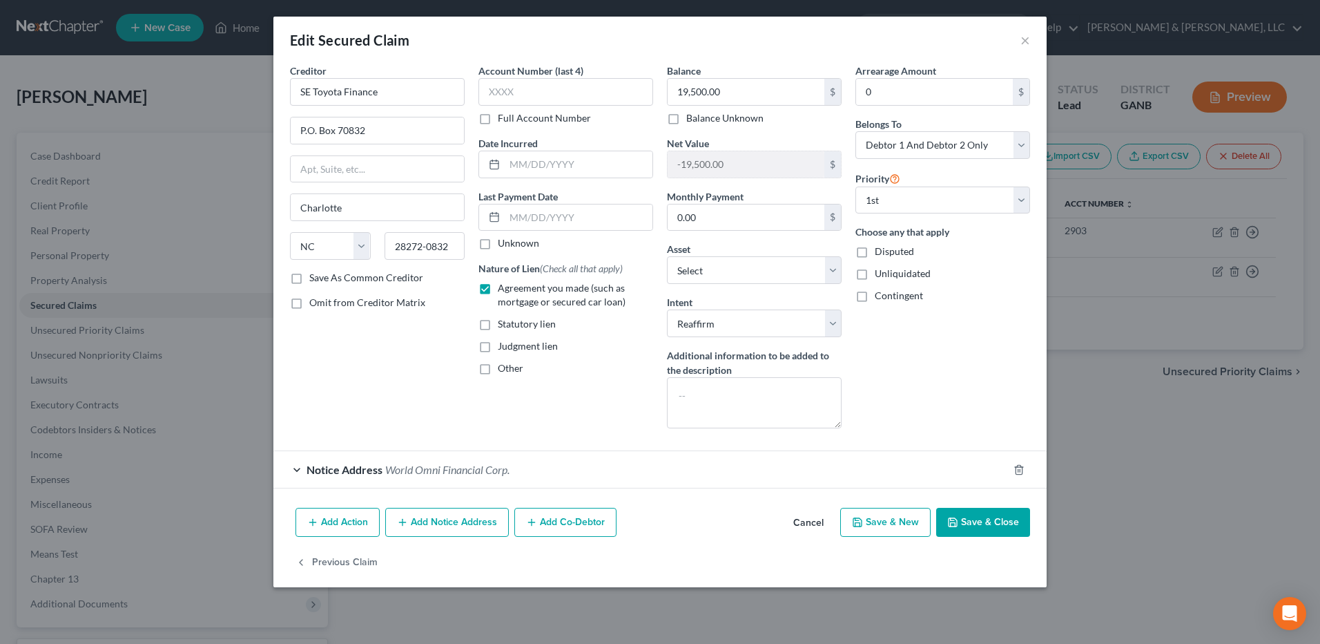
click at [477, 470] on span "World Omni Financial Corp." at bounding box center [447, 469] width 124 height 13
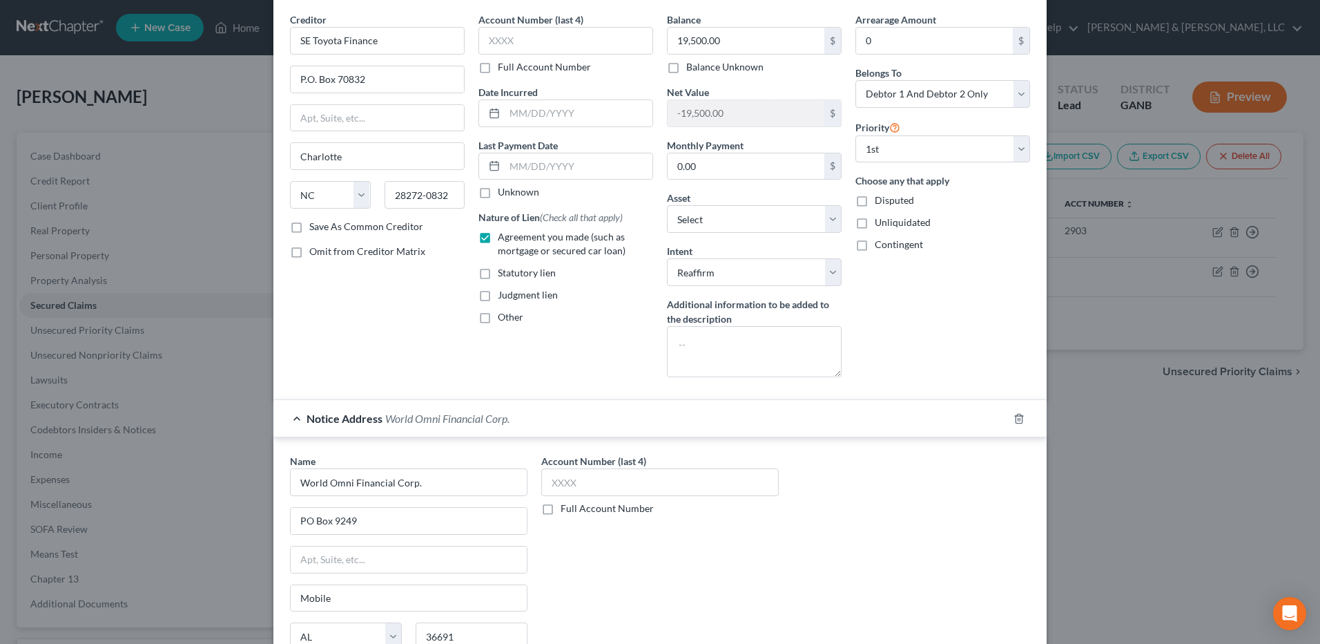
scroll to position [220, 0]
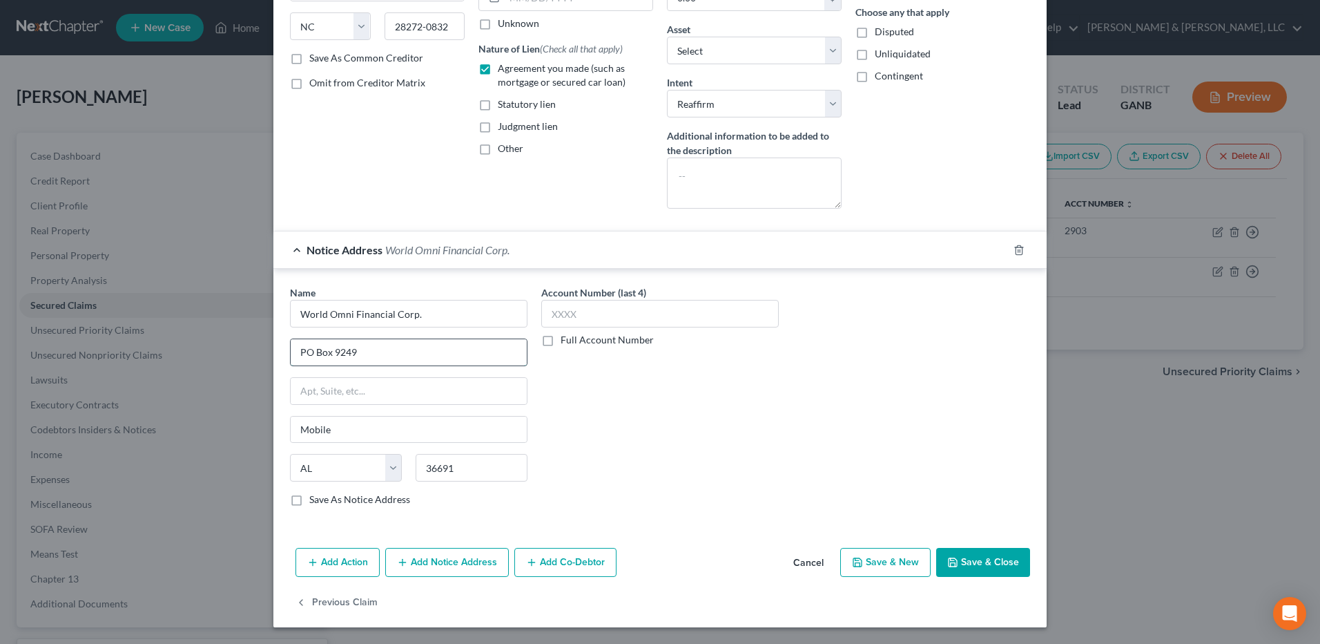
click at [378, 356] on input "PO Box 9249" at bounding box center [409, 352] width 236 height 26
click at [320, 501] on label "Save As Notice Address" at bounding box center [359, 499] width 101 height 14
click at [320, 501] on input "Save As Notice Address" at bounding box center [319, 496] width 9 height 9
click at [983, 561] on button "Save & Close" at bounding box center [983, 562] width 94 height 29
checkbox input "false"
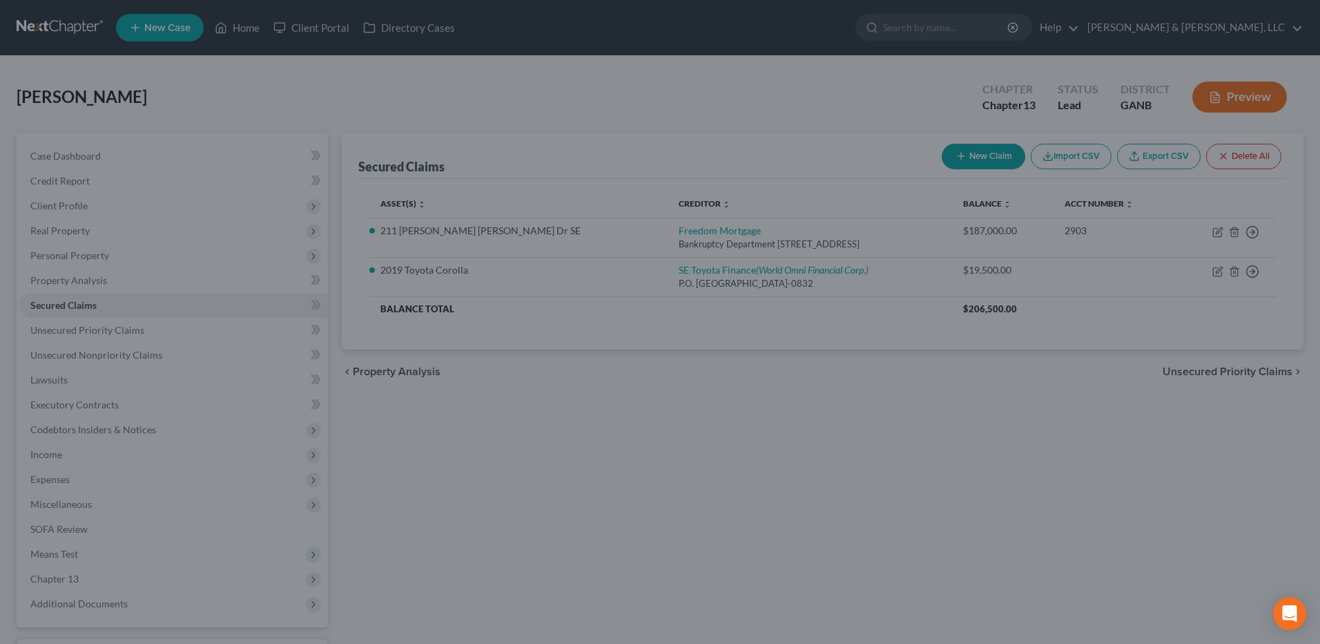
select select "4"
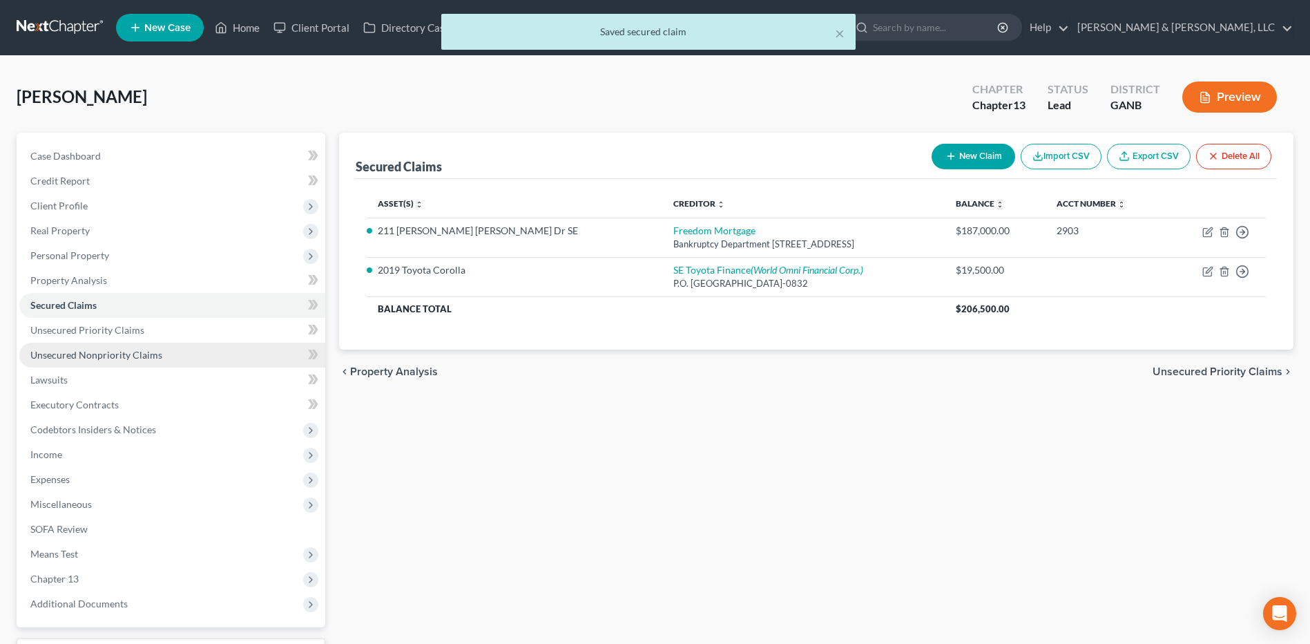
click at [172, 352] on link "Unsecured Nonpriority Claims" at bounding box center [172, 355] width 306 height 25
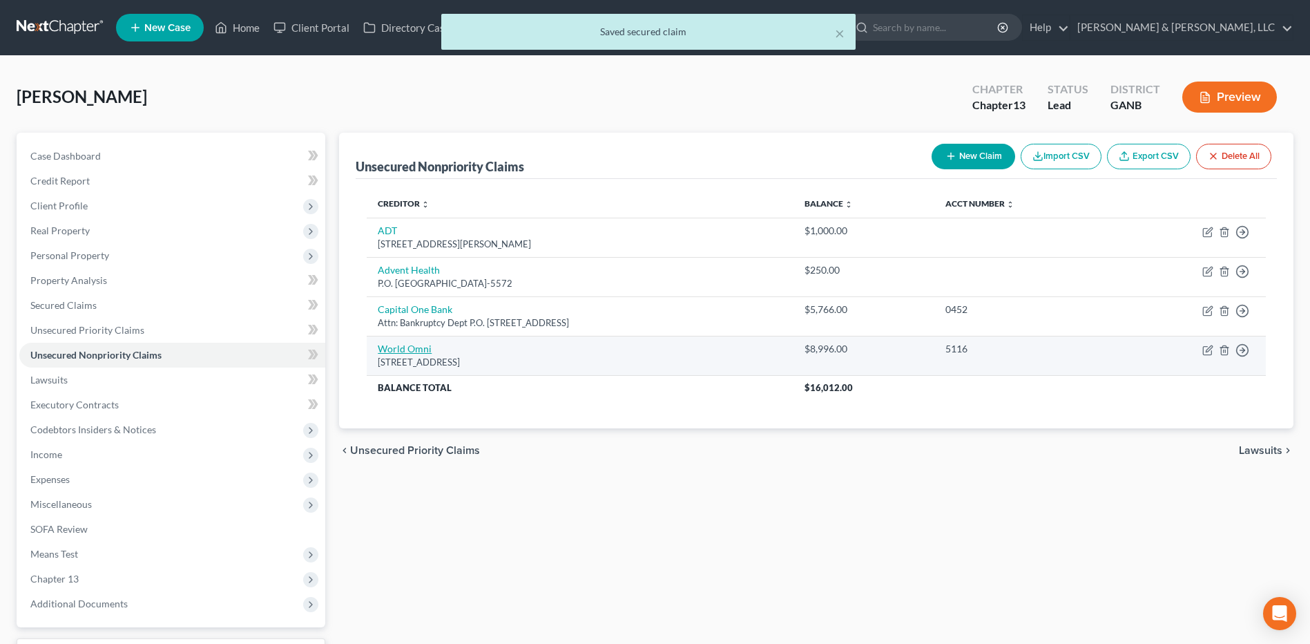
click at [421, 353] on link "World Omni" at bounding box center [405, 349] width 54 height 12
select select "26"
select select "4"
select select "0"
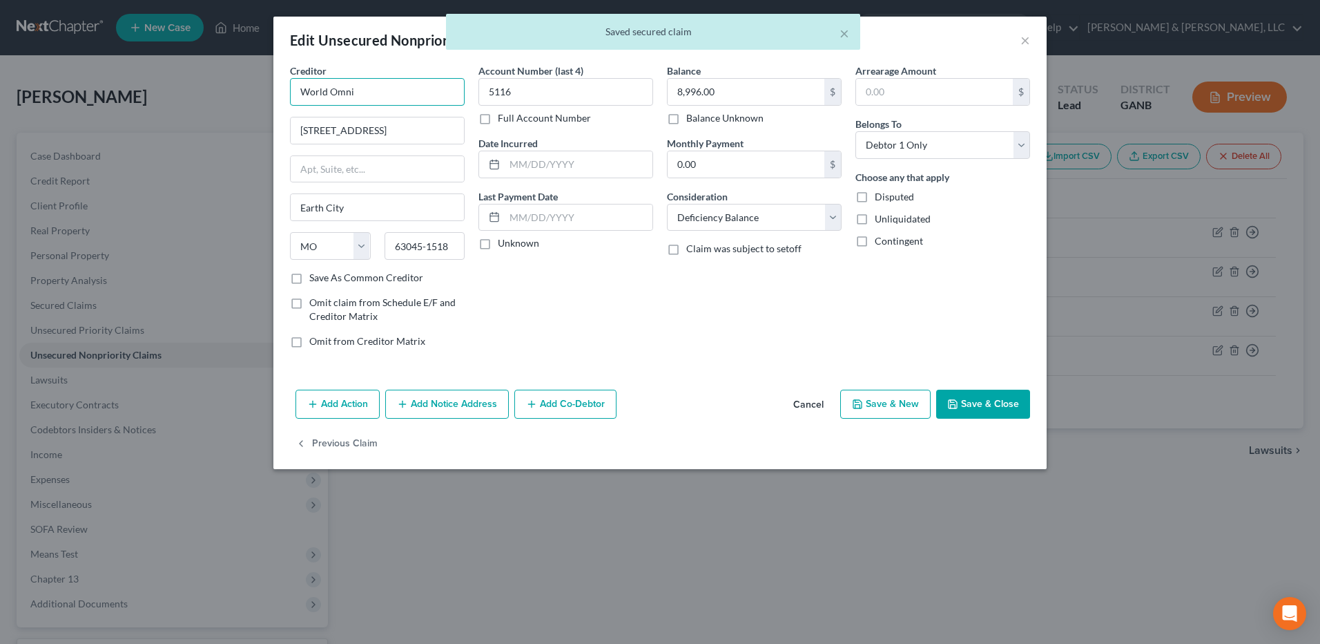
drag, startPoint x: 378, startPoint y: 87, endPoint x: 253, endPoint y: 104, distance: 126.1
click at [253, 102] on div "Edit Unsecured Nonpriority Claim × Creditor * World Omni 3120 Riders TRL S #3 E…" at bounding box center [660, 322] width 1320 height 644
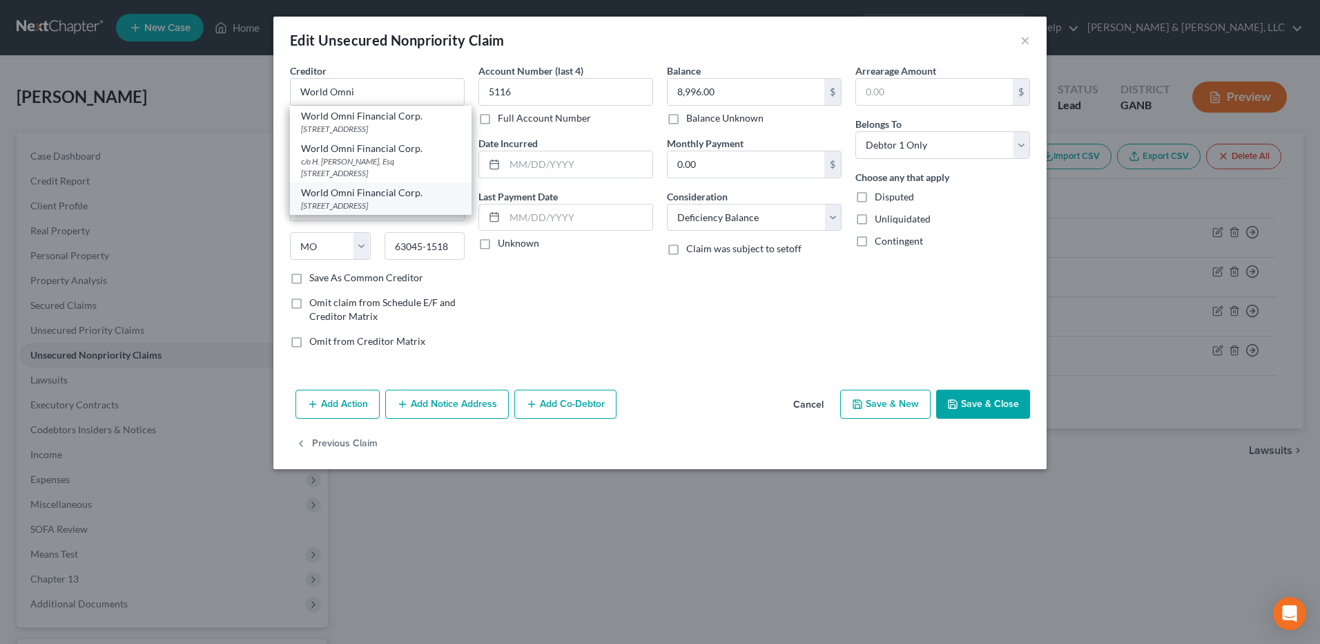
click at [386, 200] on div "[STREET_ADDRESS]" at bounding box center [381, 206] width 160 height 12
type input "World Omni Financial Corp."
type input "PO Box 9249"
type input "Mobile"
select select "0"
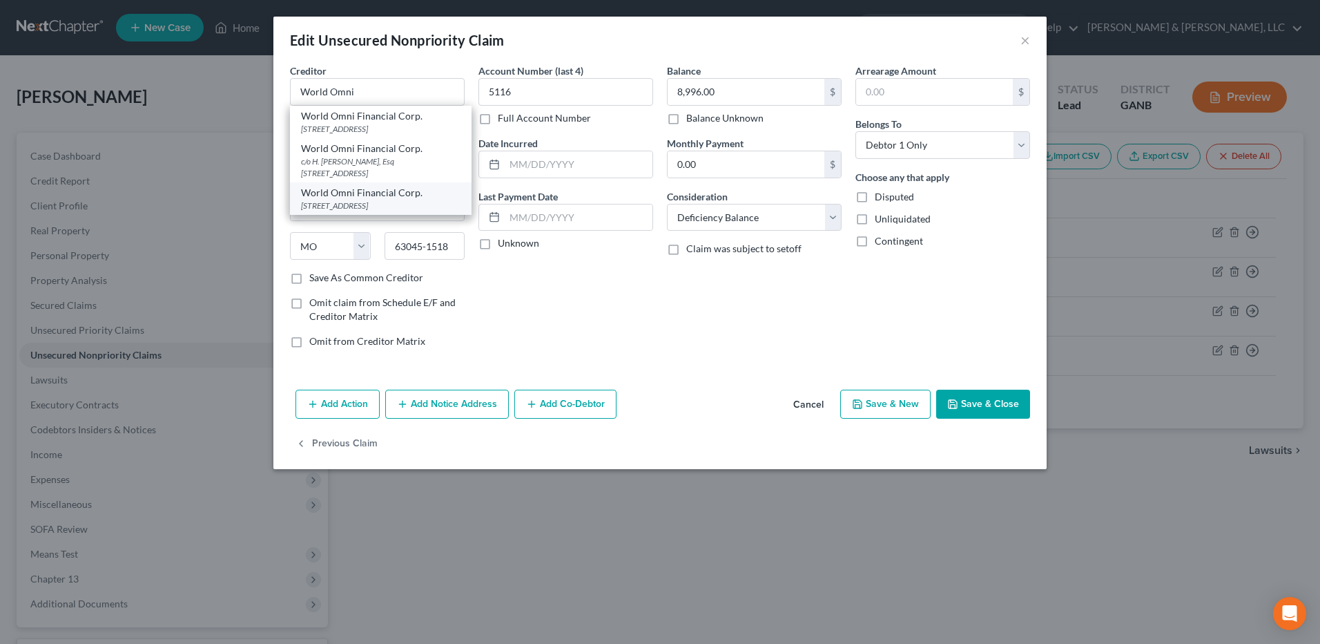
type input "36691"
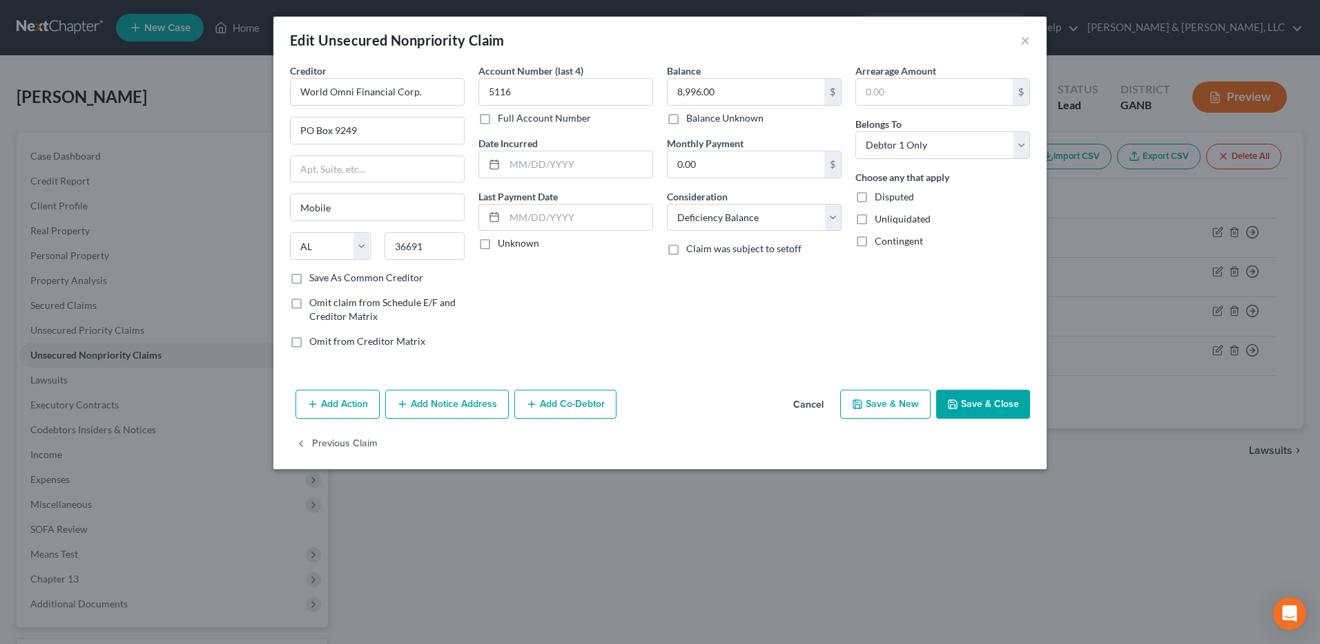
click at [994, 407] on button "Save & Close" at bounding box center [983, 403] width 94 height 29
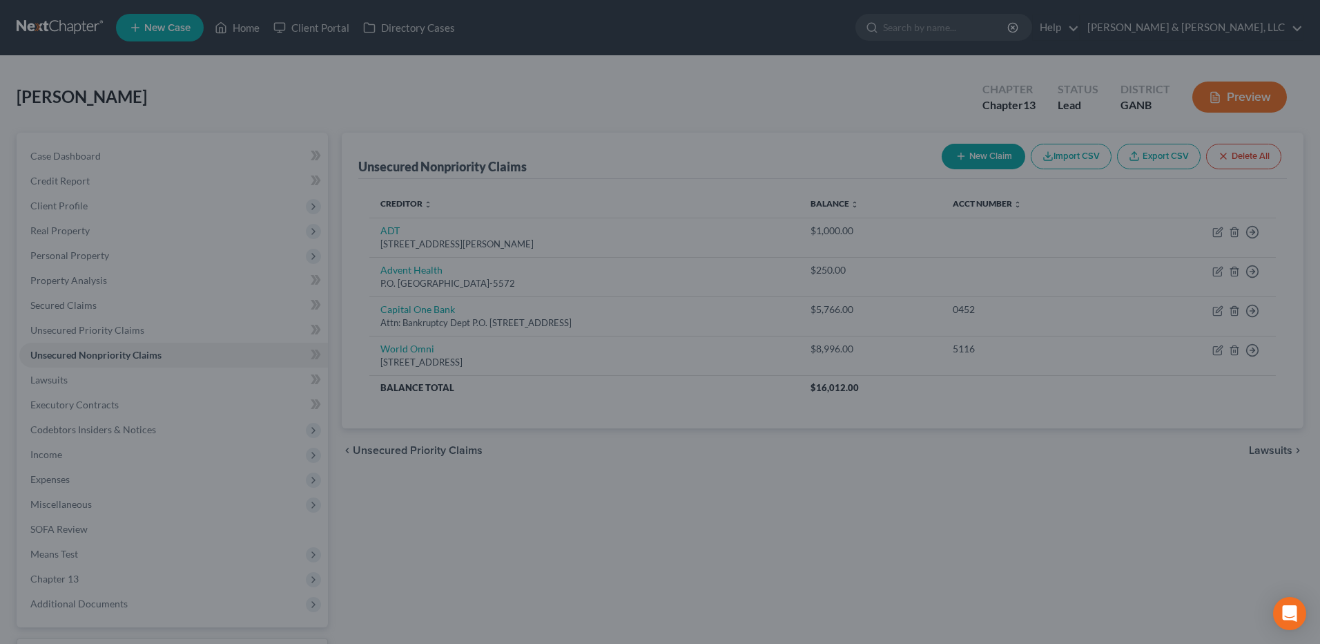
type input "0"
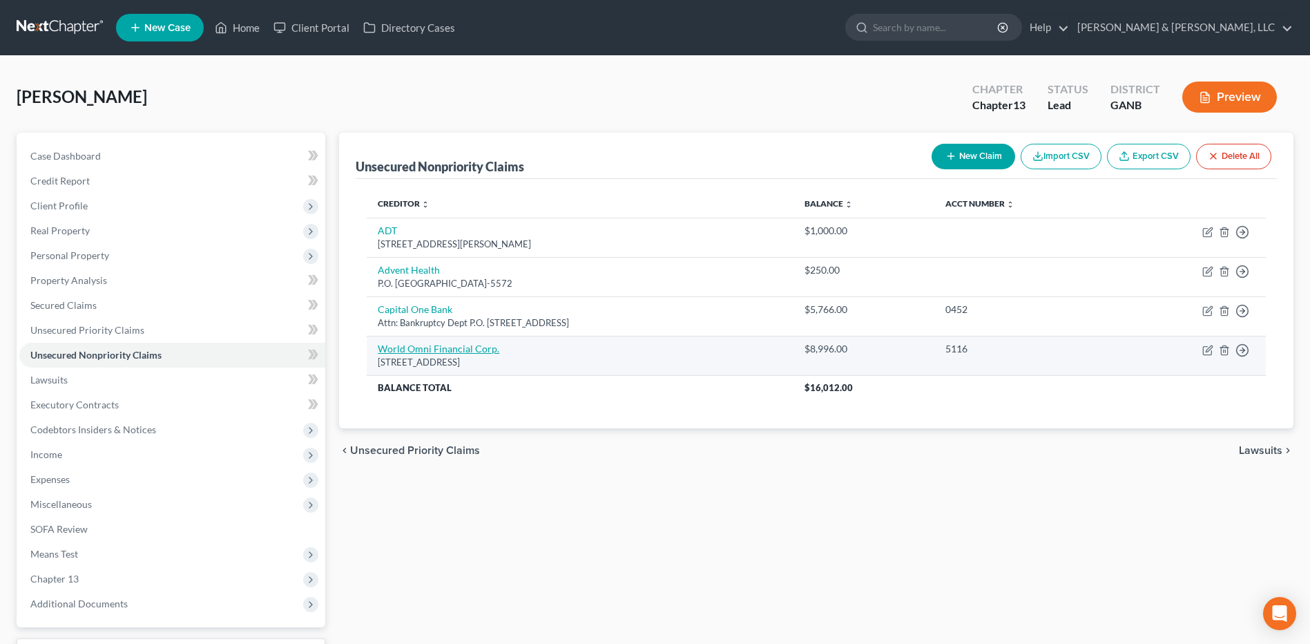
click at [456, 352] on link "World Omni Financial Corp." at bounding box center [439, 349] width 122 height 12
select select "0"
select select "4"
select select "0"
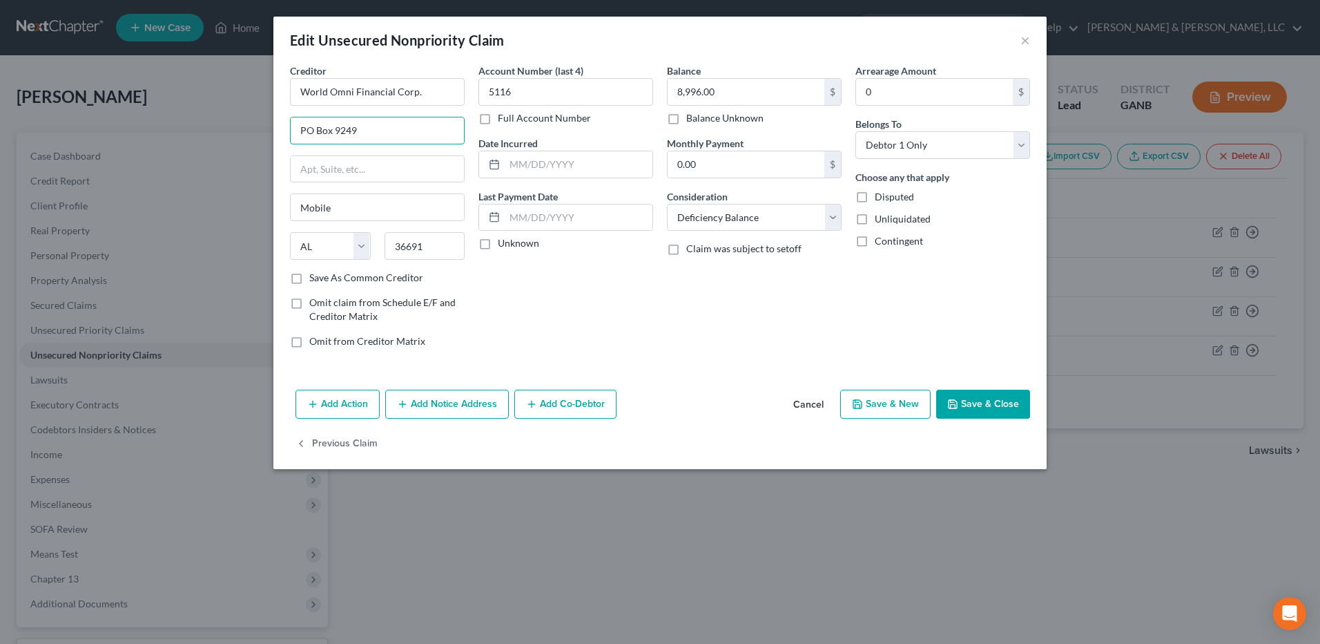
drag, startPoint x: 398, startPoint y: 128, endPoint x: 220, endPoint y: 132, distance: 178.2
click at [220, 132] on div "Edit Unsecured Nonpriority Claim × Creditor * World Omni Financial Corp. PO Box…" at bounding box center [660, 322] width 1320 height 644
paste input "3120 RIDER TRL S # 3,"
click at [334, 130] on input "3120 RIDER TRL S # 3," at bounding box center [377, 130] width 173 height 26
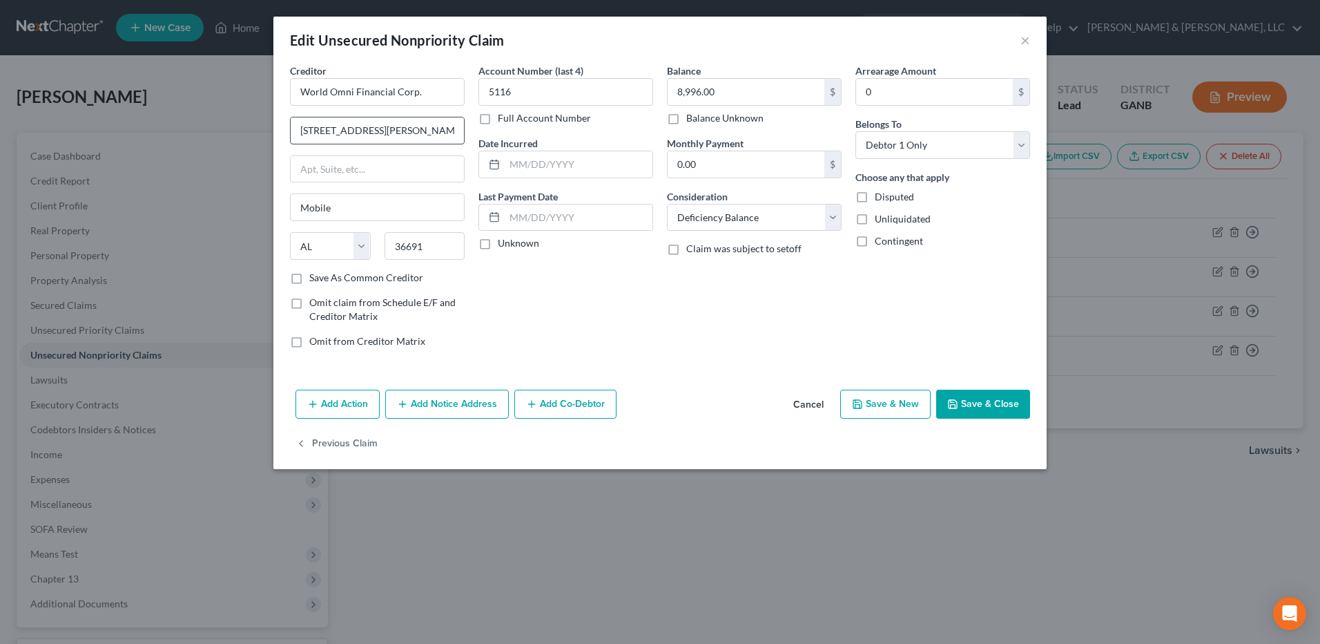
type input "[STREET_ADDRESS][PERSON_NAME]"
click at [414, 244] on input "36691" at bounding box center [425, 246] width 81 height 28
type input "63045"
type input "Earth City"
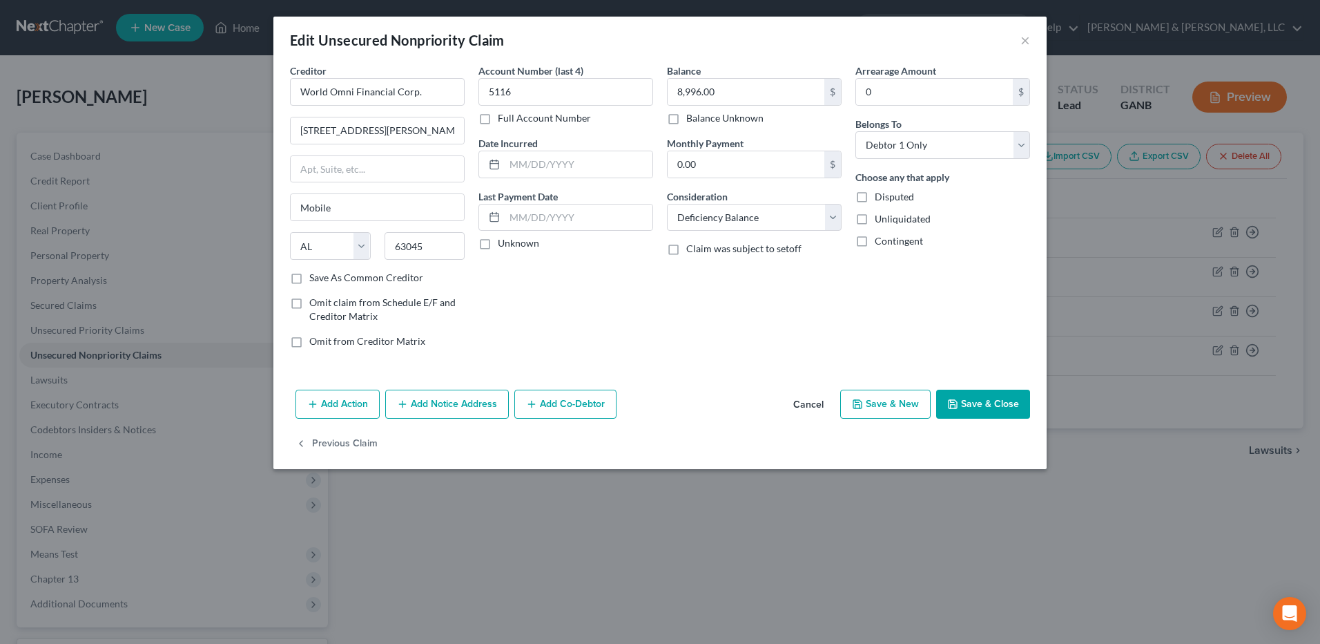
select select "26"
click at [625, 339] on div "Account Number (last 4) 5116 Full Account Number Date Incurred Last Payment Dat…" at bounding box center [566, 212] width 189 height 296
click at [976, 398] on button "Save & Close" at bounding box center [983, 403] width 94 height 29
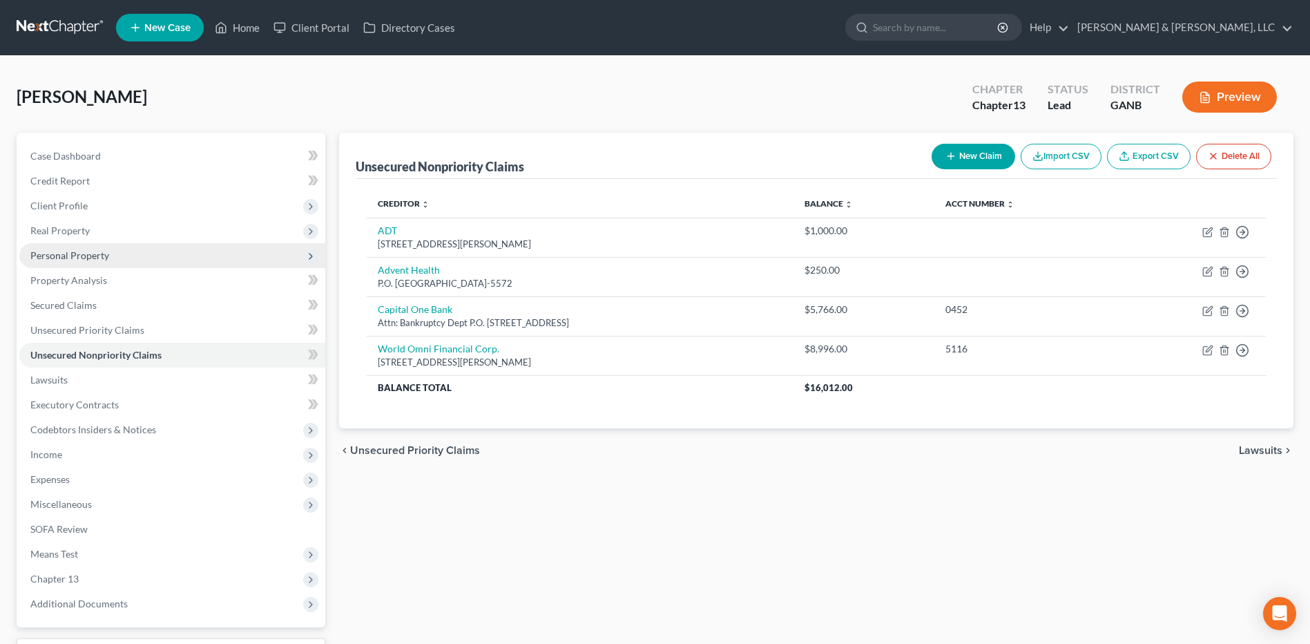
click at [105, 261] on span "Personal Property" at bounding box center [172, 255] width 306 height 25
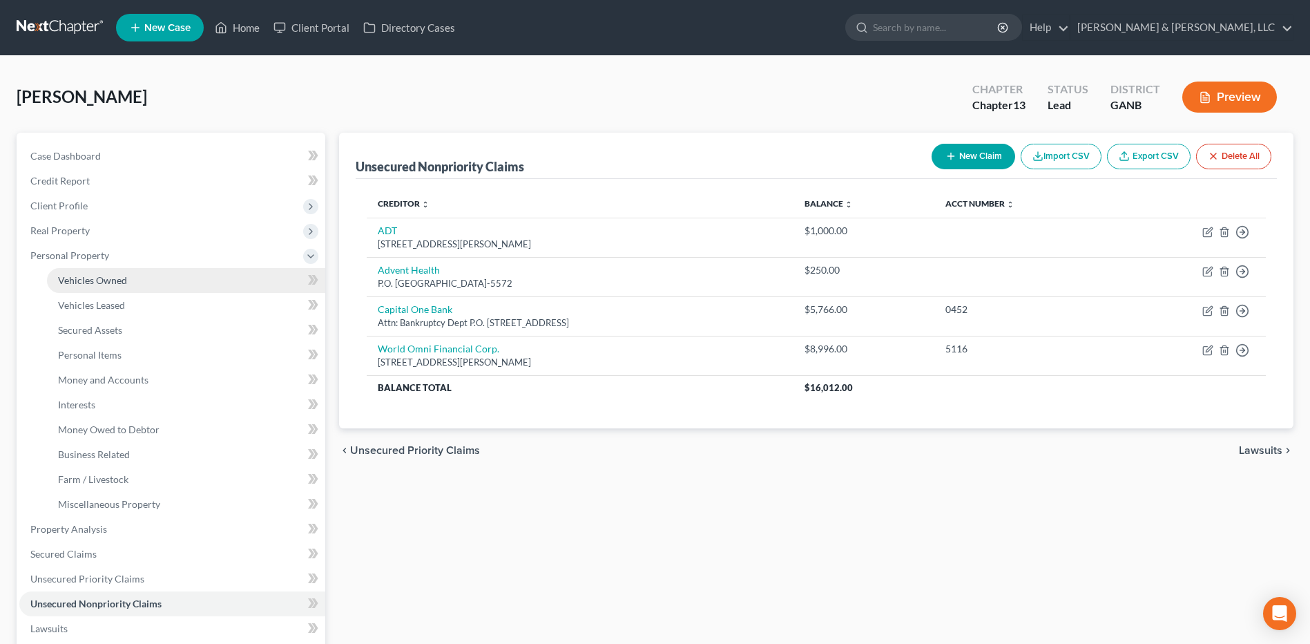
click at [111, 271] on link "Vehicles Owned" at bounding box center [186, 280] width 278 height 25
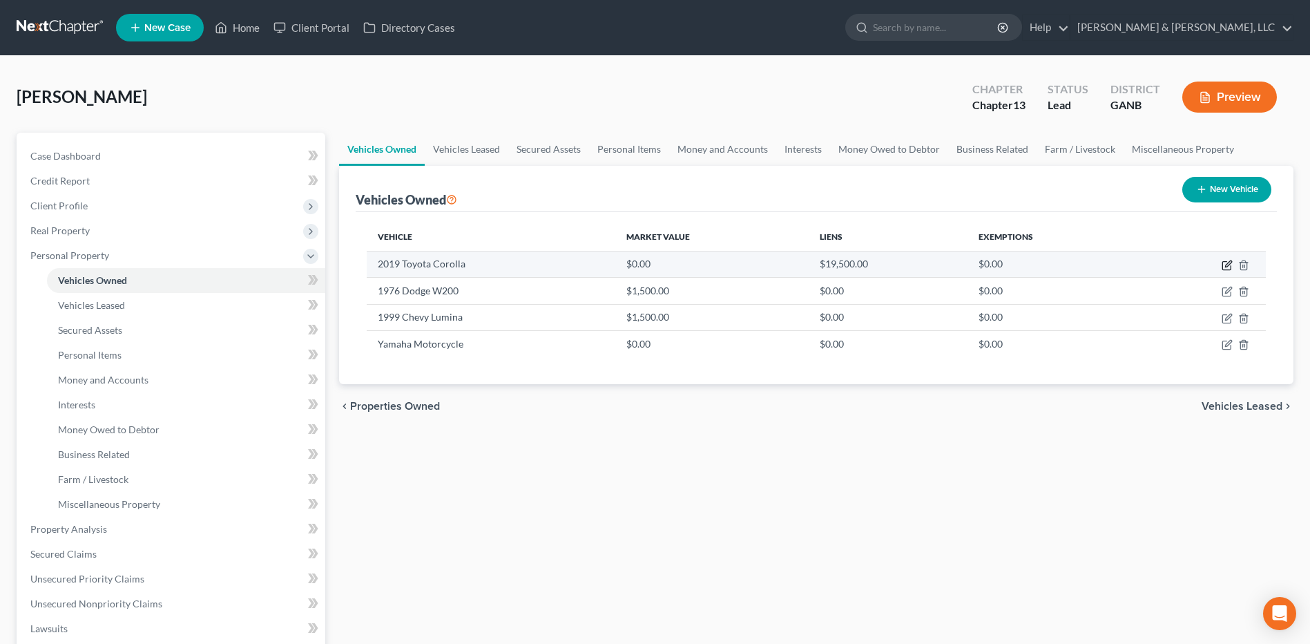
click at [1222, 264] on icon "button" at bounding box center [1226, 266] width 8 height 8
select select "0"
select select "7"
select select "2"
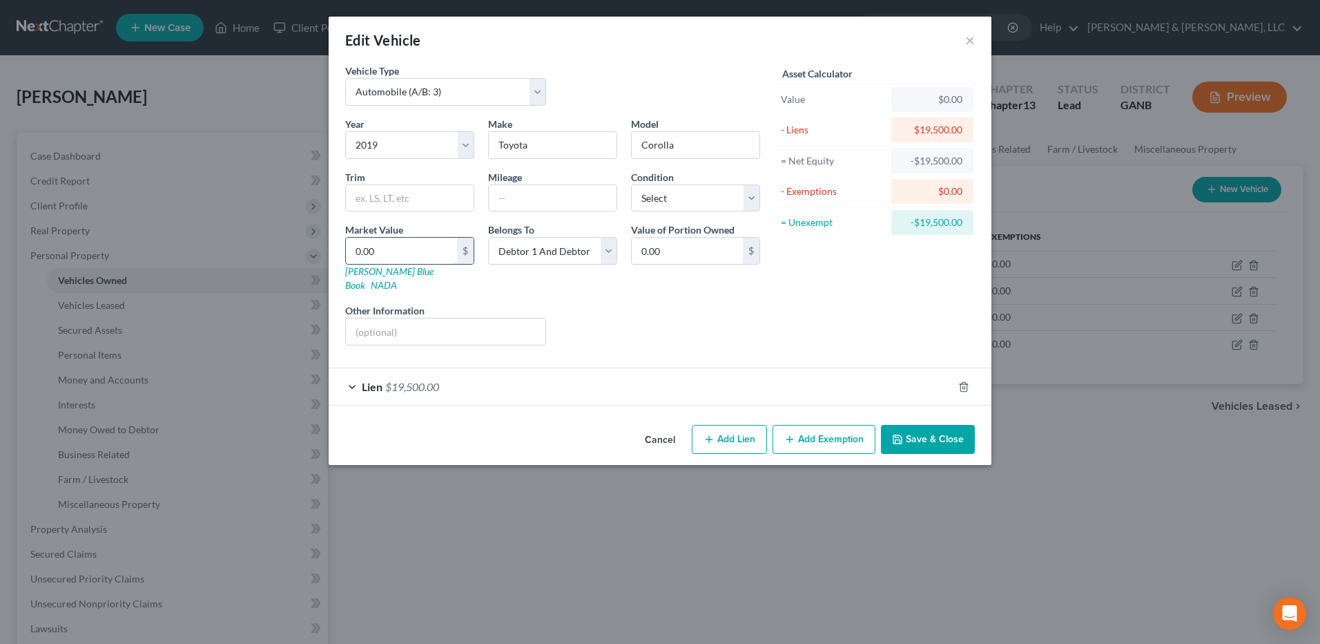
click at [425, 256] on input "0.00" at bounding box center [401, 251] width 111 height 26
type input "1"
type input "1.00"
type input "14"
type input "14.00"
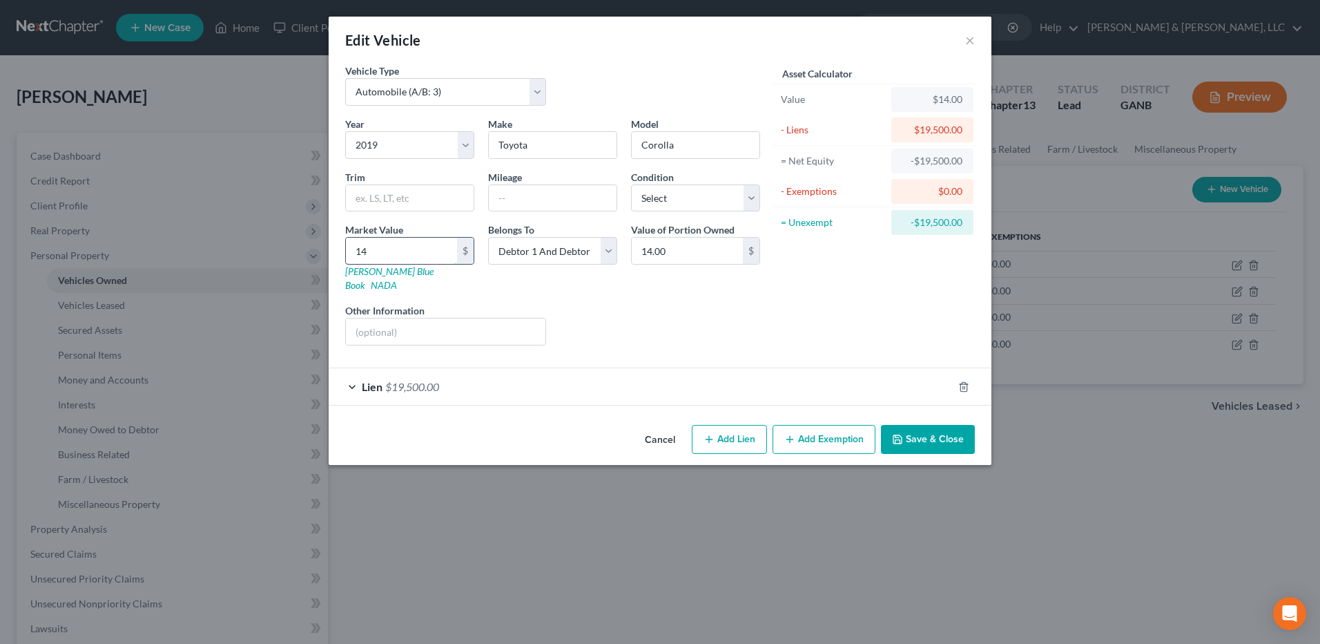
type input "140"
type input "140.00"
type input "1400"
type input "1,400.00"
type input "1,4000"
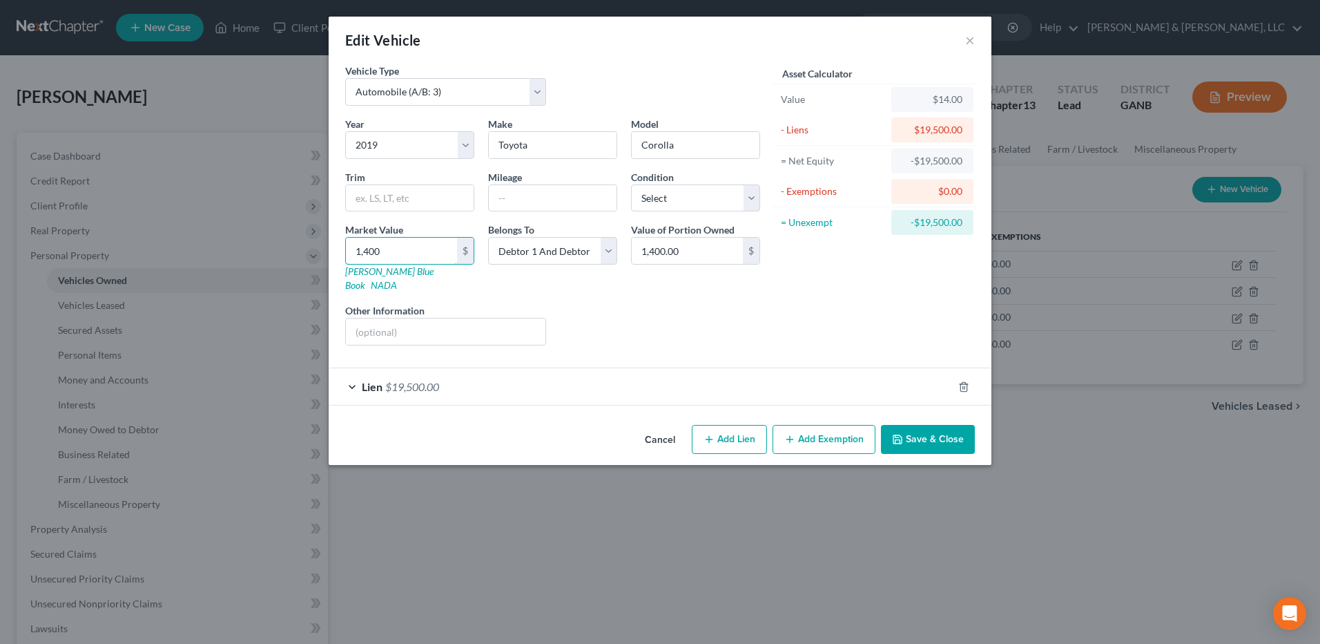
type input "14,000.00"
type input "14,000"
click at [917, 425] on button "Save & Close" at bounding box center [928, 439] width 94 height 29
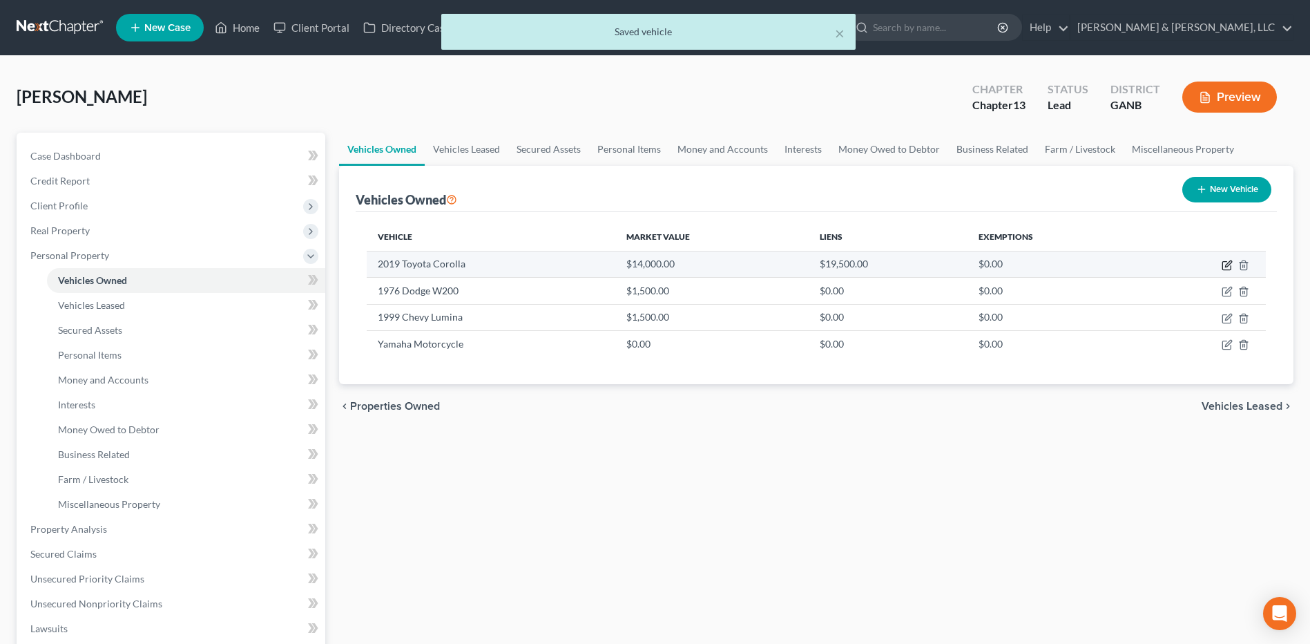
click at [1229, 264] on icon "button" at bounding box center [1227, 265] width 11 height 11
select select "0"
select select "7"
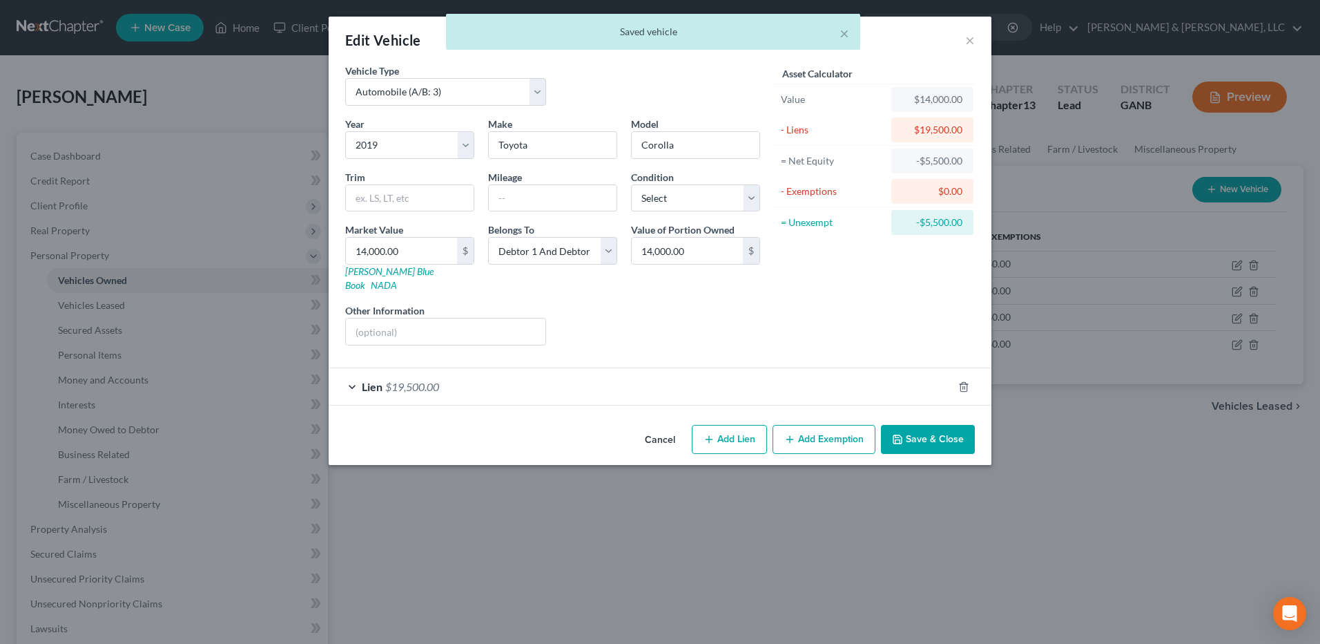
click at [586, 236] on div "Belongs To * Select Debtor 1 Only Debtor 2 Only Debtor 1 And Debtor 2 Only At L…" at bounding box center [552, 257] width 143 height 70
click at [586, 248] on select "Select Debtor 1 Only Debtor 2 Only Debtor 1 And Debtor 2 Only At Least One Of T…" at bounding box center [552, 251] width 129 height 28
select select "3"
click at [488, 237] on select "Select Debtor 1 Only Debtor 2 Only Debtor 1 And Debtor 2 Only At Least One Of T…" at bounding box center [552, 251] width 129 height 28
click at [926, 425] on button "Save & Close" at bounding box center [928, 439] width 94 height 29
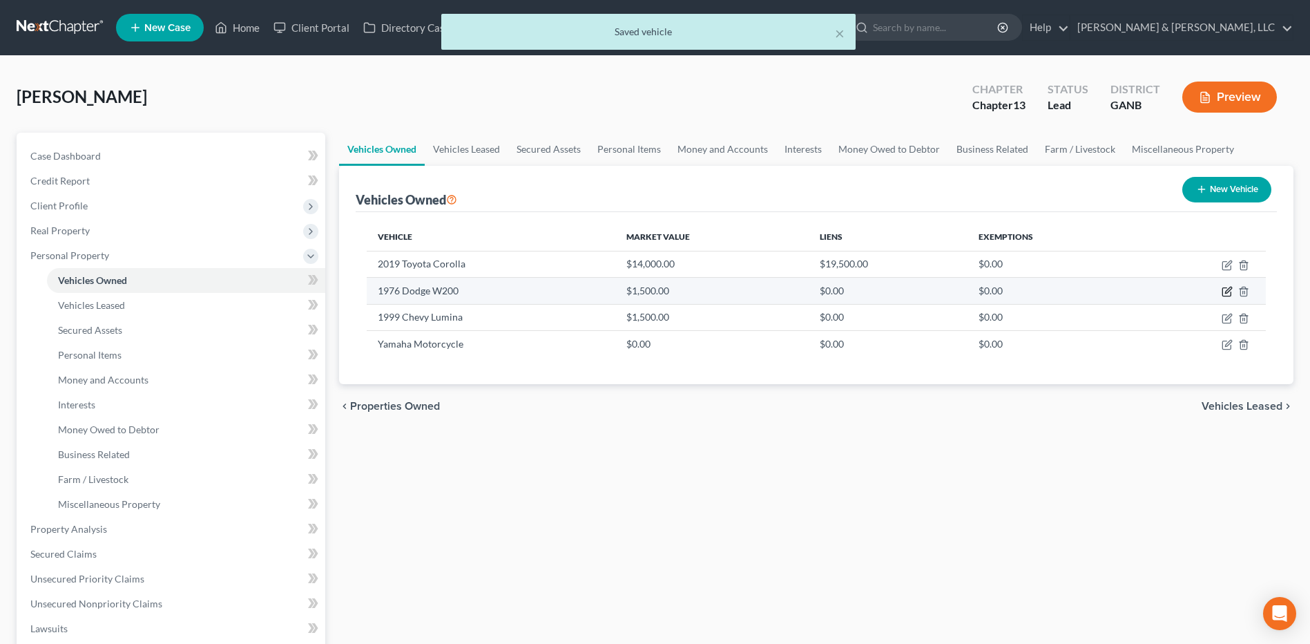
click at [1225, 291] on icon "button" at bounding box center [1227, 291] width 11 height 11
select select "1"
select select "50"
select select "0"
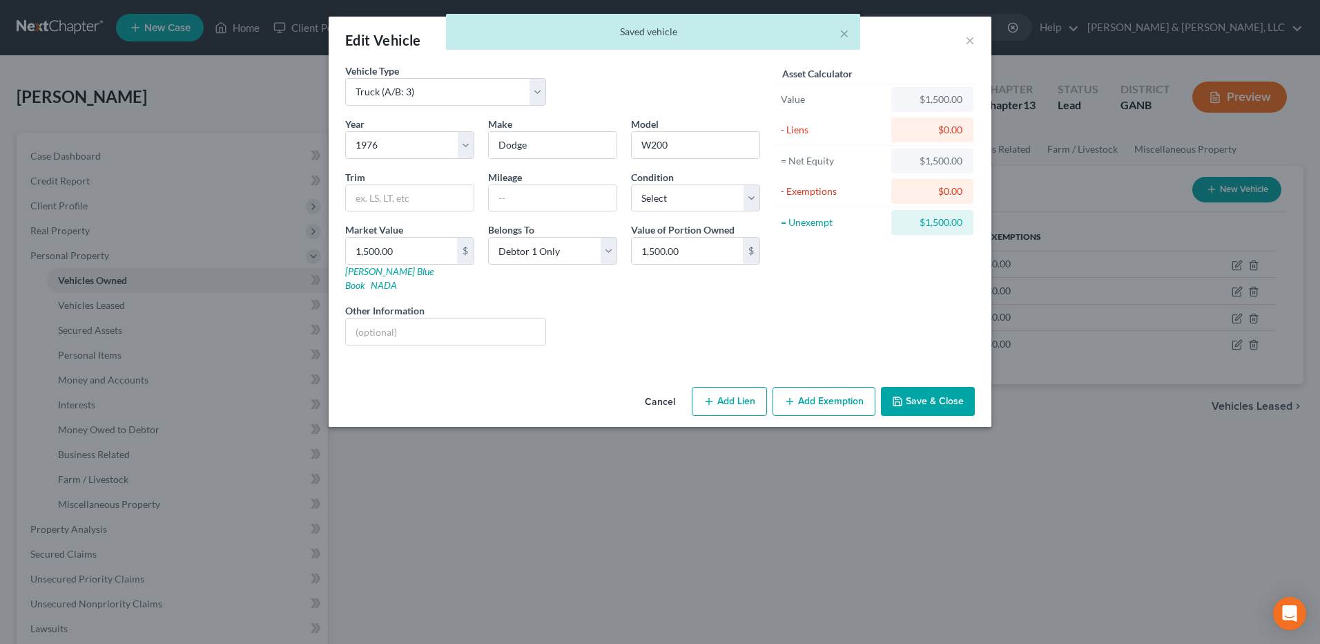
click at [811, 381] on div "Cancel Add Lien Add Lease Add Exemption Save & Close" at bounding box center [660, 404] width 663 height 46
click at [811, 387] on button "Add Exemption" at bounding box center [824, 401] width 103 height 29
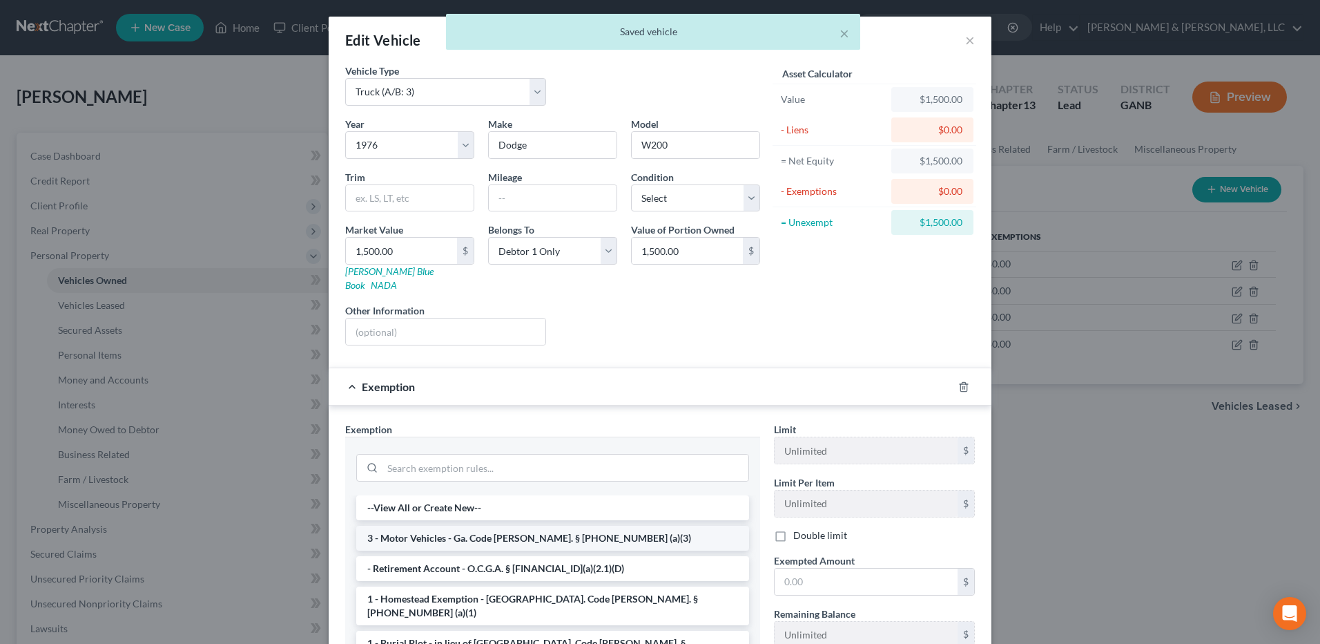
click at [434, 526] on li "3 - Motor Vehicles - Ga. Code [PERSON_NAME]. § [PHONE_NUMBER] (a)(3)" at bounding box center [552, 538] width 393 height 25
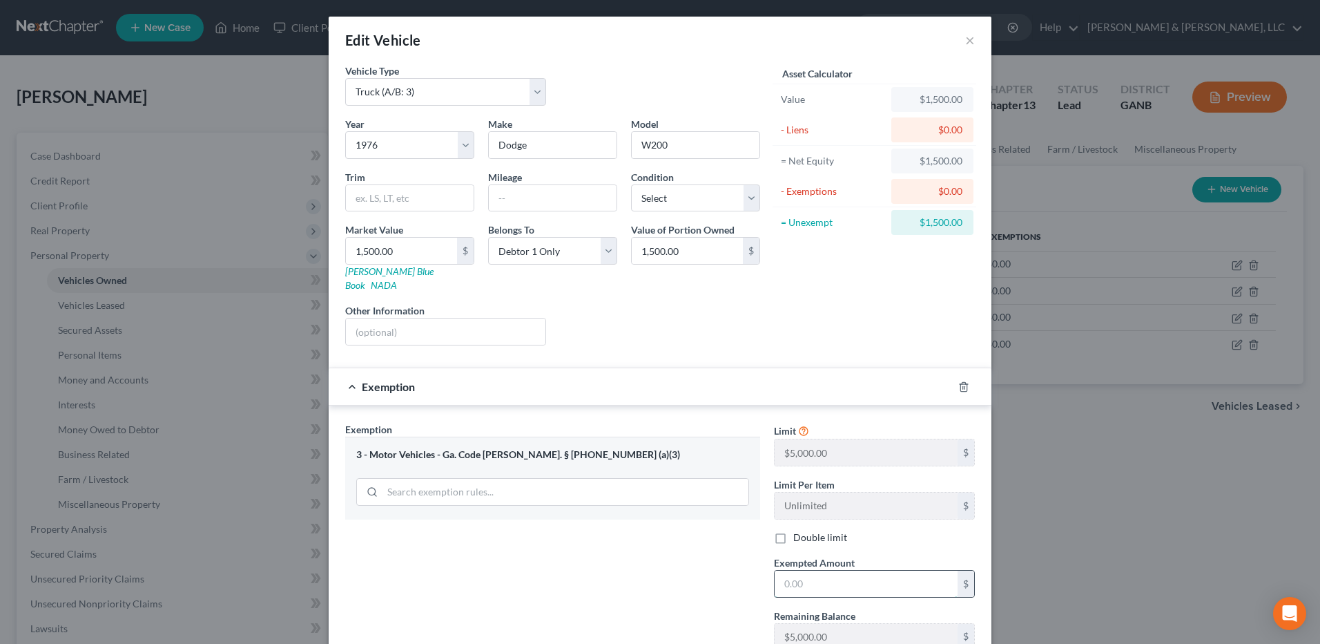
click at [882, 575] on input "text" at bounding box center [866, 583] width 183 height 26
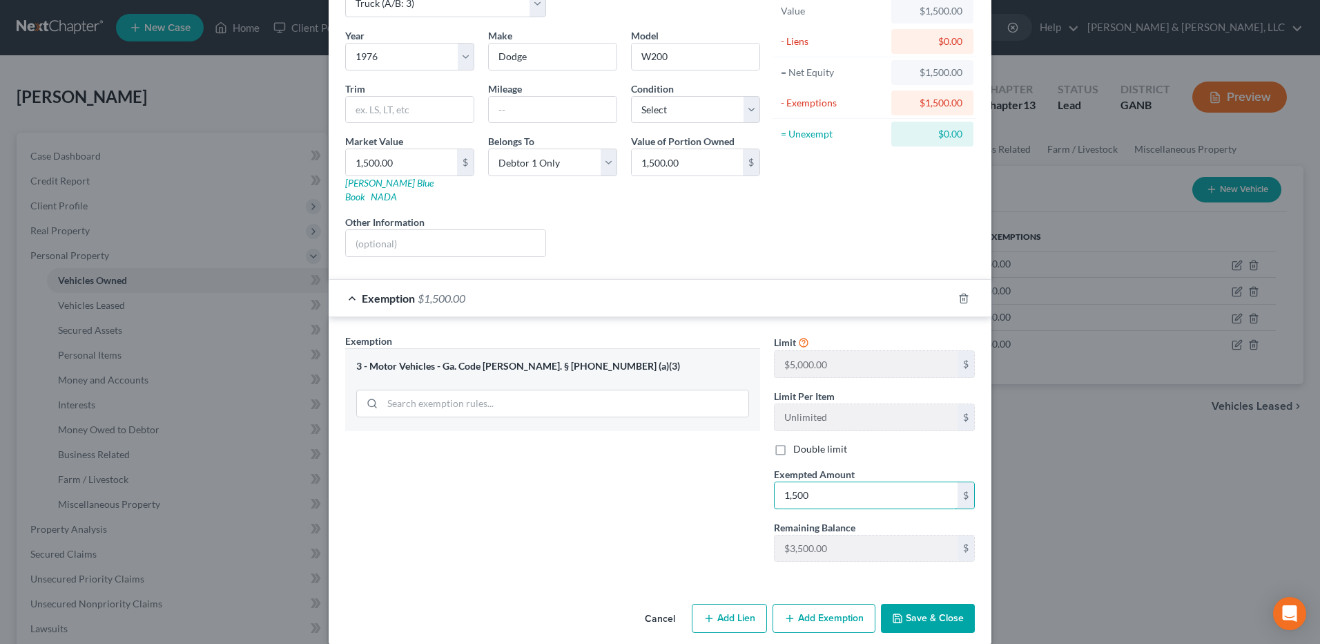
scroll to position [91, 0]
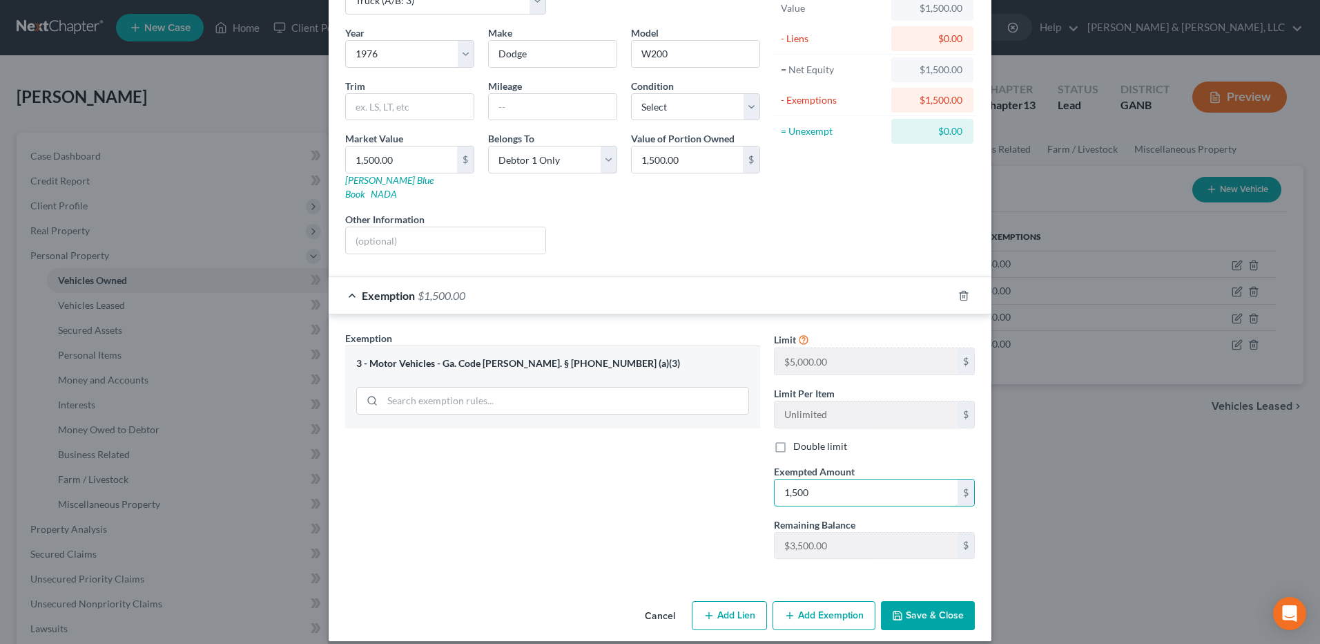
type input "1,500"
click at [930, 601] on button "Save & Close" at bounding box center [928, 615] width 94 height 29
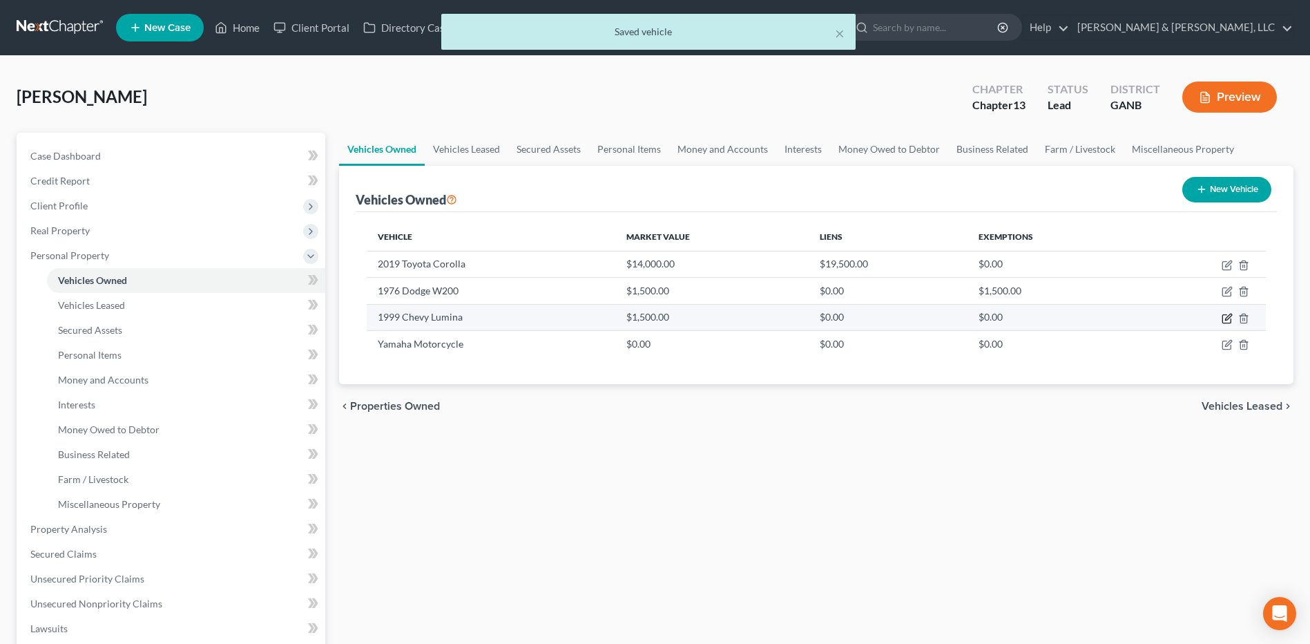
click at [1232, 318] on icon "button" at bounding box center [1227, 318] width 11 height 11
select select "0"
select select "27"
select select "0"
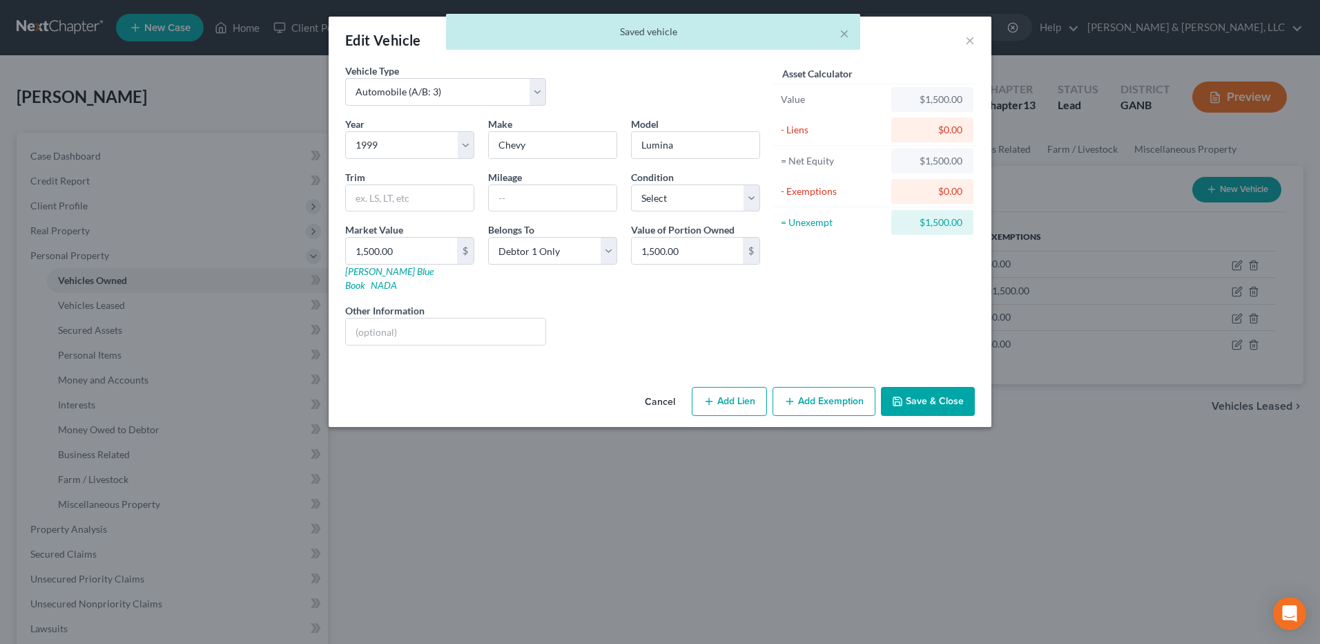
click at [857, 387] on button "Add Exemption" at bounding box center [824, 401] width 103 height 29
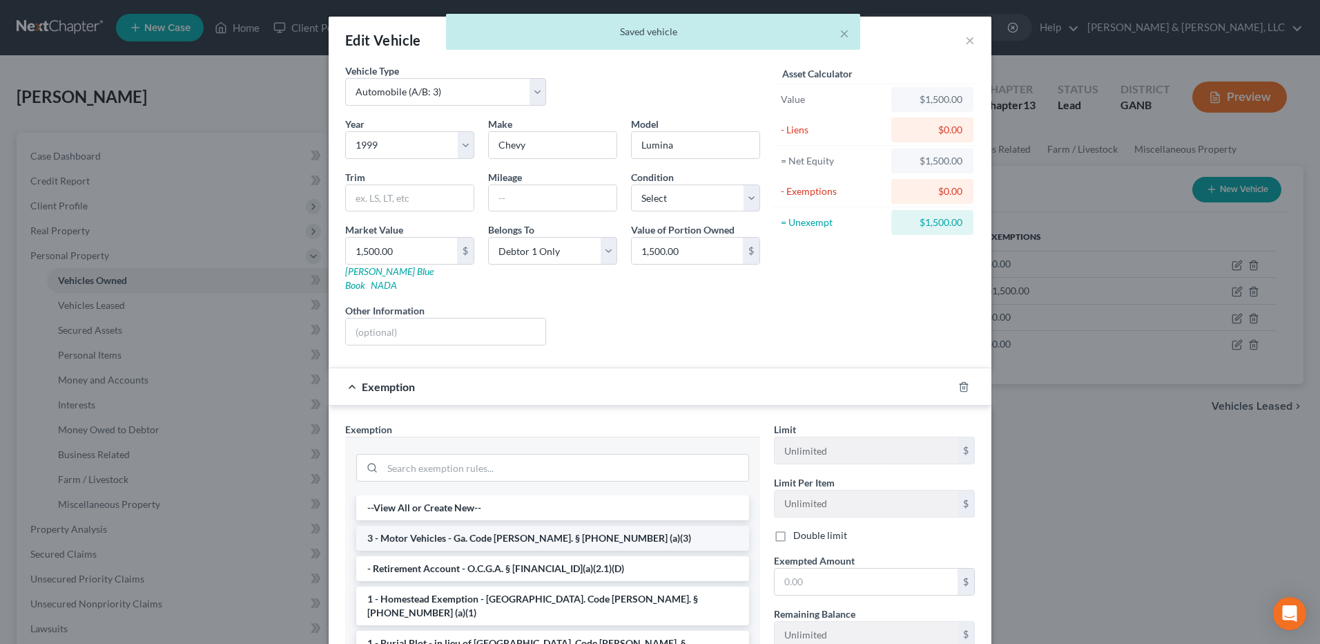
click at [519, 529] on li "3 - Motor Vehicles - Ga. Code [PERSON_NAME]. § [PHONE_NUMBER] (a)(3)" at bounding box center [552, 538] width 393 height 25
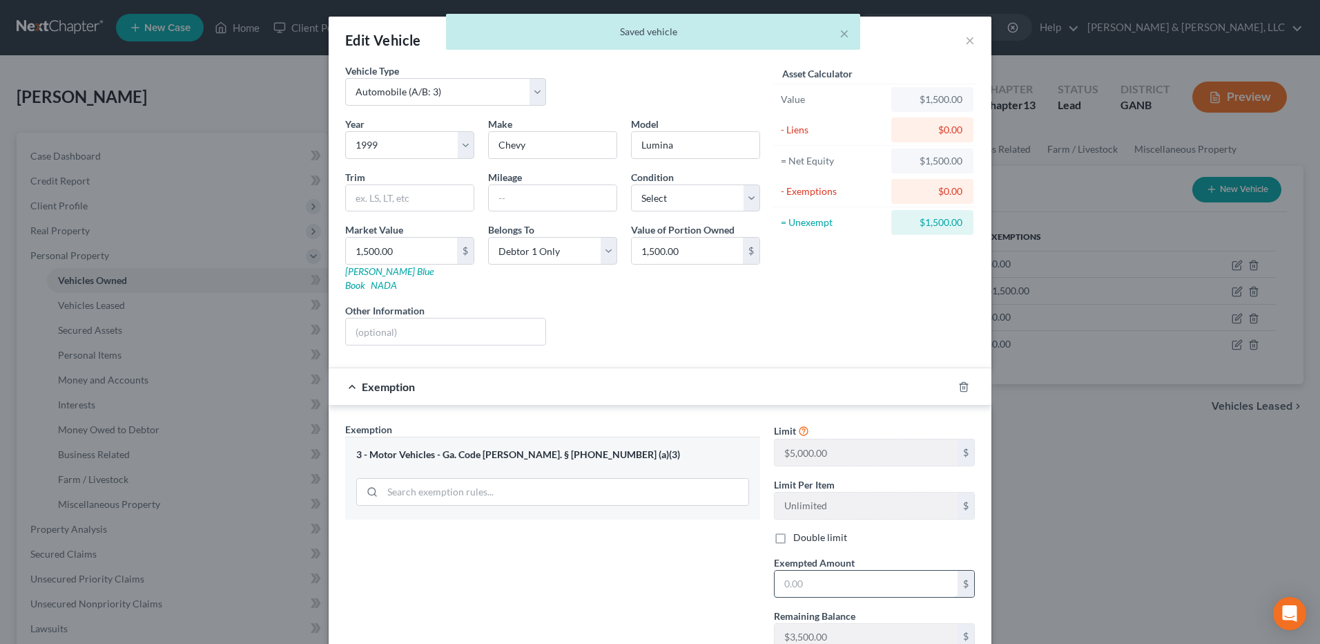
click at [847, 570] on input "text" at bounding box center [866, 583] width 183 height 26
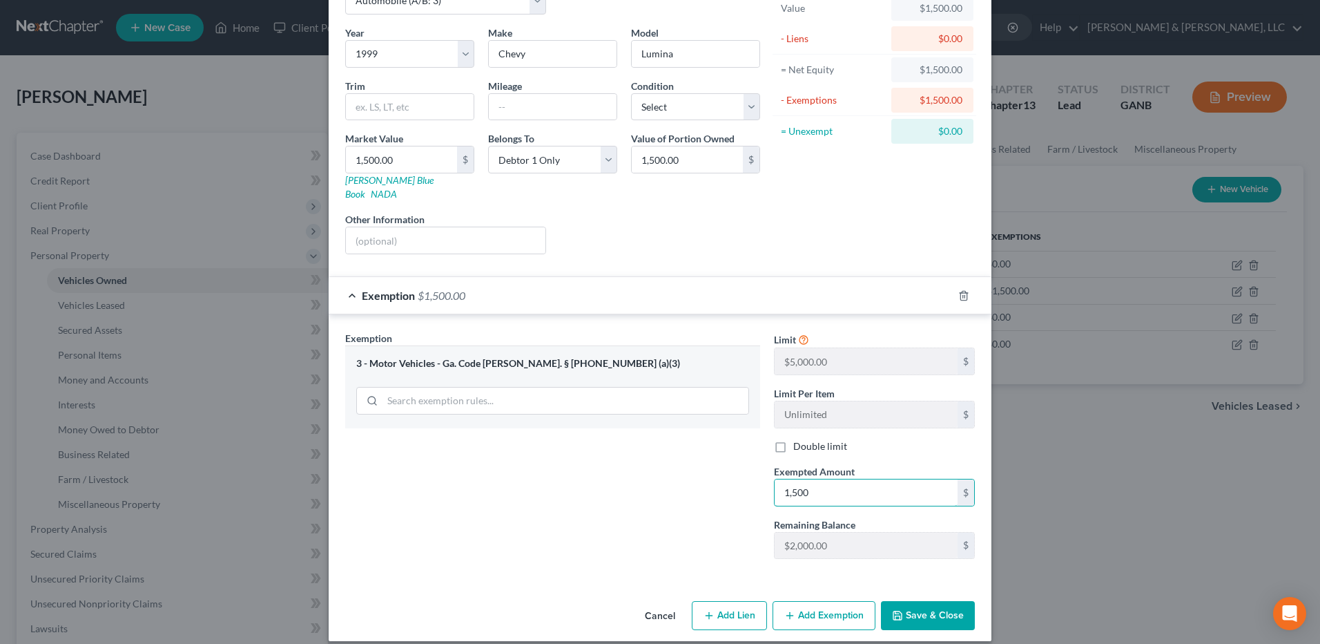
type input "1,500"
click at [907, 606] on button "Save & Close" at bounding box center [928, 615] width 94 height 29
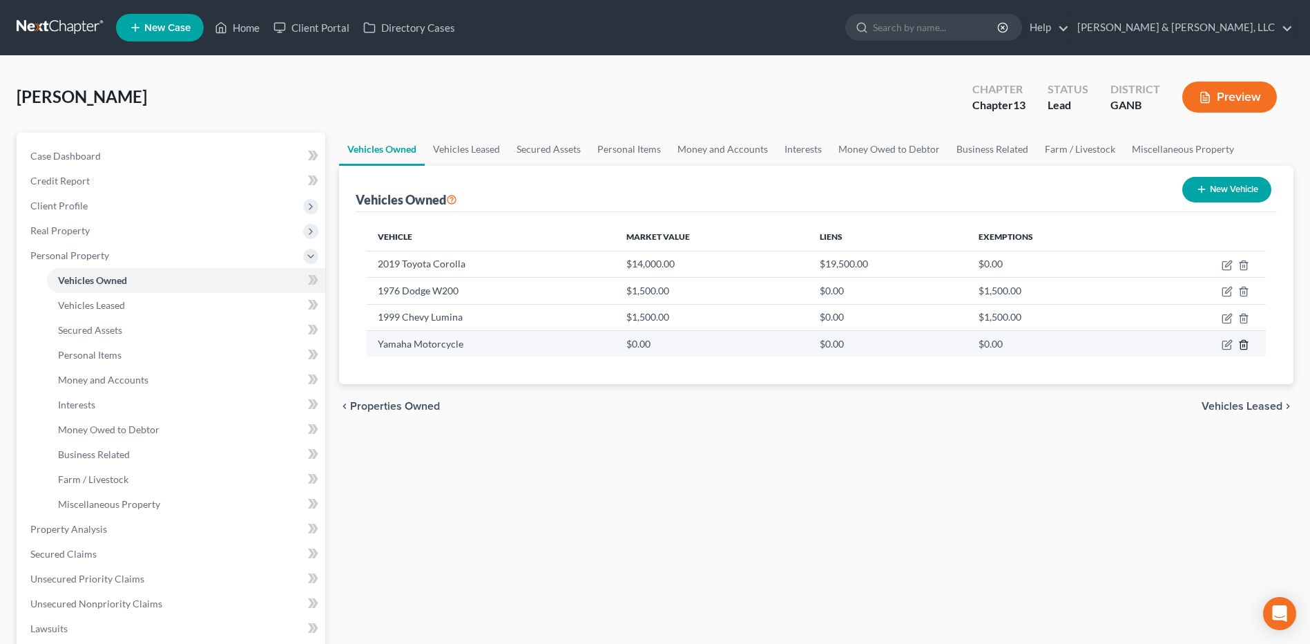
click at [1245, 343] on icon "button" at bounding box center [1243, 344] width 11 height 11
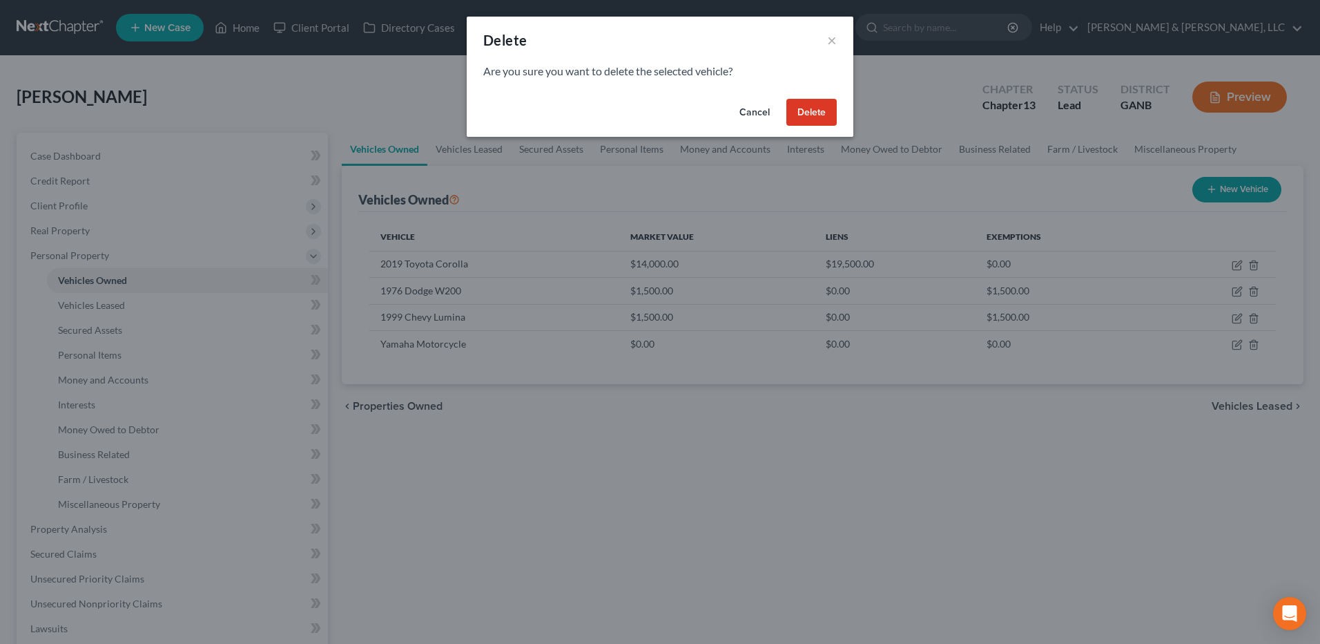
click at [805, 113] on button "Delete" at bounding box center [812, 113] width 50 height 28
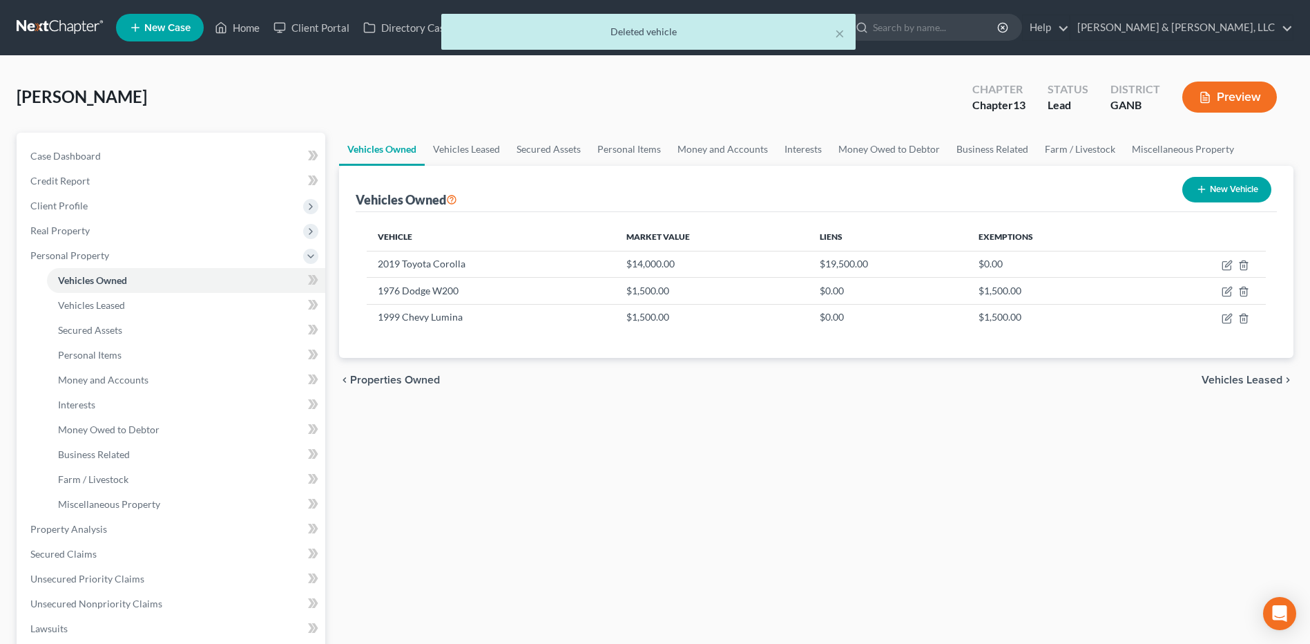
click at [1240, 380] on span "Vehicles Leased" at bounding box center [1242, 379] width 81 height 11
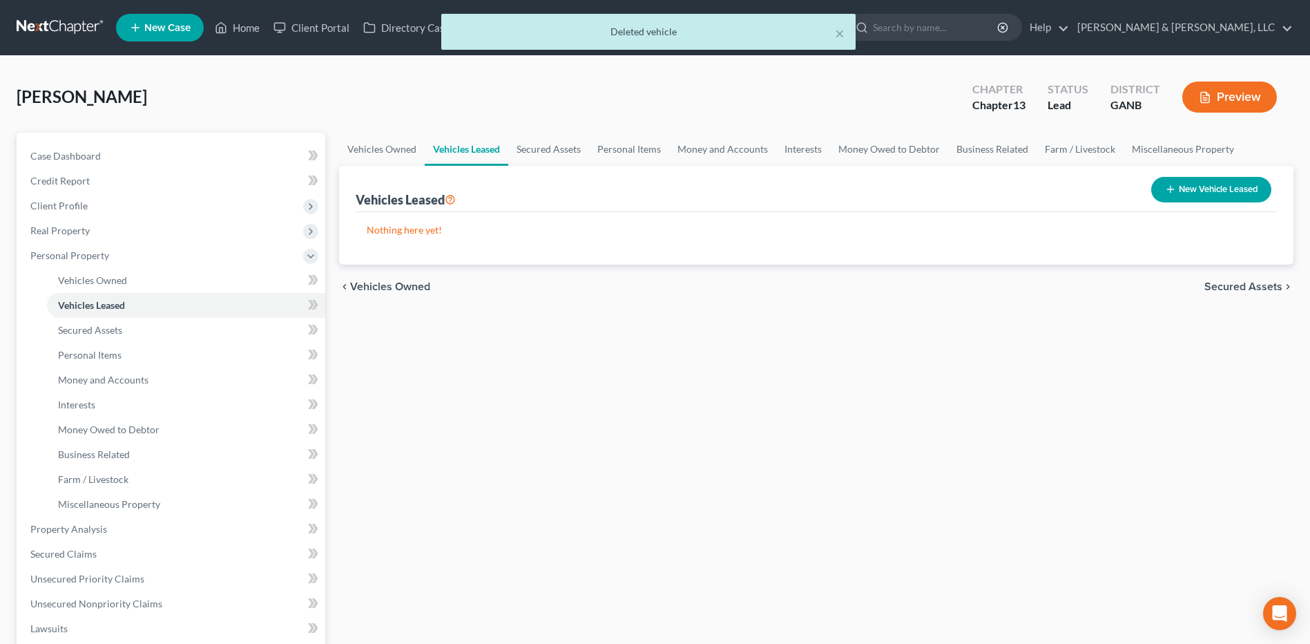
click at [1224, 285] on span "Secured Assets" at bounding box center [1243, 286] width 78 height 11
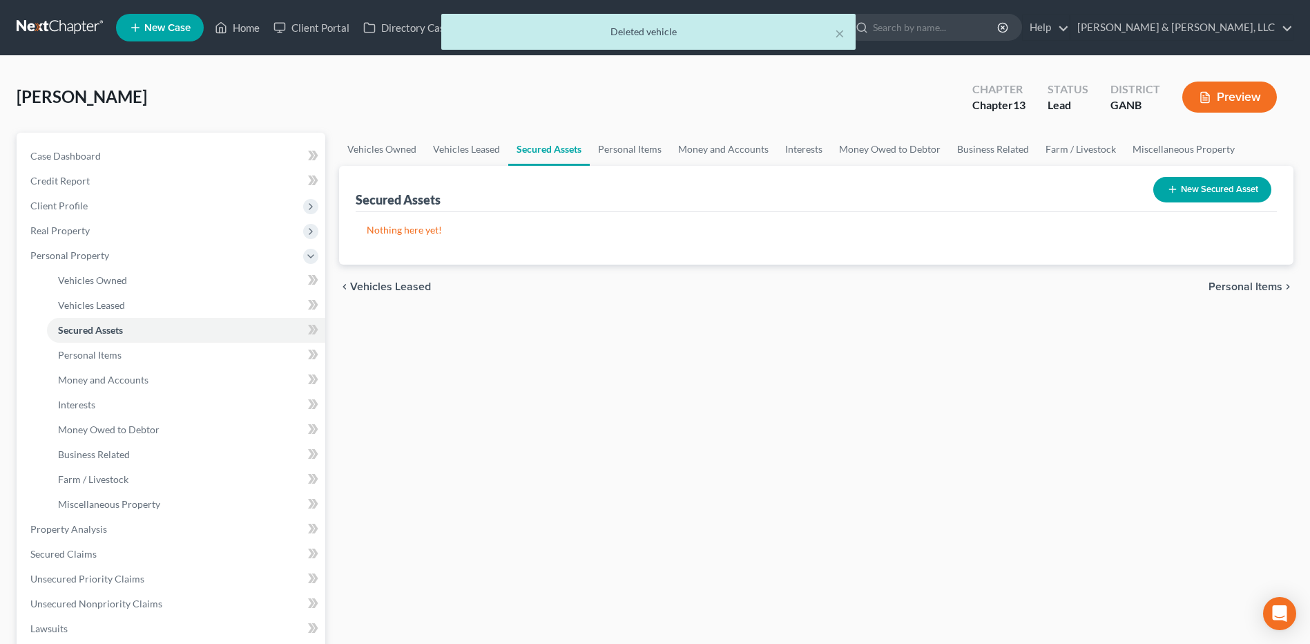
click at [1224, 285] on span "Personal Items" at bounding box center [1246, 286] width 74 height 11
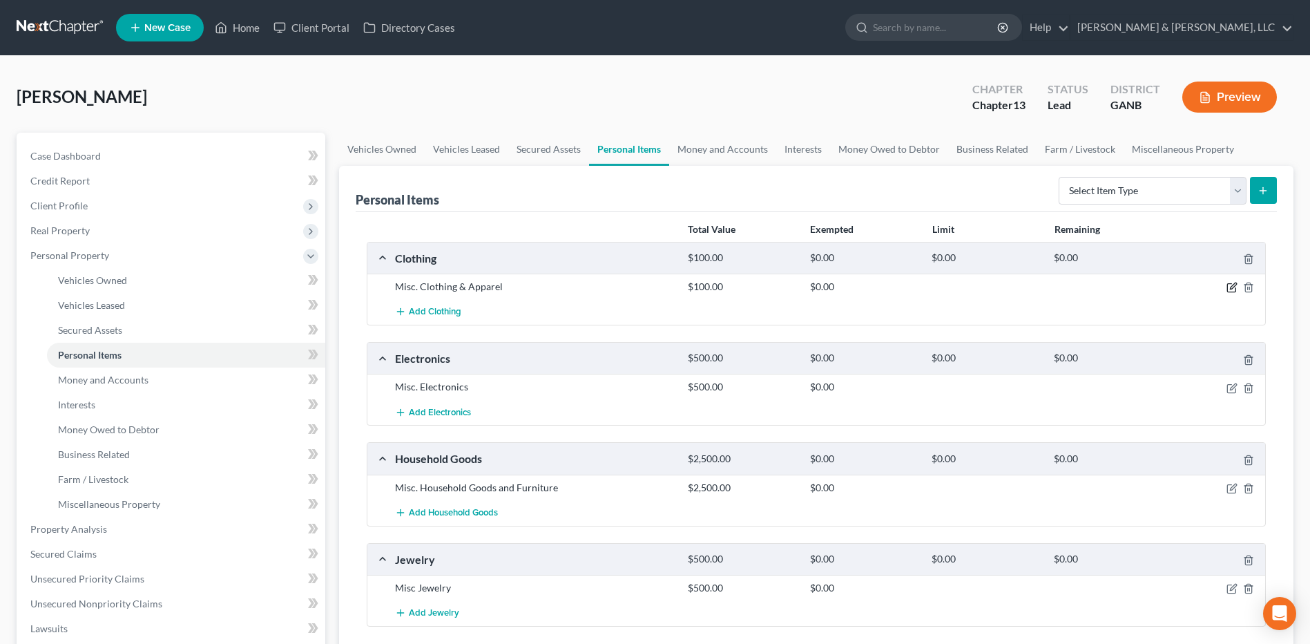
click at [1231, 289] on icon "button" at bounding box center [1233, 286] width 6 height 6
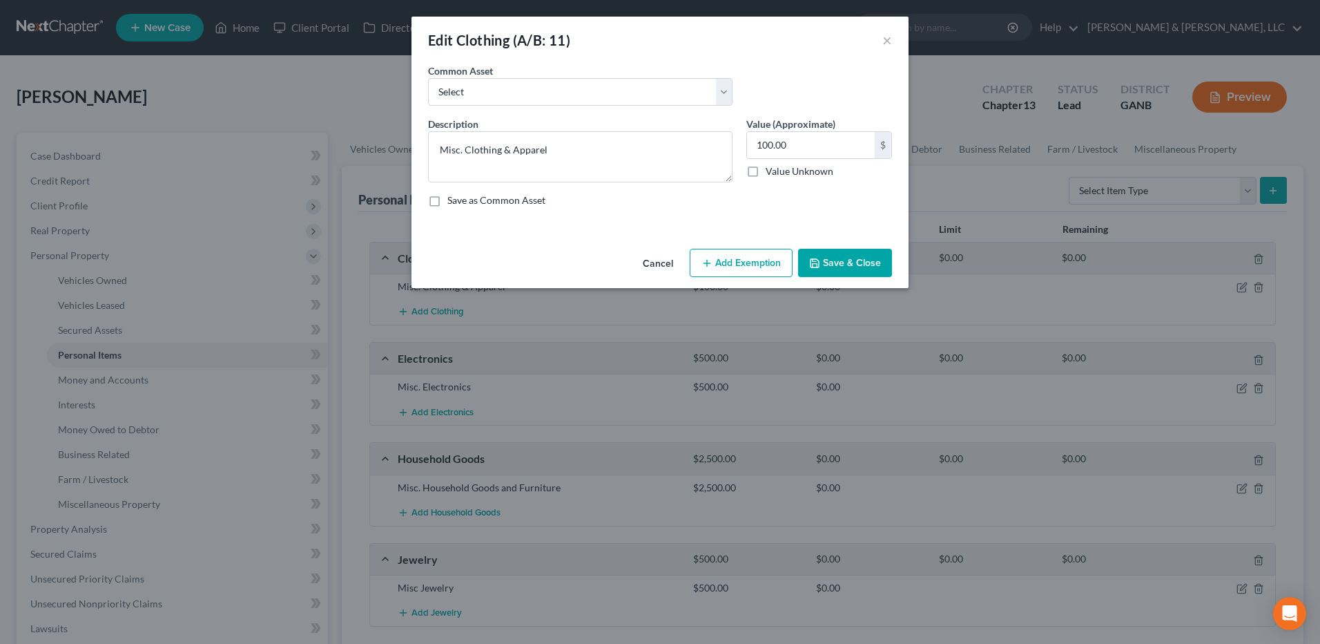
click at [720, 270] on button "Add Exemption" at bounding box center [741, 263] width 103 height 29
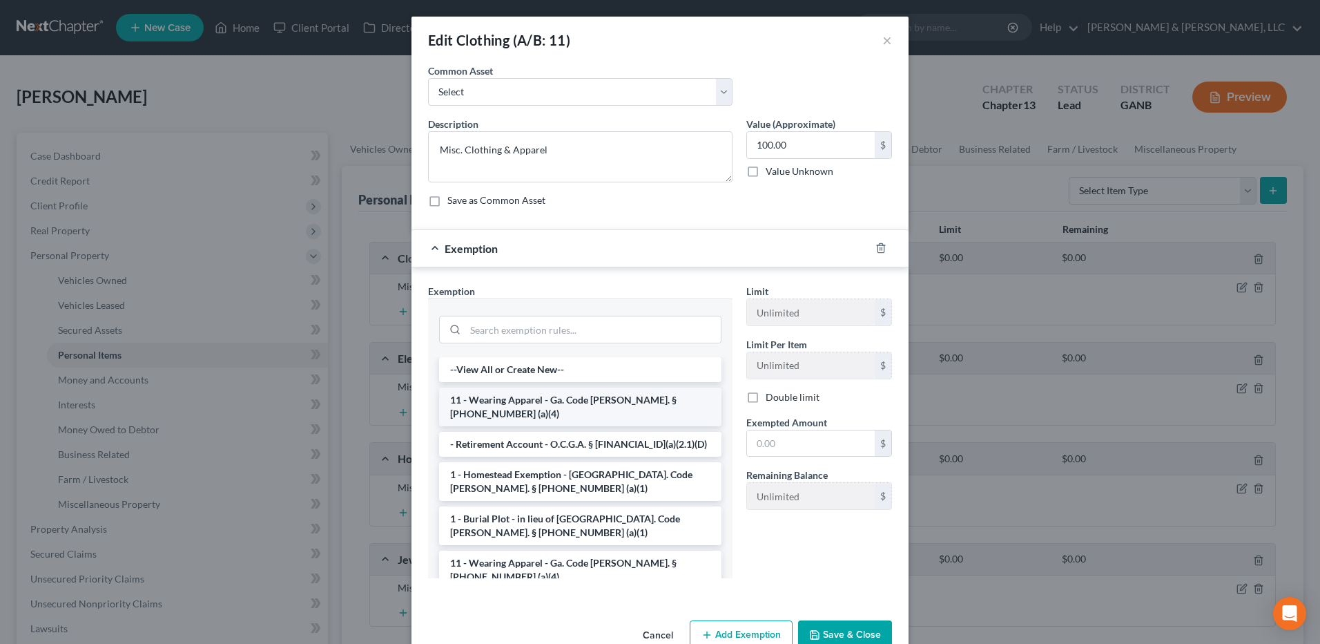
click at [531, 393] on li "11 - Wearing Apparel - Ga. Code [PERSON_NAME]. § [PHONE_NUMBER] (a)(4)" at bounding box center [580, 406] width 282 height 39
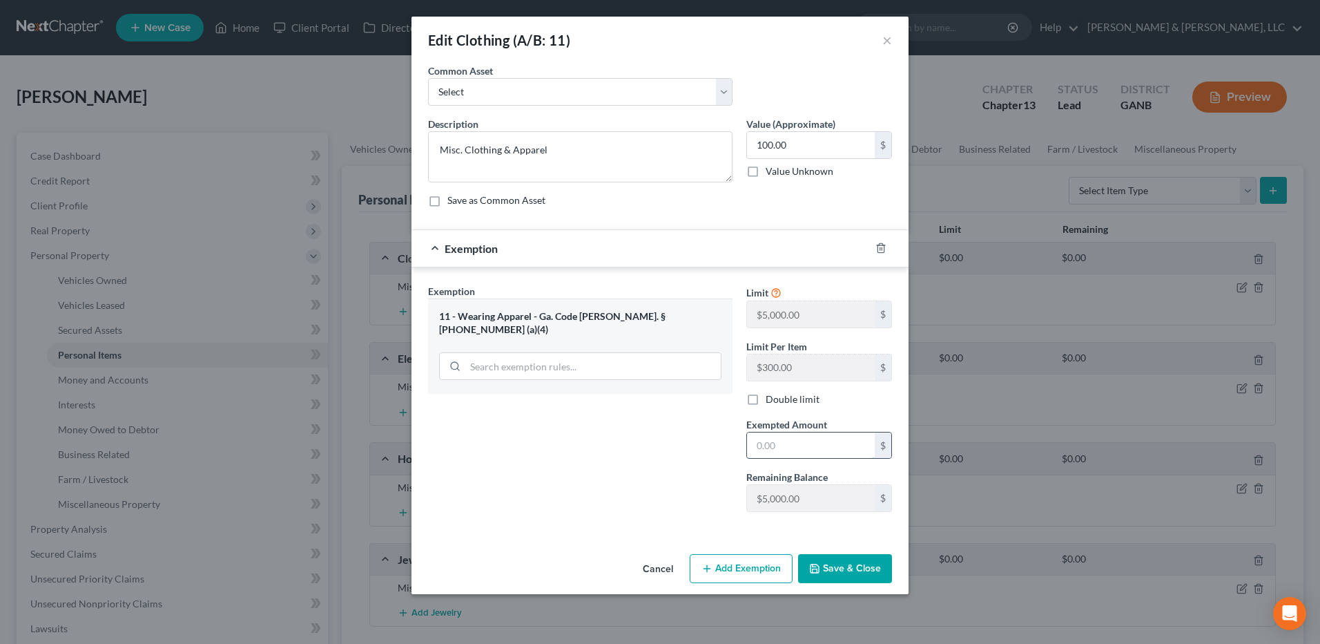
click at [791, 439] on input "text" at bounding box center [811, 445] width 128 height 26
type input "100"
click at [855, 563] on button "Save & Close" at bounding box center [845, 568] width 94 height 29
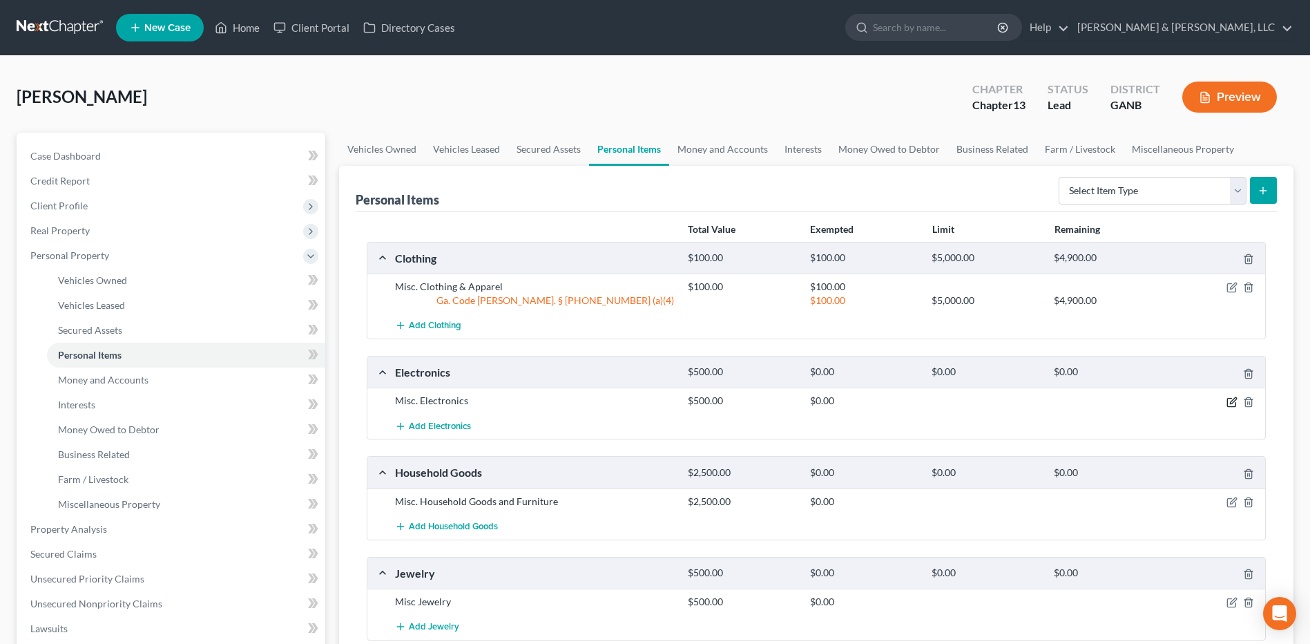
click at [1231, 403] on icon "button" at bounding box center [1231, 401] width 11 height 11
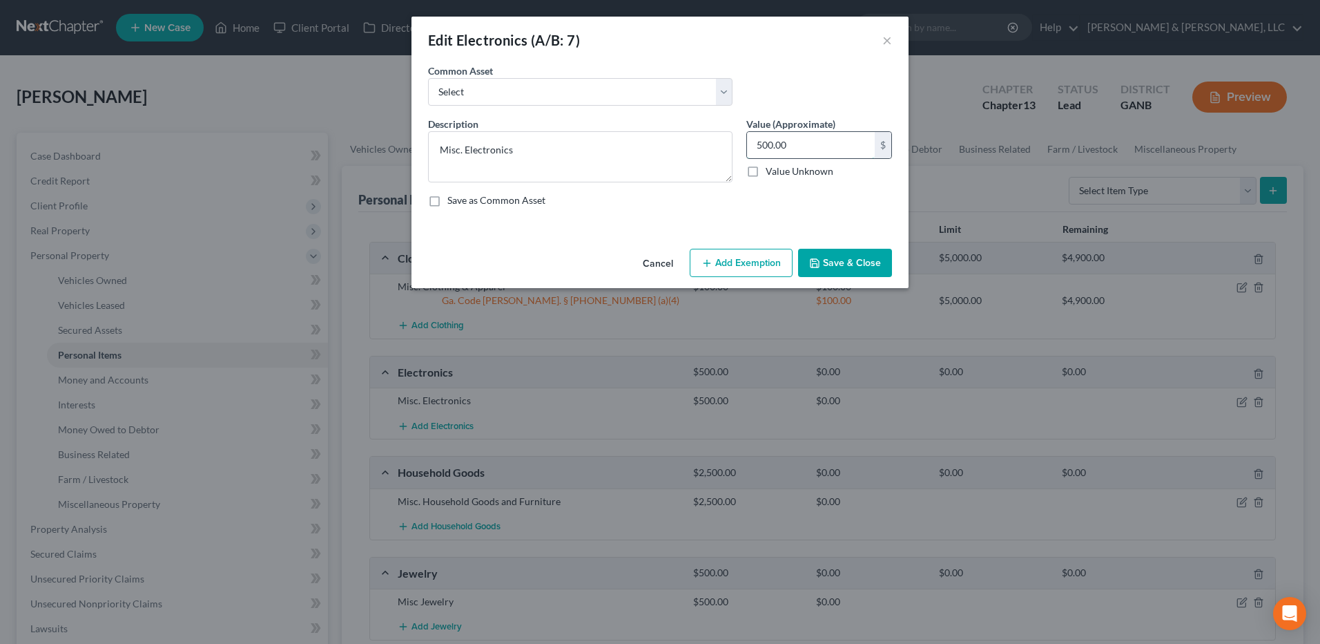
click at [809, 151] on input "500.00" at bounding box center [811, 145] width 128 height 26
type input "1,000"
click at [760, 250] on button "Add Exemption" at bounding box center [741, 263] width 103 height 29
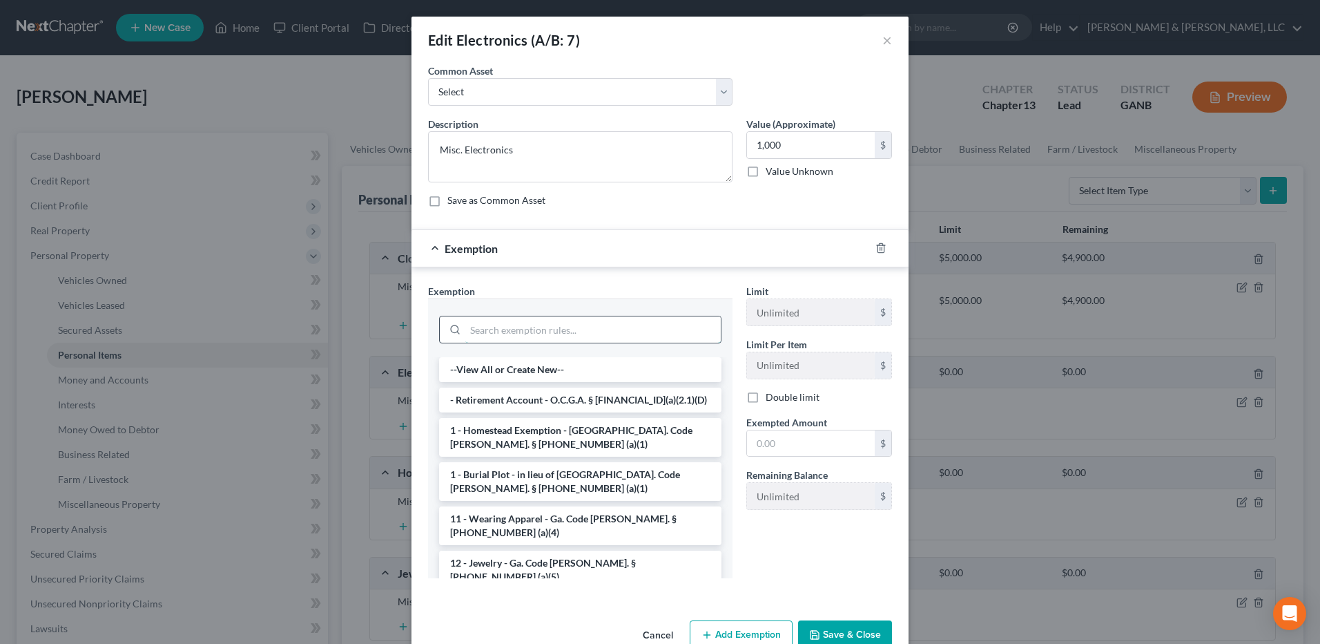
click at [537, 336] on input "search" at bounding box center [593, 329] width 256 height 26
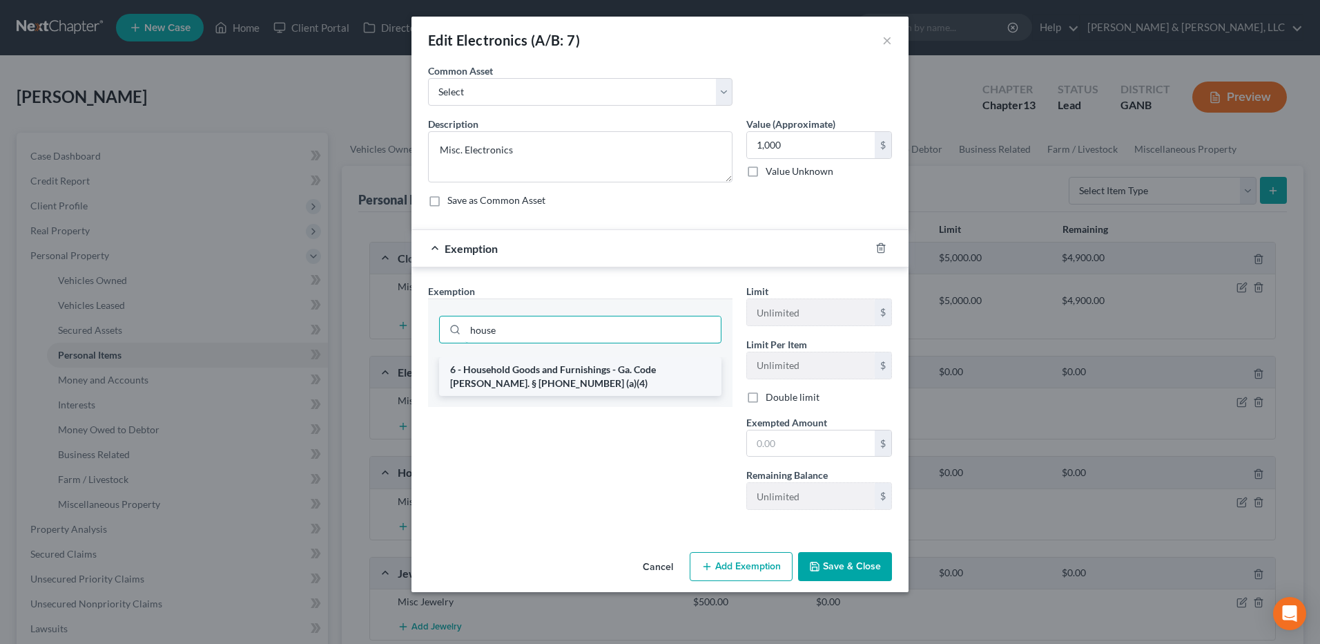
type input "house"
click at [561, 371] on li "6 - Household Goods and Furnishings - Ga. Code [PERSON_NAME]. § [PHONE_NUMBER] …" at bounding box center [580, 376] width 282 height 39
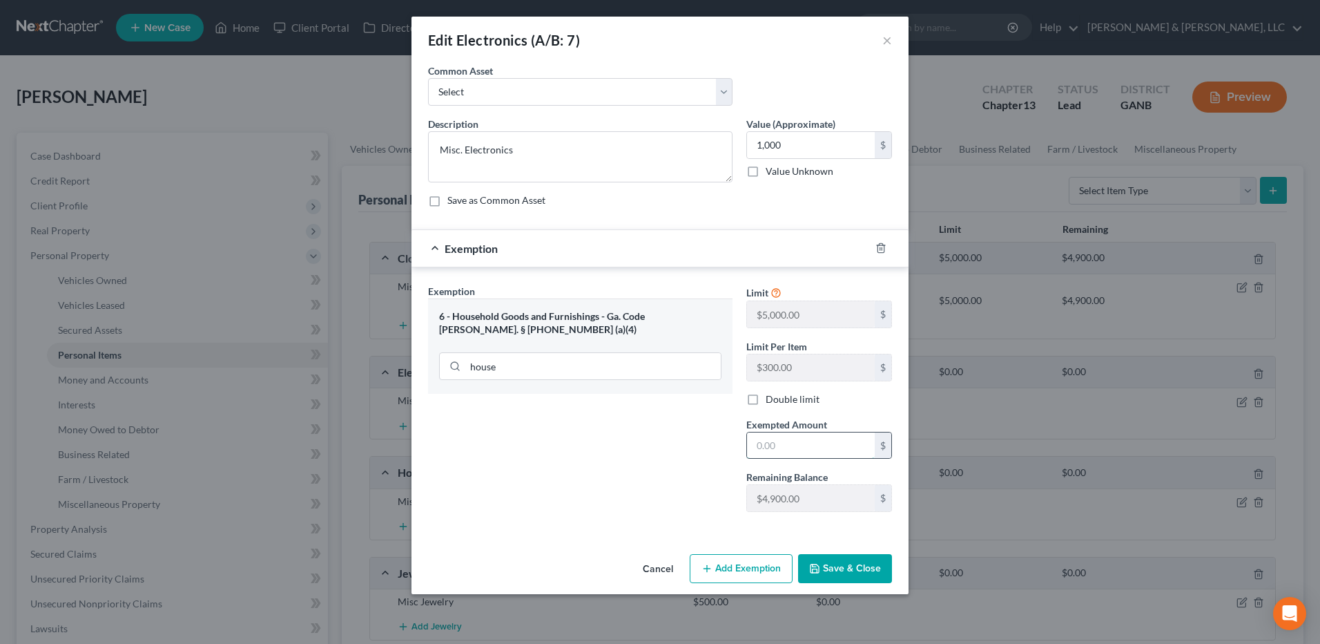
click at [805, 436] on input "text" at bounding box center [811, 445] width 128 height 26
type input "1,000"
click at [863, 560] on button "Save & Close" at bounding box center [845, 568] width 94 height 29
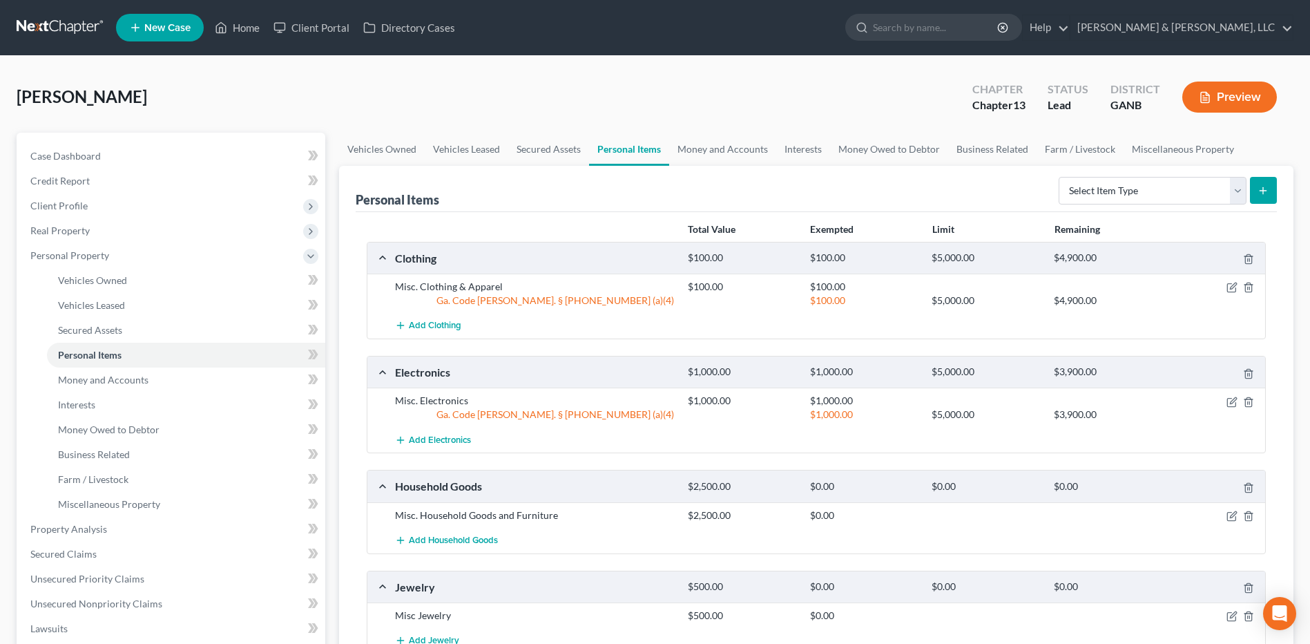
click at [1230, 510] on div at bounding box center [1217, 515] width 97 height 14
click at [1233, 515] on icon "button" at bounding box center [1231, 515] width 11 height 11
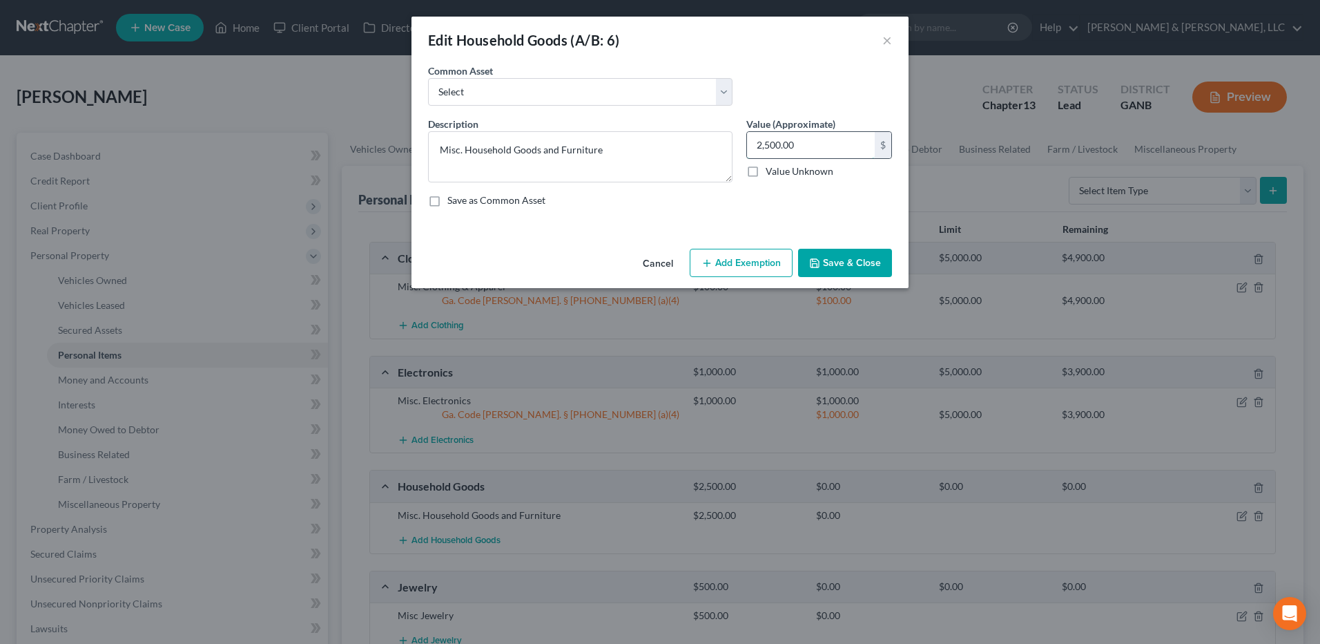
click at [811, 155] on input "2,500.00" at bounding box center [811, 145] width 128 height 26
type input "2,000"
click at [729, 265] on button "Add Exemption" at bounding box center [741, 263] width 103 height 29
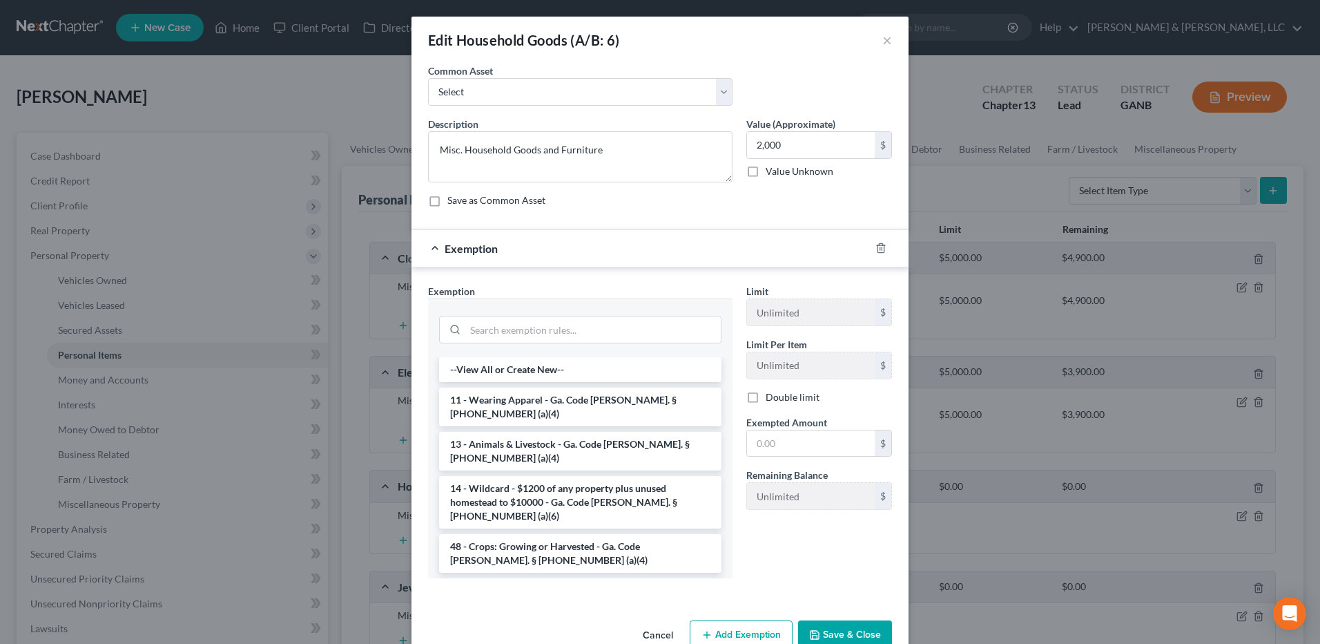
click at [562, 578] on li "6 - Household Goods and Furnishings - Ga. Code [PERSON_NAME]. § [PHONE_NUMBER] …" at bounding box center [580, 597] width 282 height 39
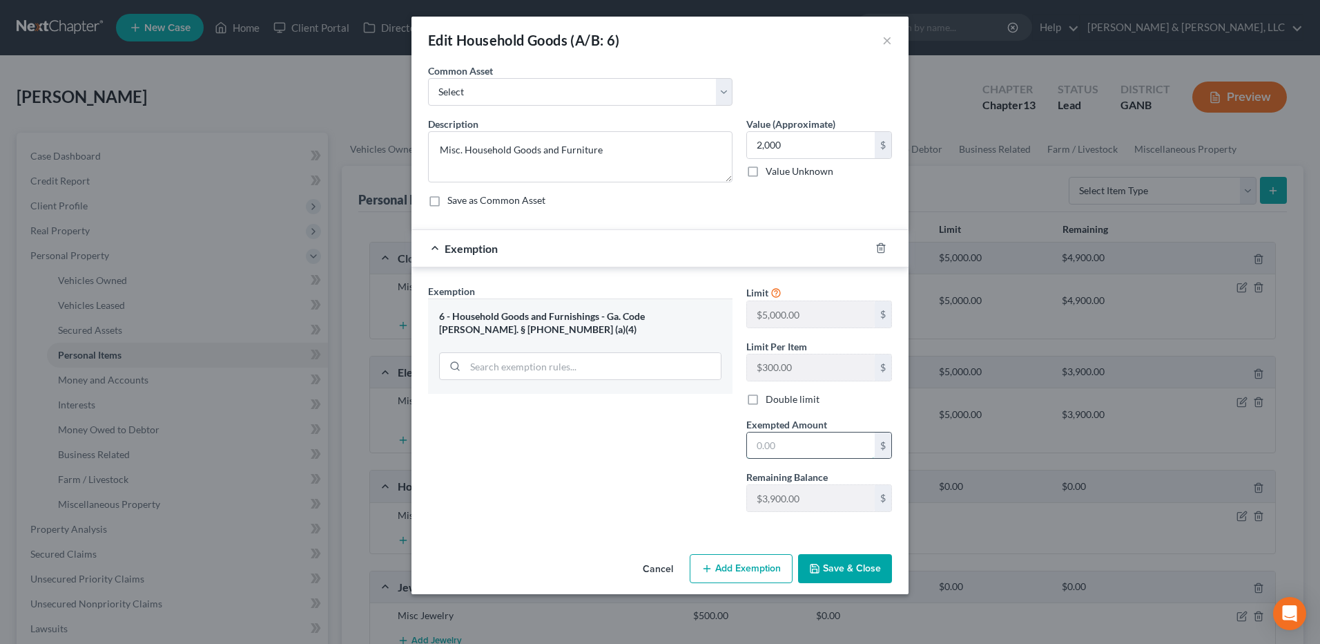
click at [814, 442] on input "text" at bounding box center [811, 445] width 128 height 26
type input "2,000"
click at [857, 569] on button "Save & Close" at bounding box center [845, 568] width 94 height 29
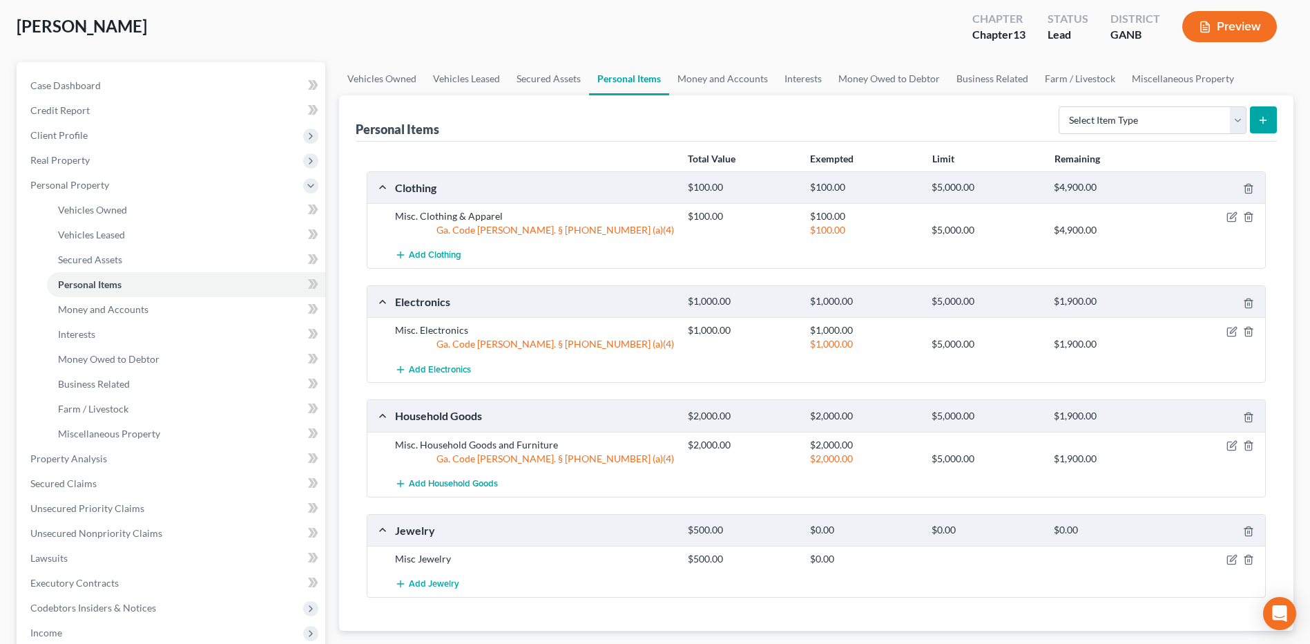
scroll to position [364, 0]
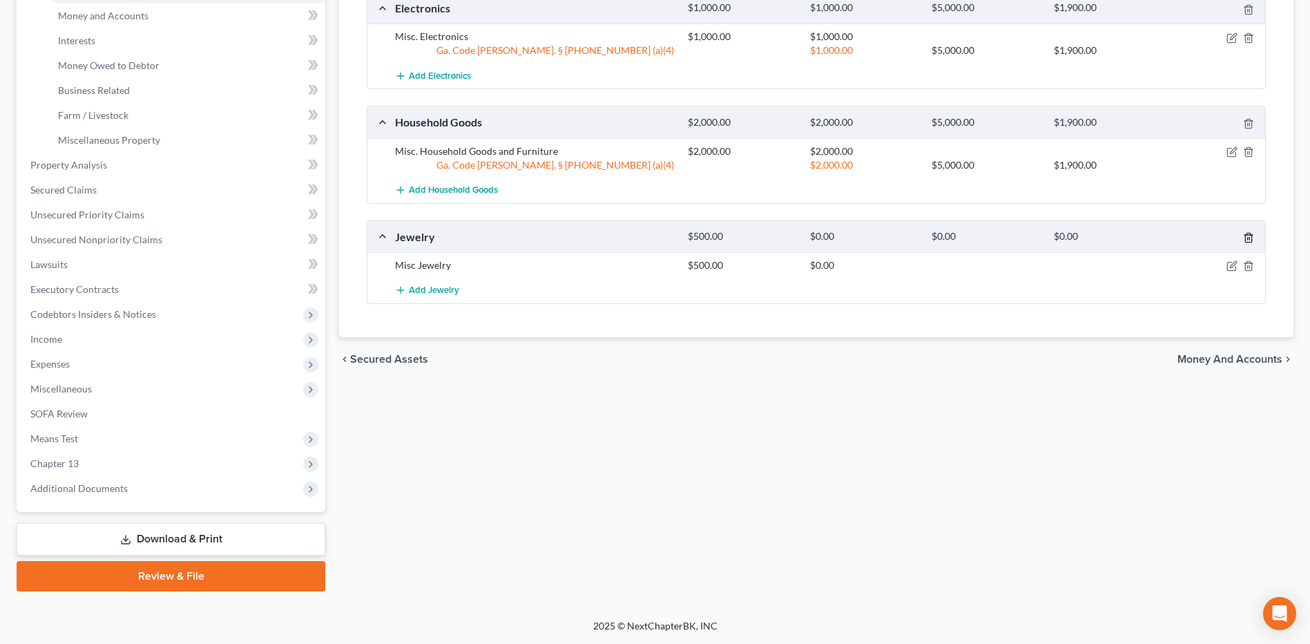
click at [1246, 237] on icon "button" at bounding box center [1248, 237] width 11 height 11
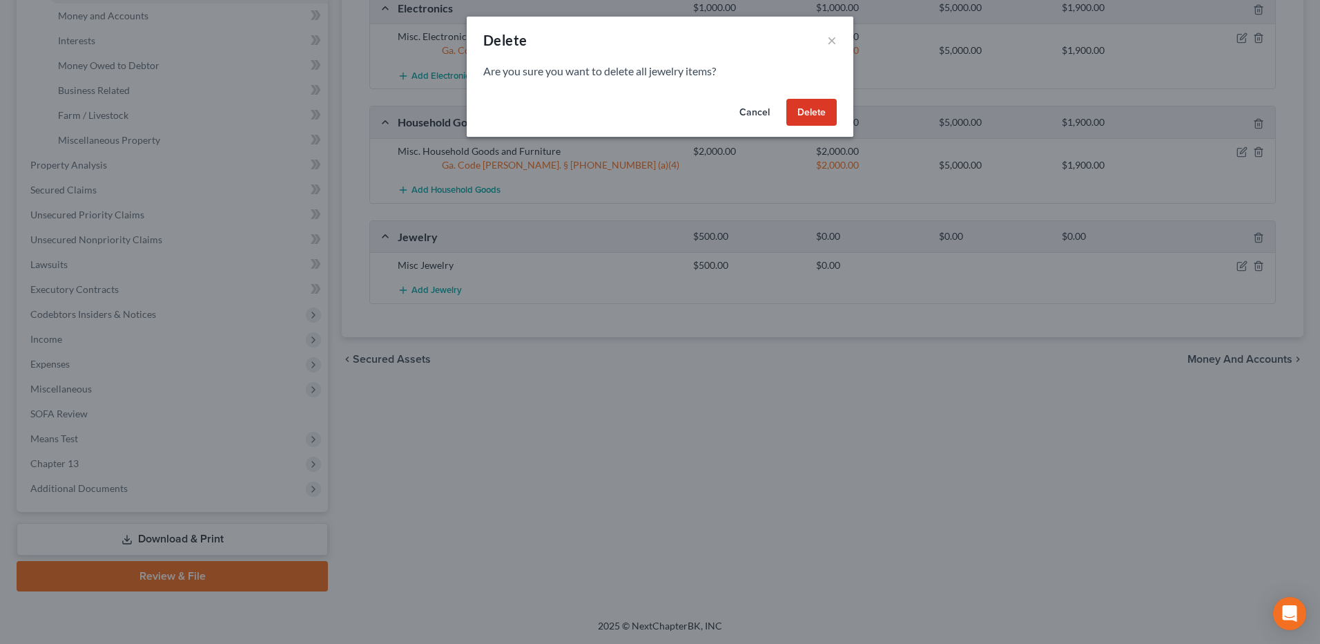
click at [799, 105] on button "Delete" at bounding box center [812, 113] width 50 height 28
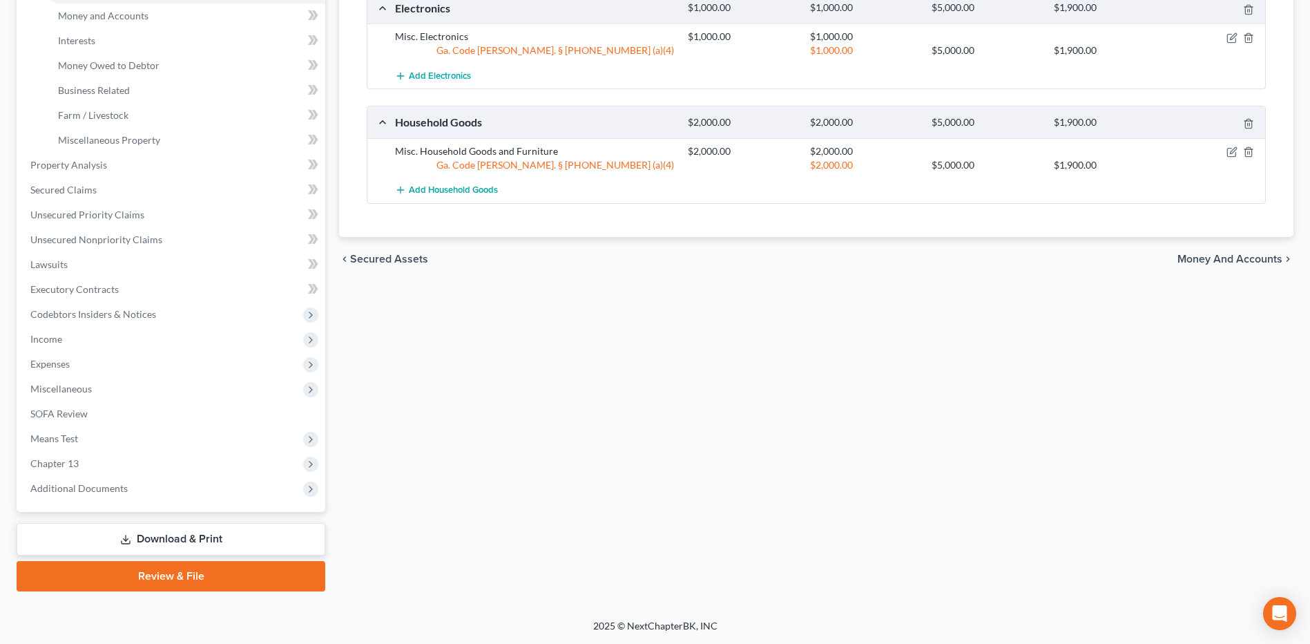
click at [1203, 256] on span "Money and Accounts" at bounding box center [1229, 258] width 105 height 11
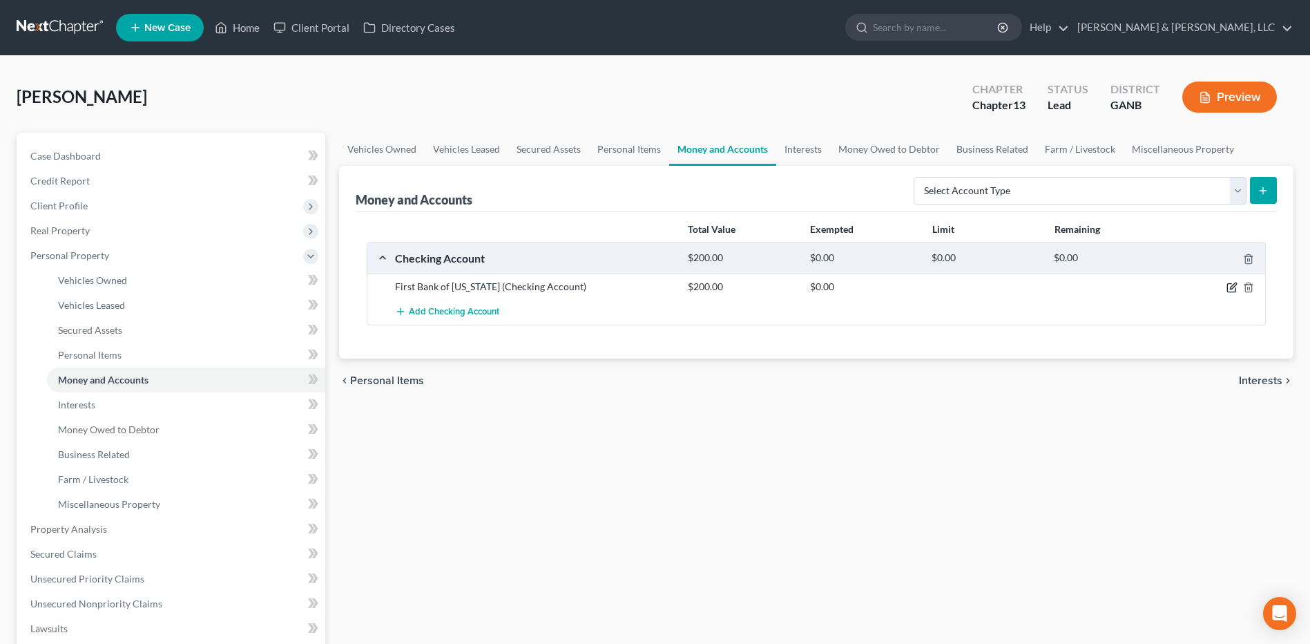
click at [1231, 282] on icon "button" at bounding box center [1231, 287] width 11 height 11
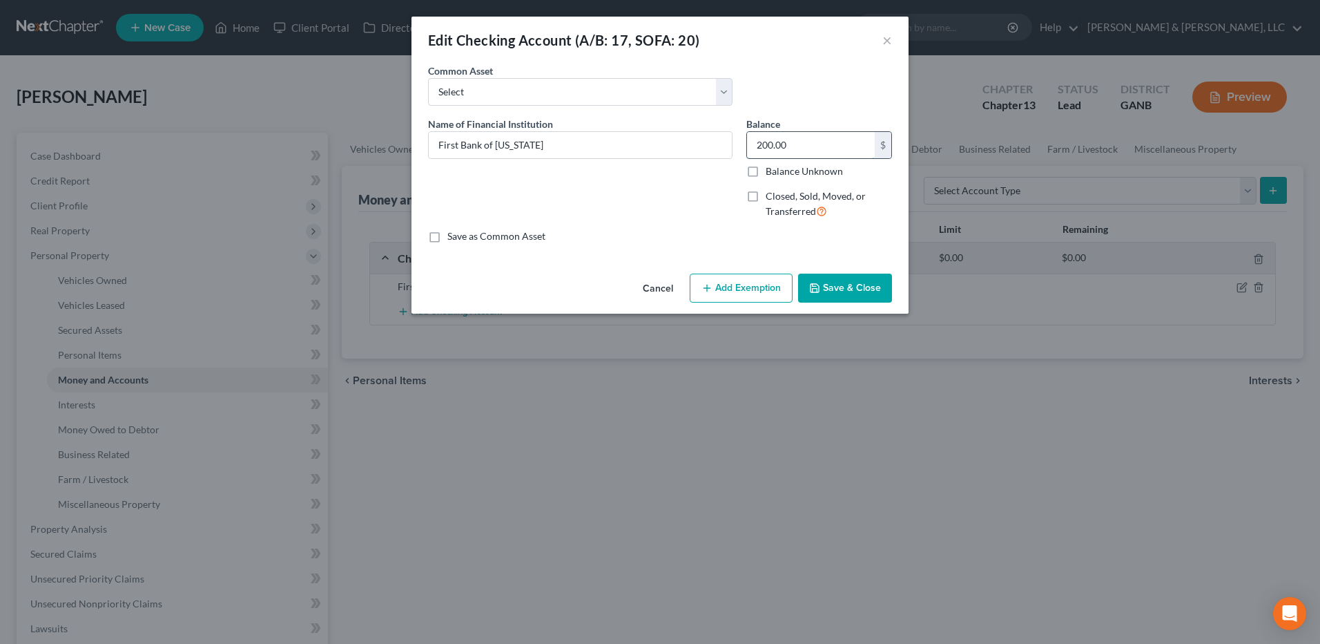
click at [801, 156] on input "200.00" at bounding box center [811, 145] width 128 height 26
type input "1,000"
click at [739, 285] on button "Add Exemption" at bounding box center [741, 287] width 103 height 29
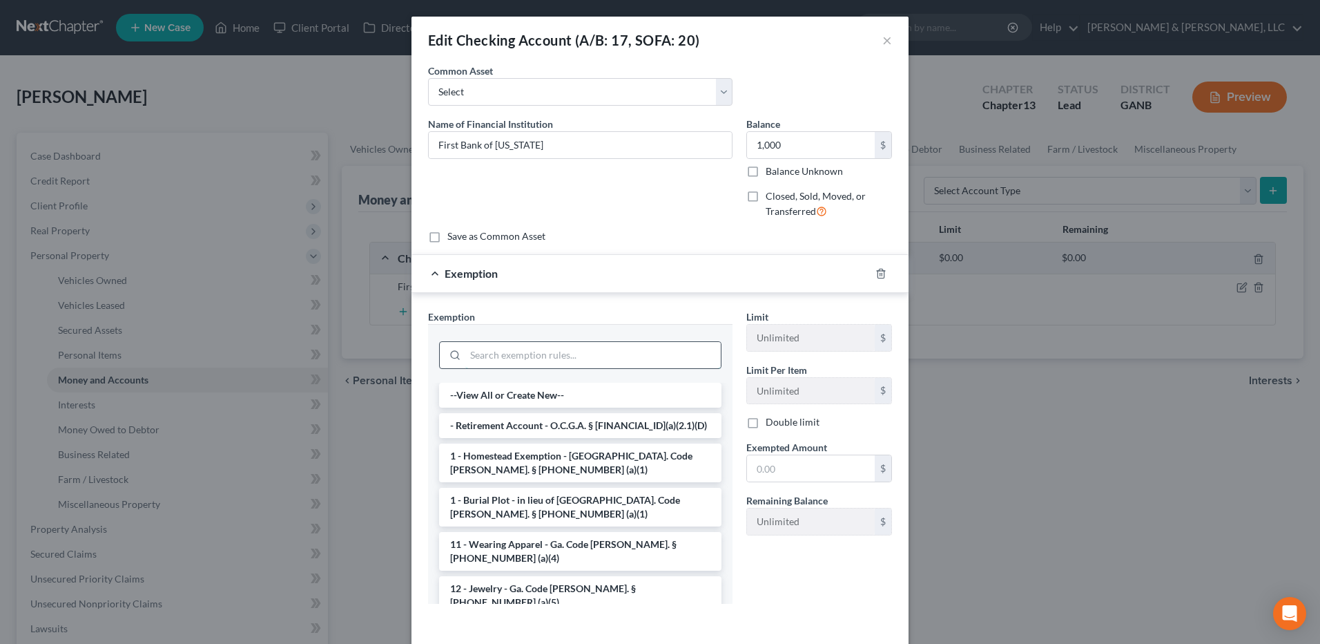
click at [537, 360] on input "search" at bounding box center [593, 355] width 256 height 26
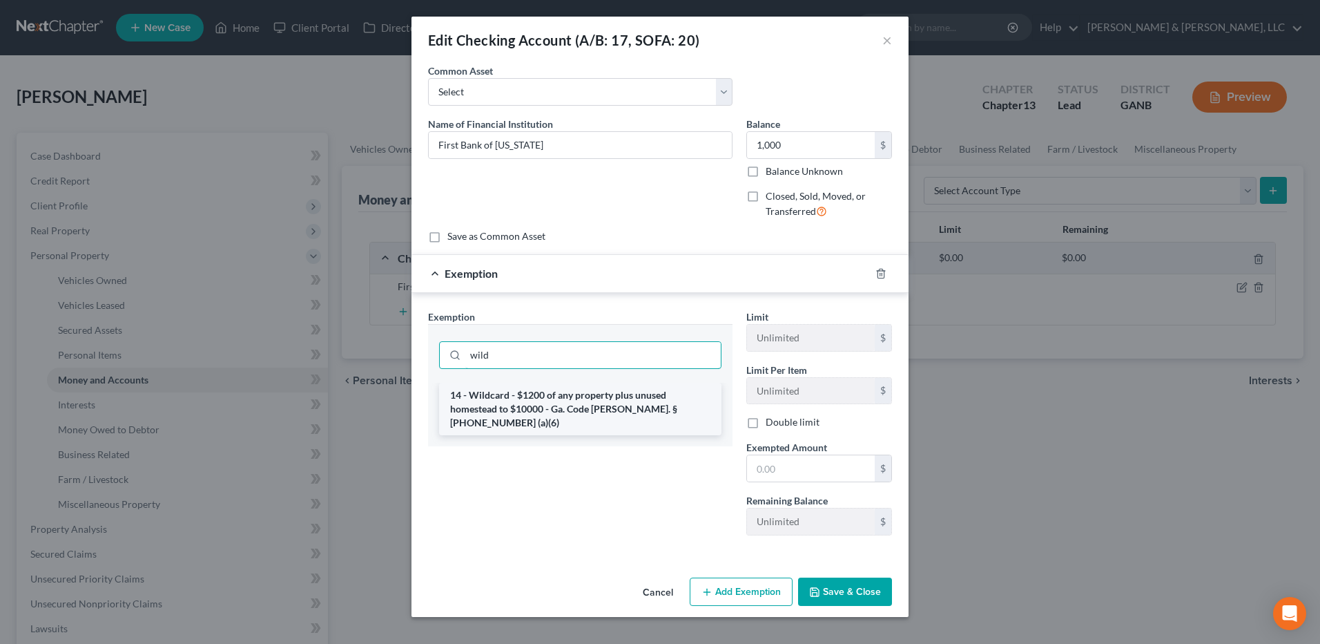
type input "wild"
drag, startPoint x: 559, startPoint y: 402, endPoint x: 613, endPoint y: 429, distance: 60.2
click at [559, 402] on li "14 - Wildcard - $1200 of any property plus unused homestead to $10000 - Ga. Cod…" at bounding box center [580, 409] width 282 height 52
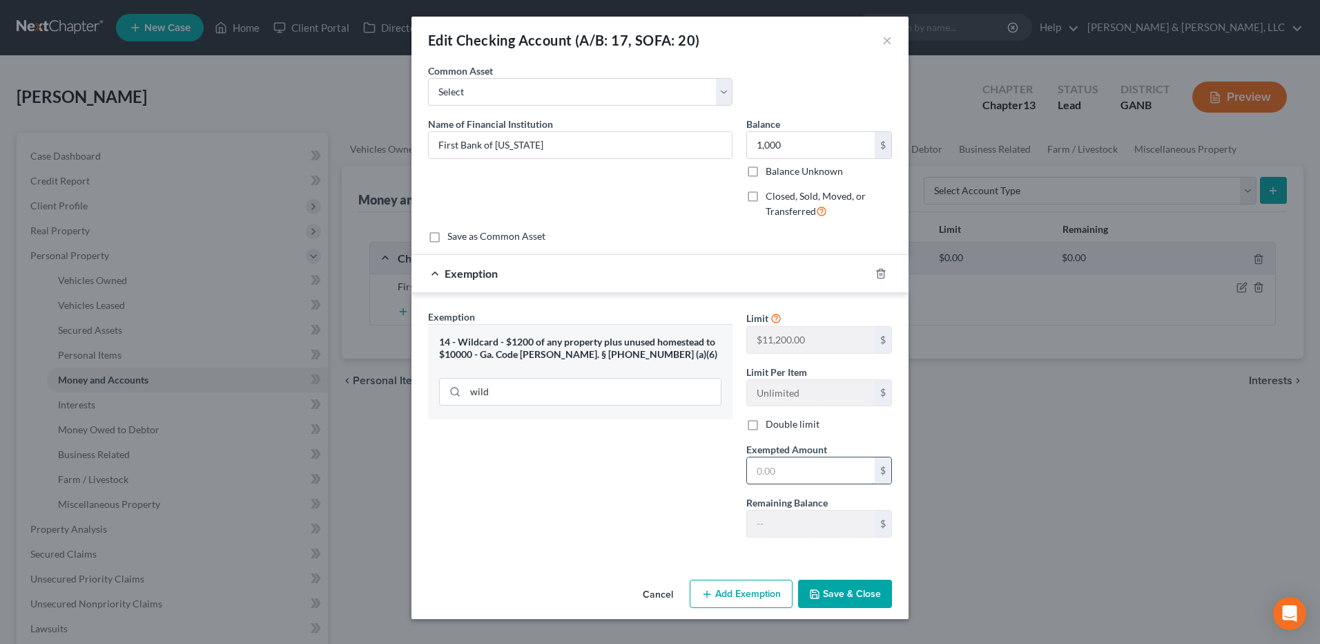
click at [816, 472] on input "text" at bounding box center [811, 470] width 128 height 26
type input "1,000"
click at [863, 593] on button "Save & Close" at bounding box center [845, 593] width 94 height 29
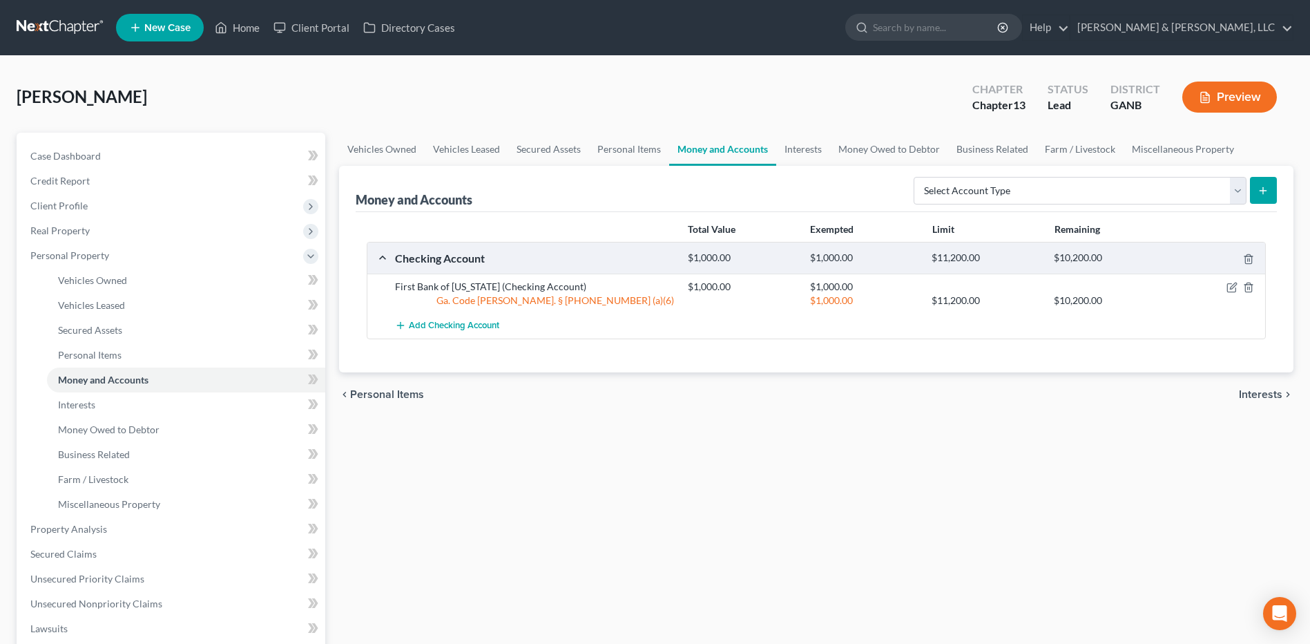
click at [1256, 391] on span "Interests" at bounding box center [1261, 394] width 44 height 11
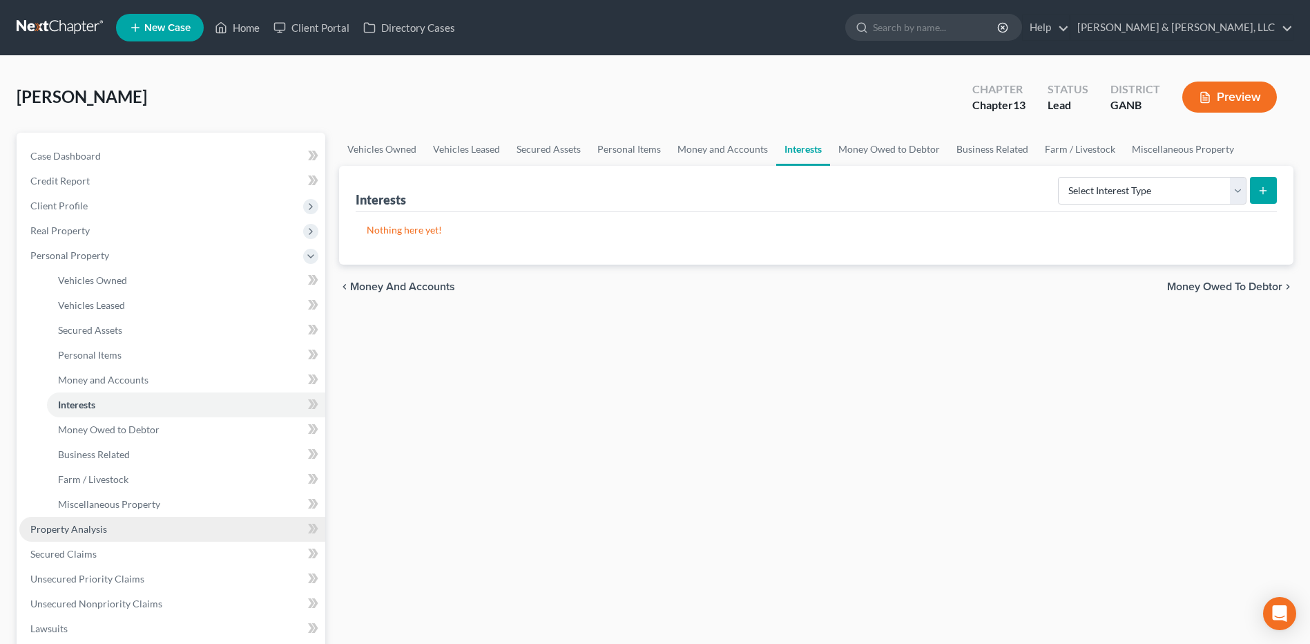
click at [123, 519] on link "Property Analysis" at bounding box center [172, 529] width 306 height 25
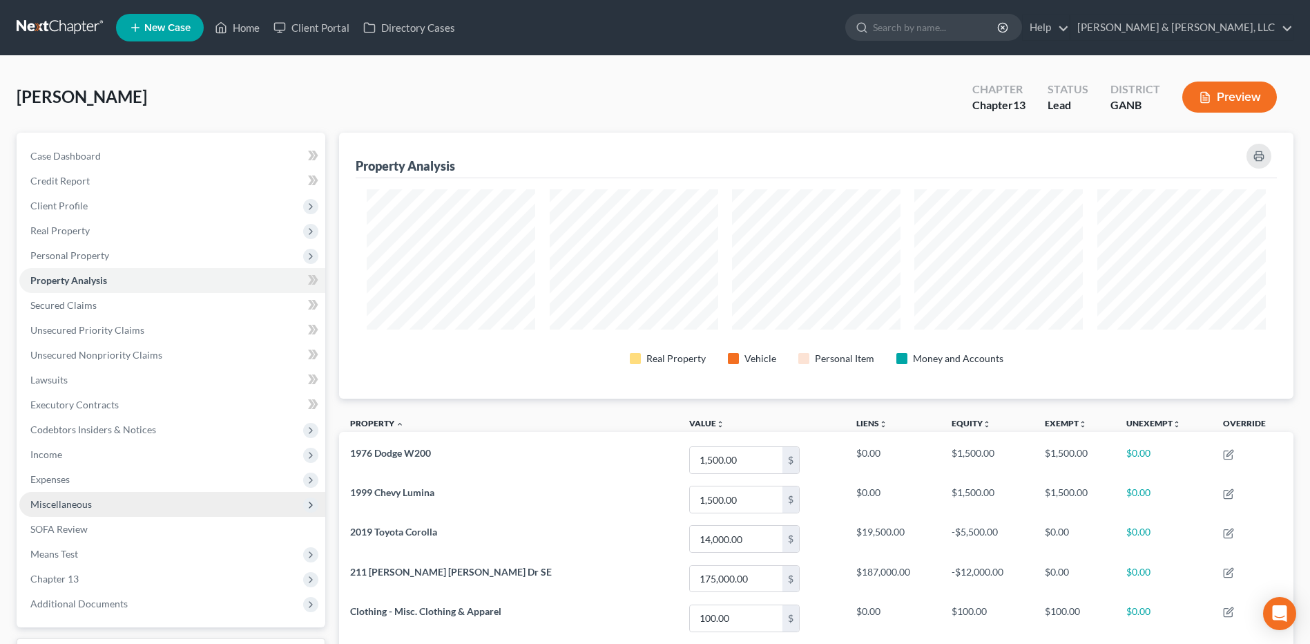
scroll to position [266, 954]
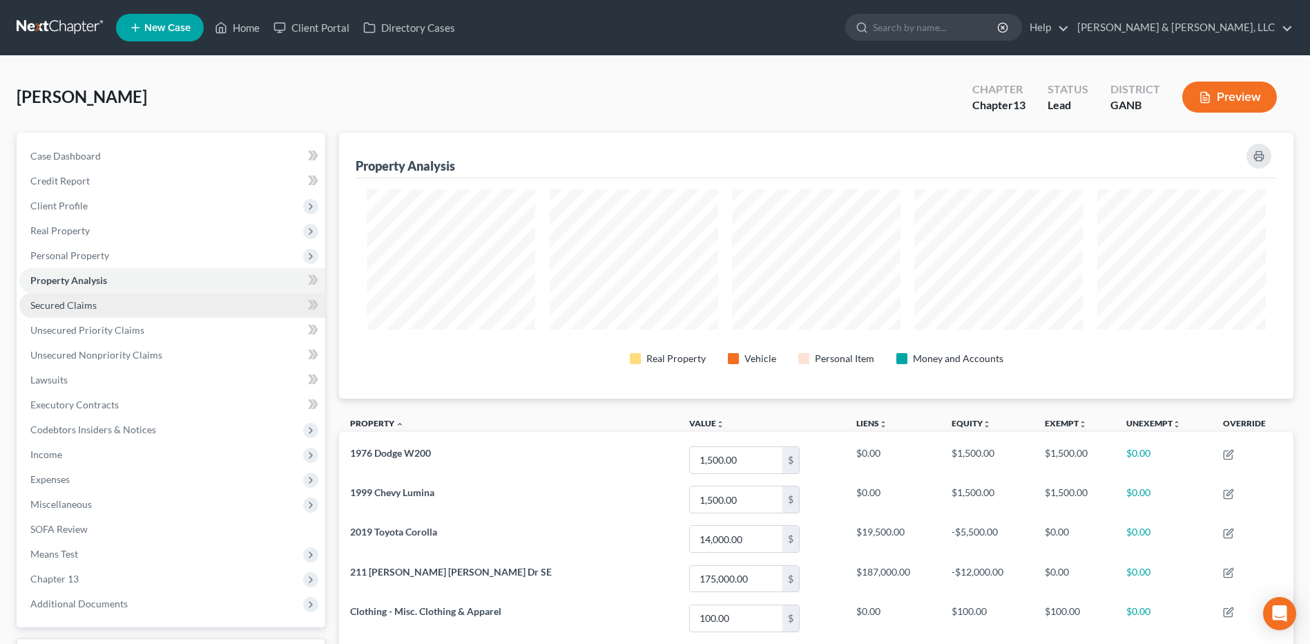
click at [129, 313] on link "Secured Claims" at bounding box center [172, 305] width 306 height 25
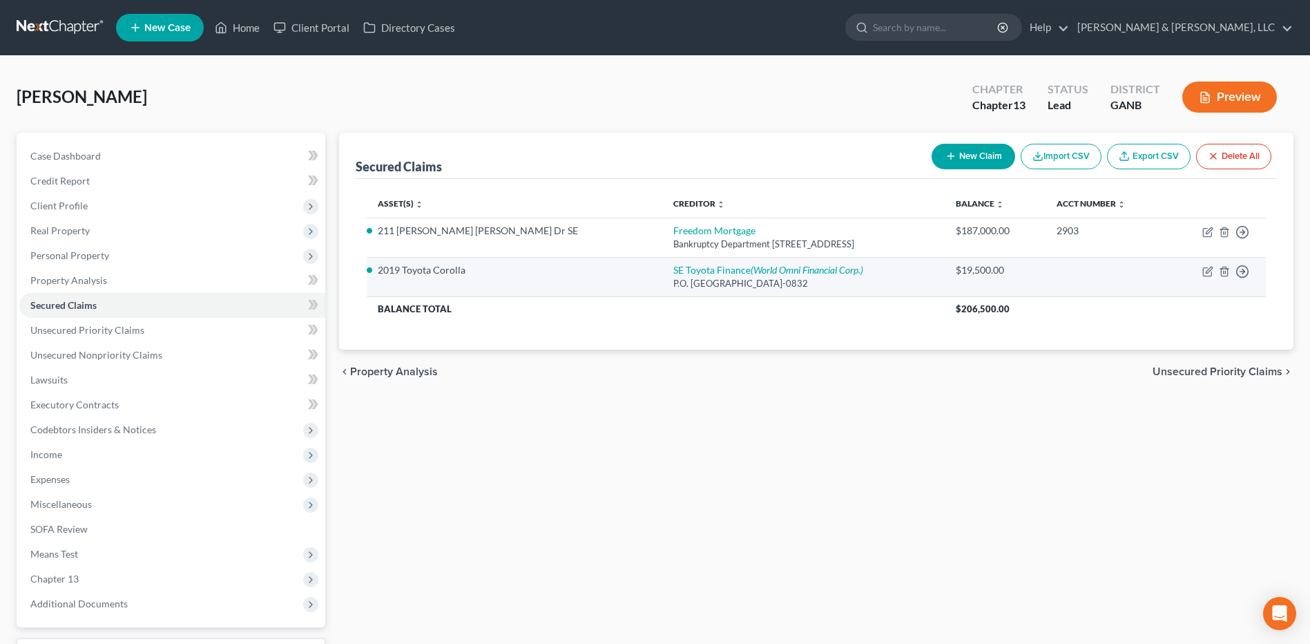
click at [673, 278] on div "P.O. [GEOGRAPHIC_DATA]-0832" at bounding box center [803, 283] width 260 height 13
click at [751, 273] on icon "(World Omni Financial Corp.)" at bounding box center [807, 270] width 113 height 12
select select "28"
select select "2"
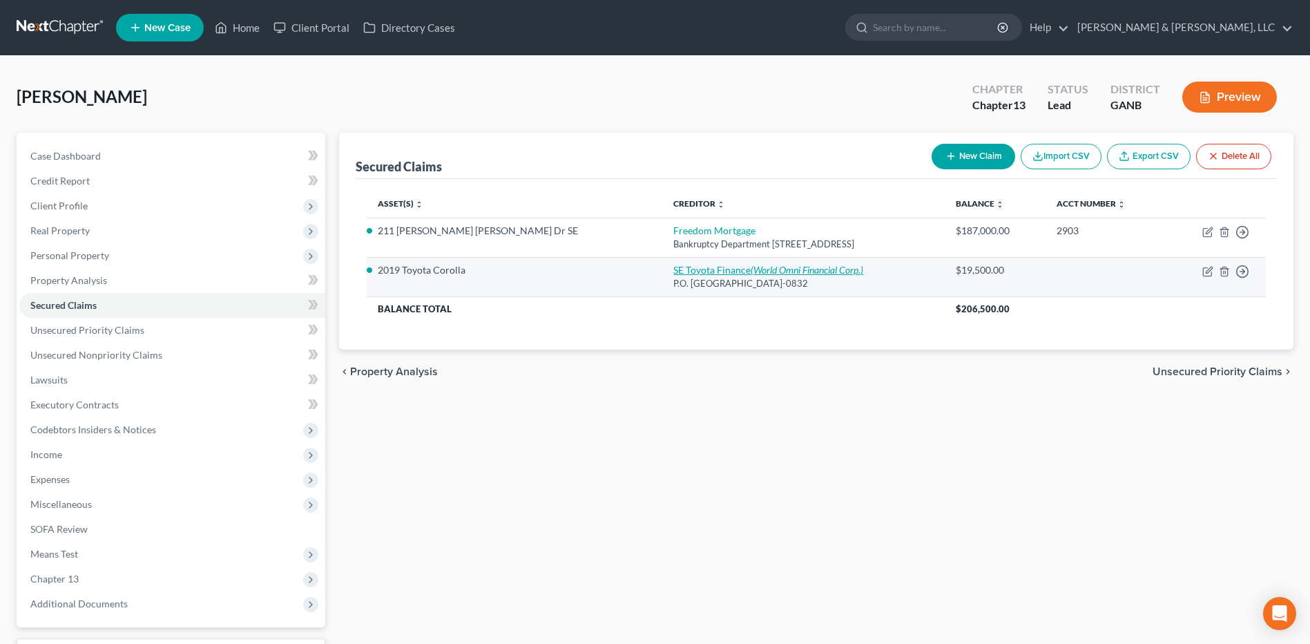
select select "0"
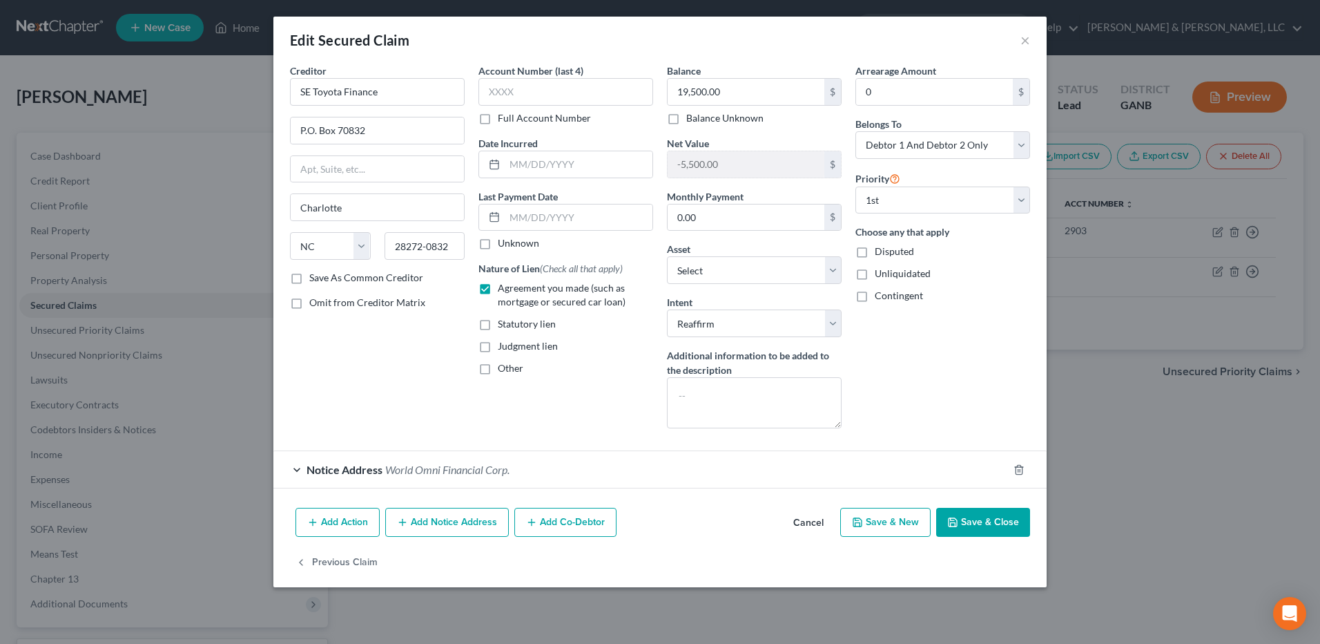
click at [979, 513] on button "Save & Close" at bounding box center [983, 522] width 94 height 29
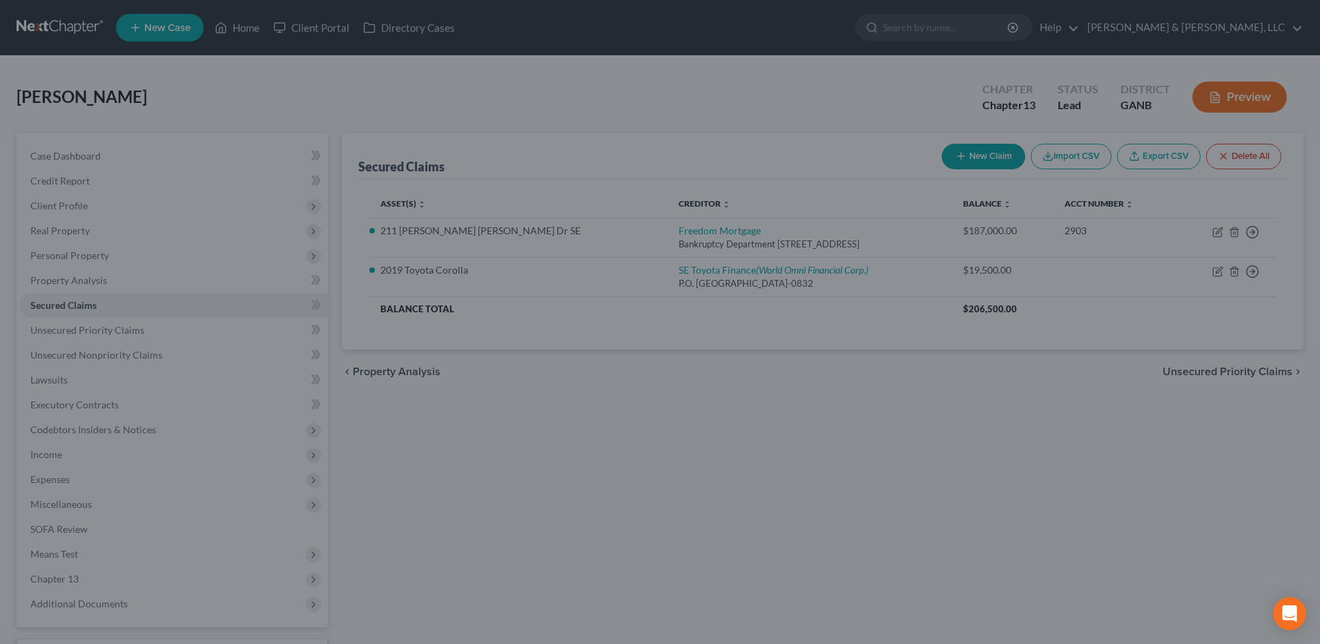
select select "3"
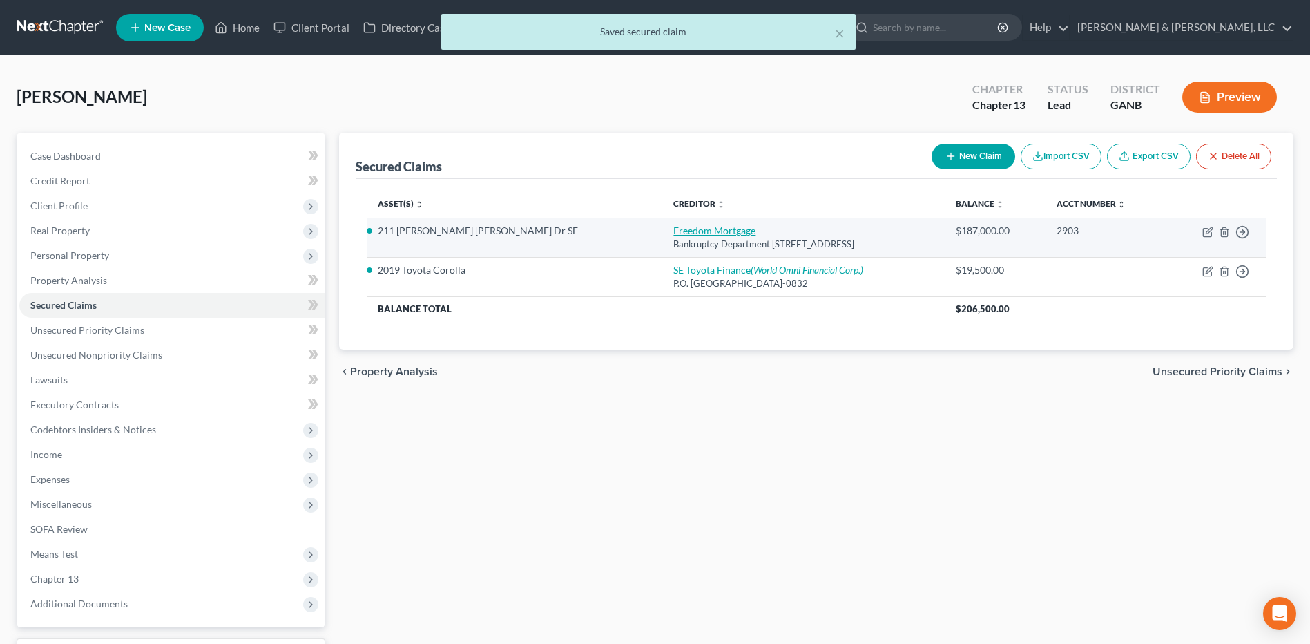
click at [673, 235] on link "Freedom Mortgage" at bounding box center [714, 230] width 82 height 12
select select "15"
select select "0"
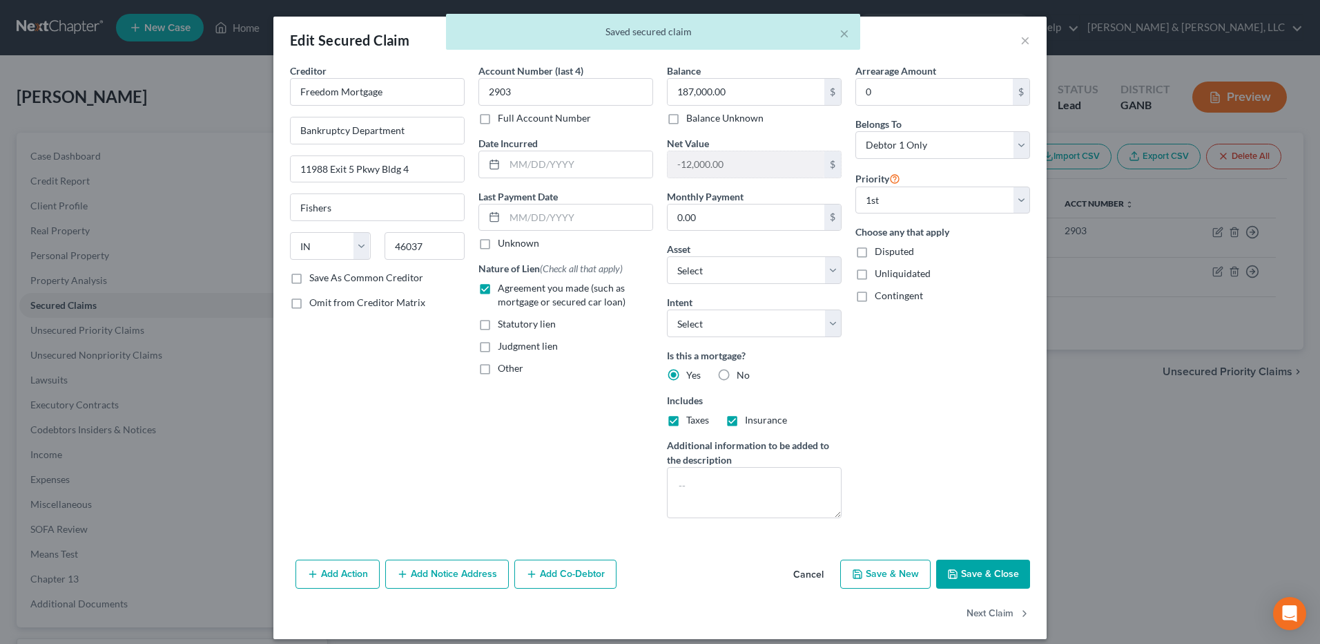
click at [998, 581] on button "Save & Close" at bounding box center [983, 573] width 94 height 29
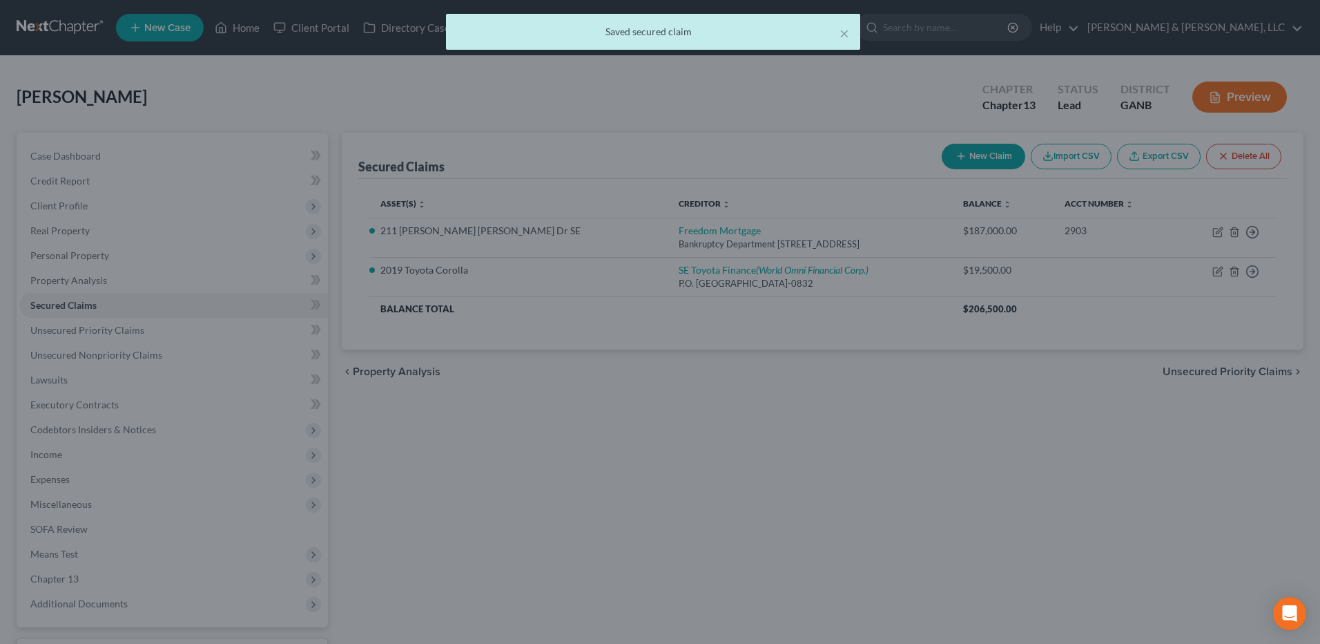
select select "2"
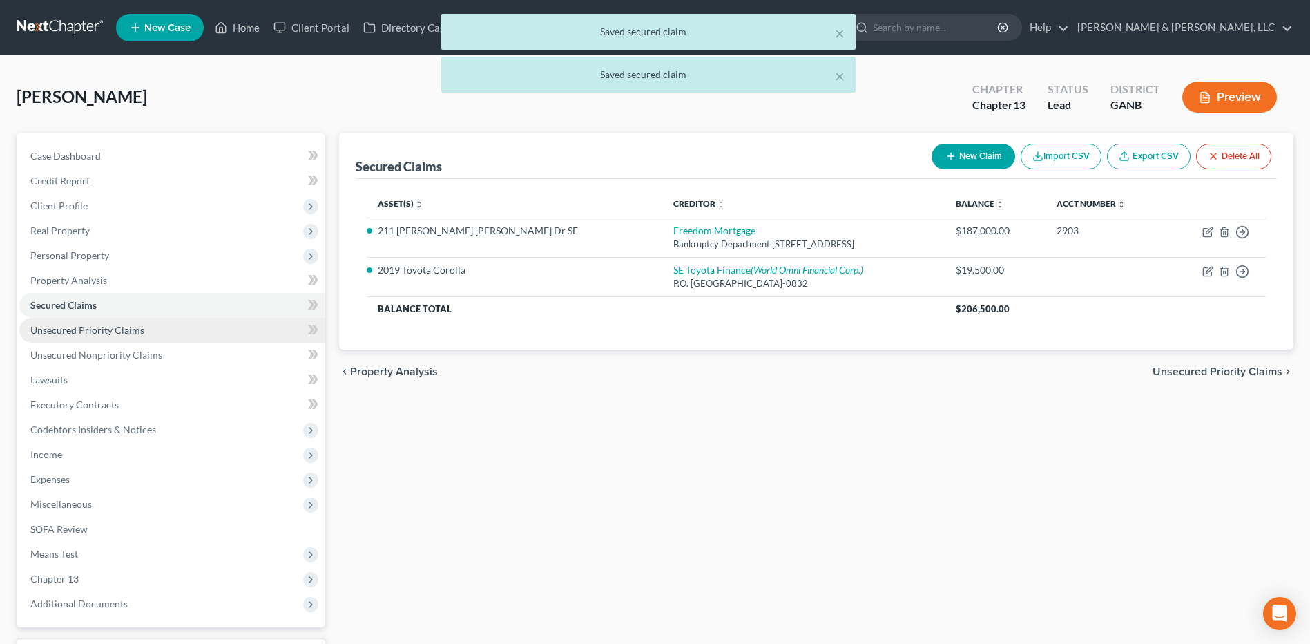
click at [164, 335] on link "Unsecured Priority Claims" at bounding box center [172, 330] width 306 height 25
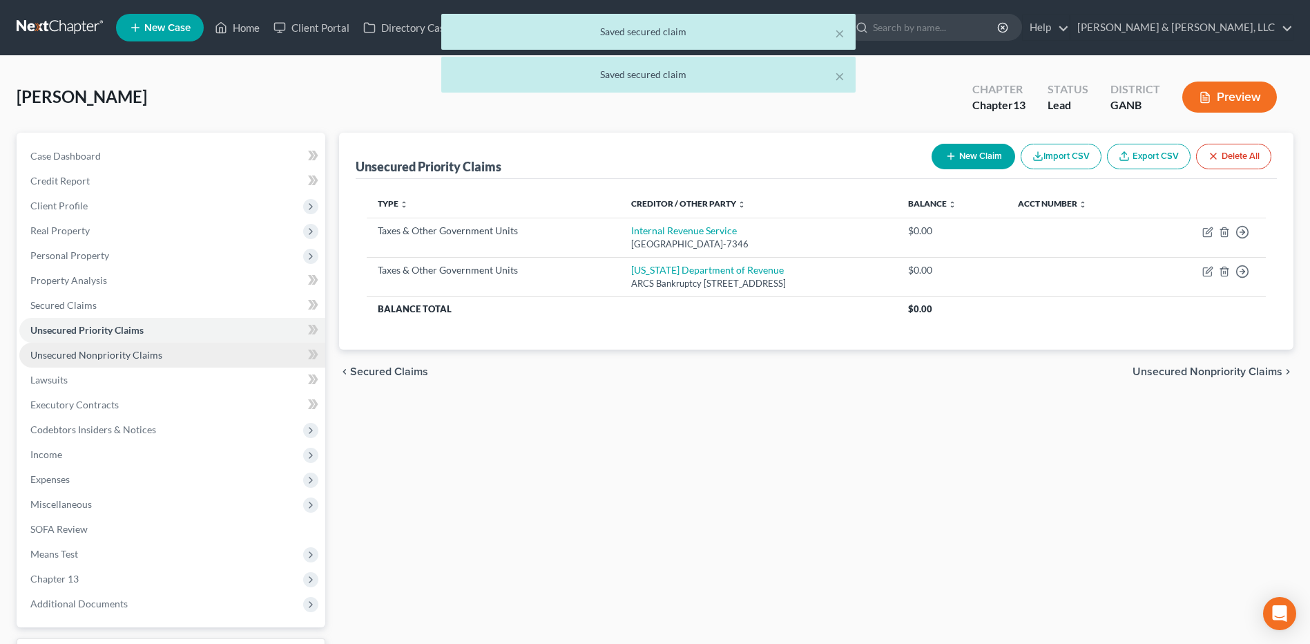
click at [160, 348] on link "Unsecured Nonpriority Claims" at bounding box center [172, 355] width 306 height 25
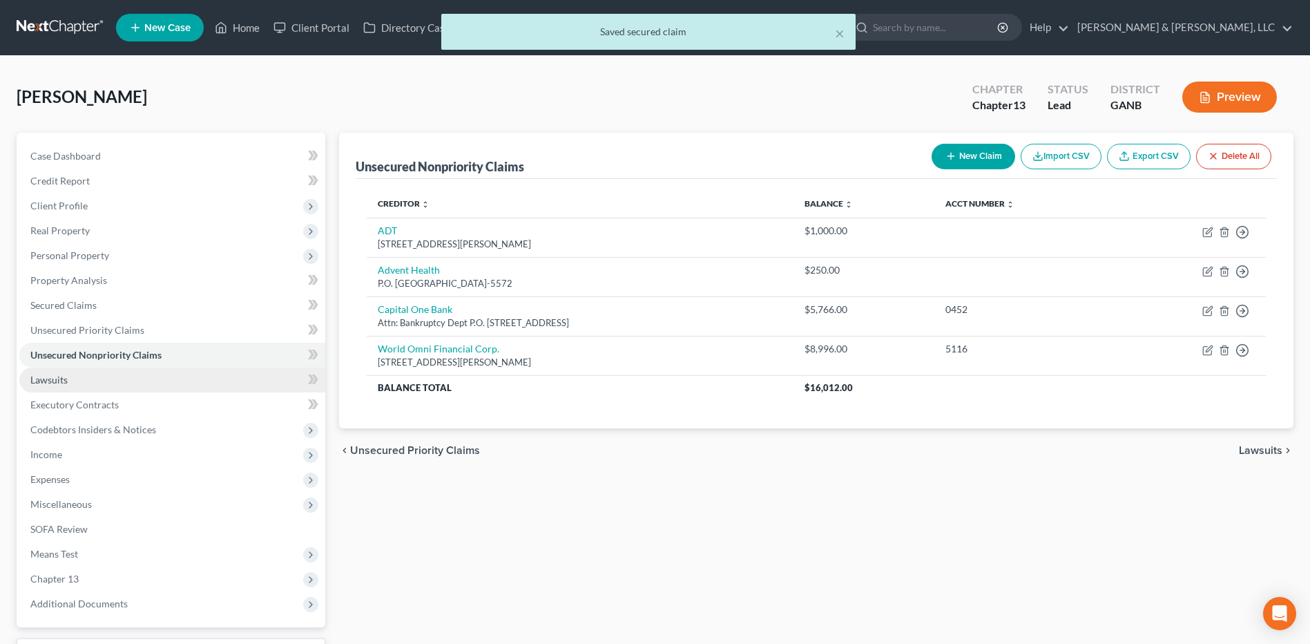
click at [156, 377] on link "Lawsuits" at bounding box center [172, 379] width 306 height 25
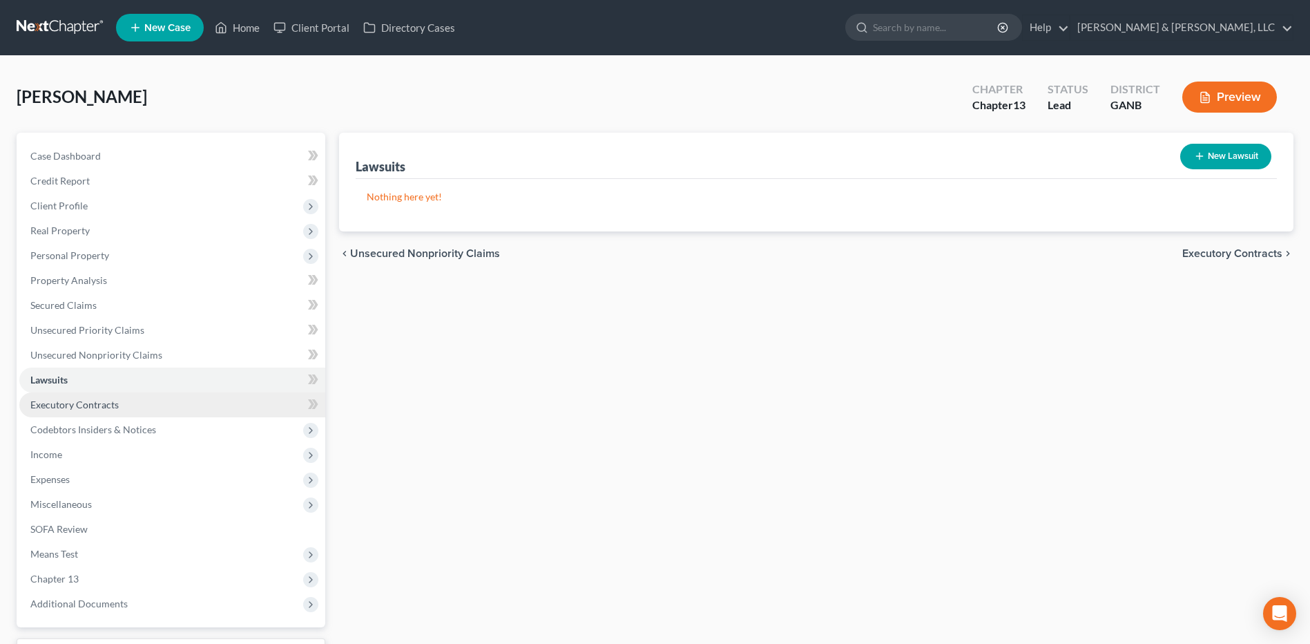
click at [146, 402] on link "Executory Contracts" at bounding box center [172, 404] width 306 height 25
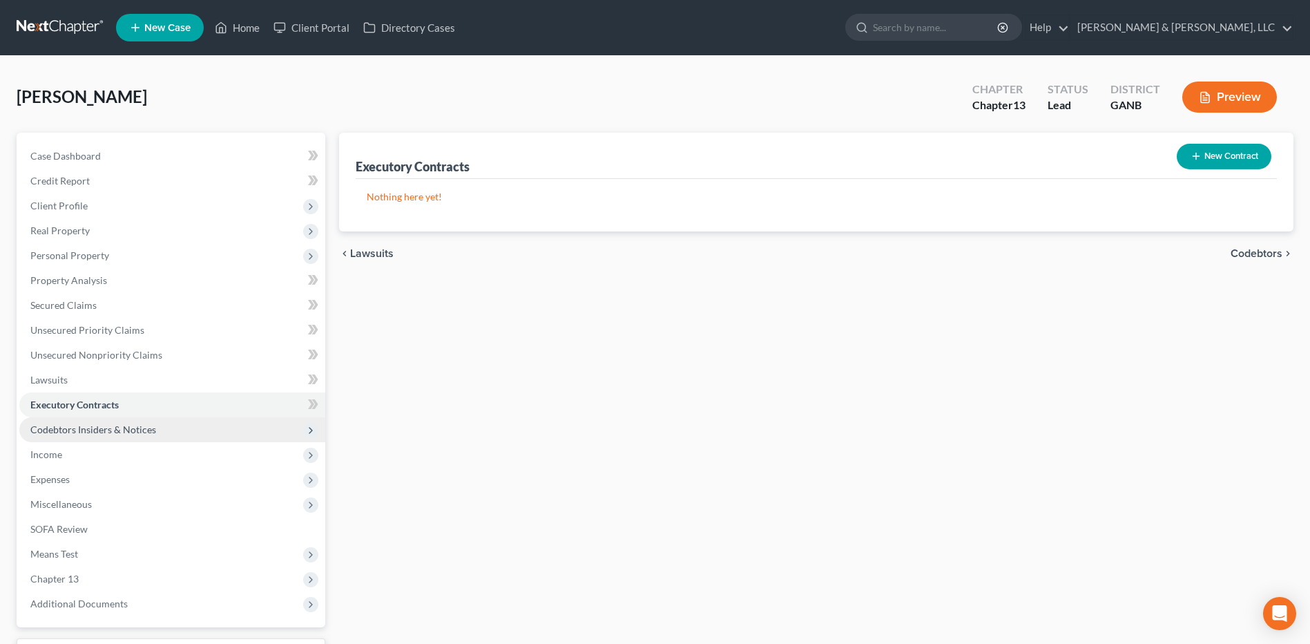
click at [139, 430] on span "Codebtors Insiders & Notices" at bounding box center [93, 429] width 126 height 12
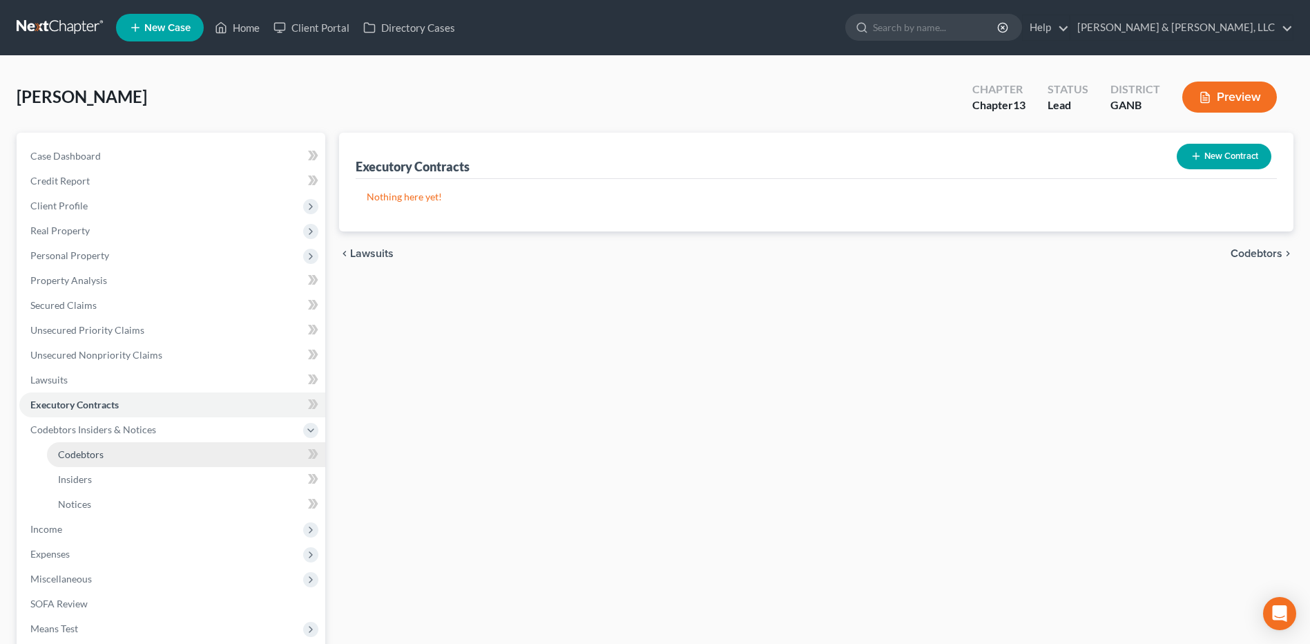
click at [113, 459] on link "Codebtors" at bounding box center [186, 454] width 278 height 25
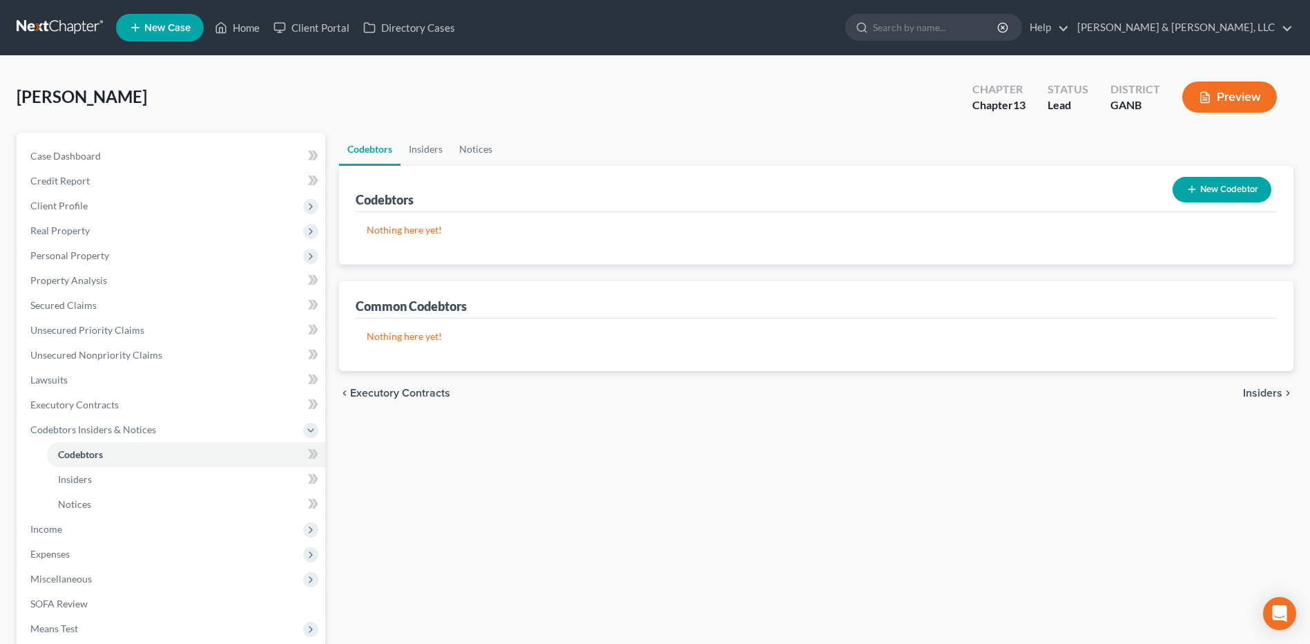
click at [1207, 189] on button "New Codebtor" at bounding box center [1222, 190] width 99 height 26
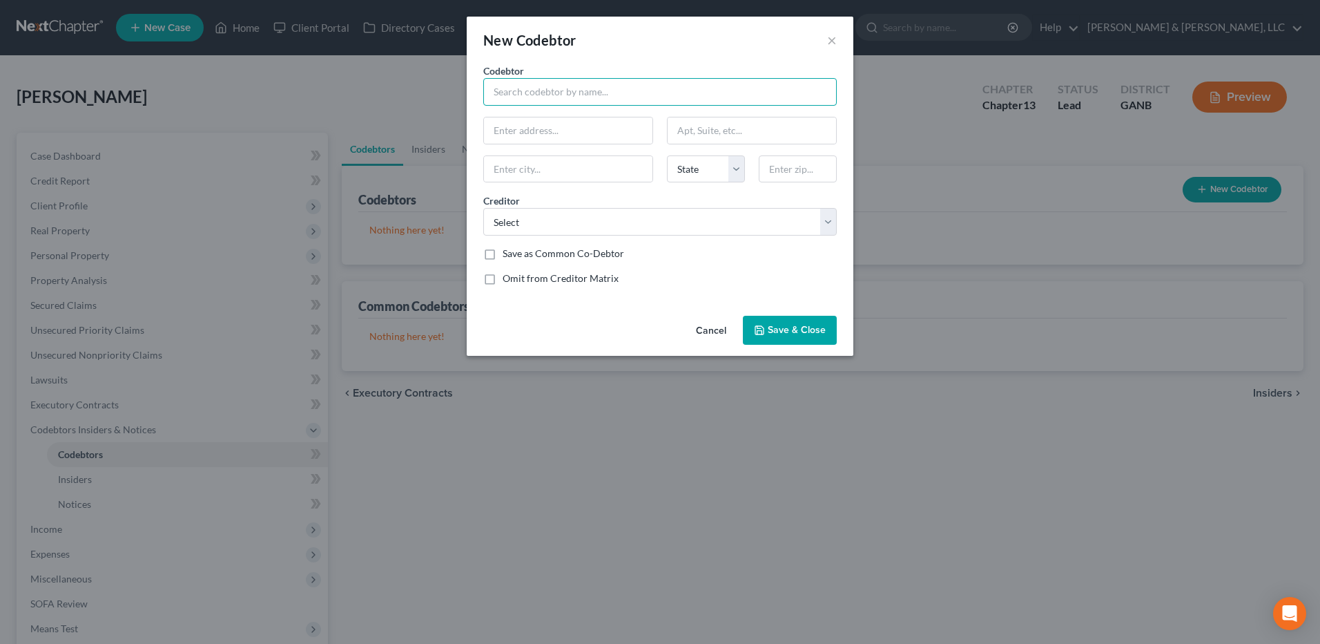
click at [626, 86] on input "text" at bounding box center [660, 92] width 354 height 28
type input "[PERSON_NAME]"
click at [596, 225] on select "Select Internal Revenue Service [US_STATE] Department of Revenue SE Toyota Fina…" at bounding box center [660, 222] width 354 height 28
select select "2"
click at [483, 208] on select "Select Internal Revenue Service [US_STATE] Department of Revenue SE Toyota Fina…" at bounding box center [660, 222] width 354 height 28
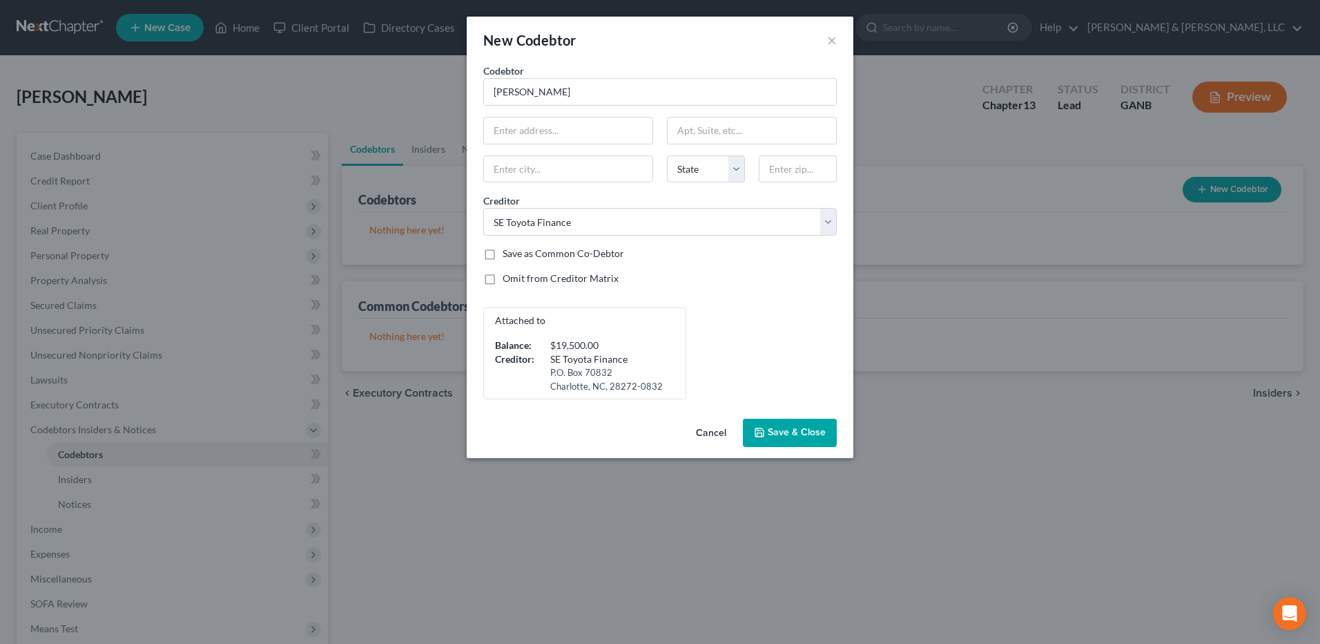
click at [802, 437] on span "Save & Close" at bounding box center [797, 433] width 58 height 12
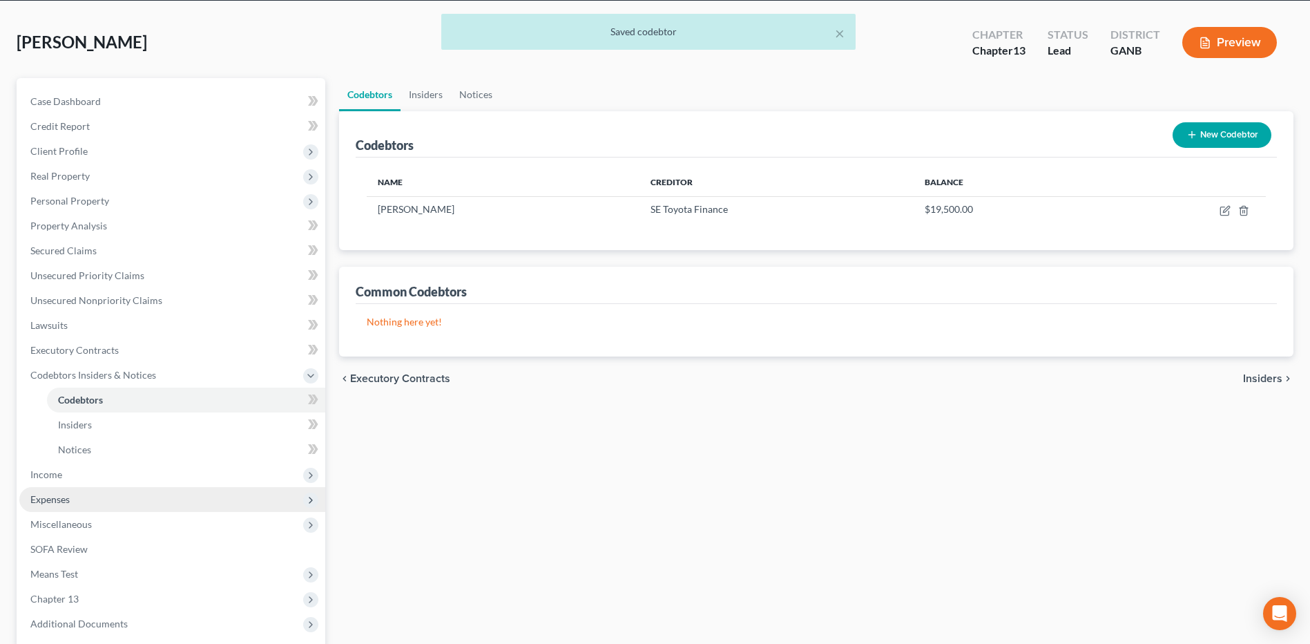
scroll to position [190, 0]
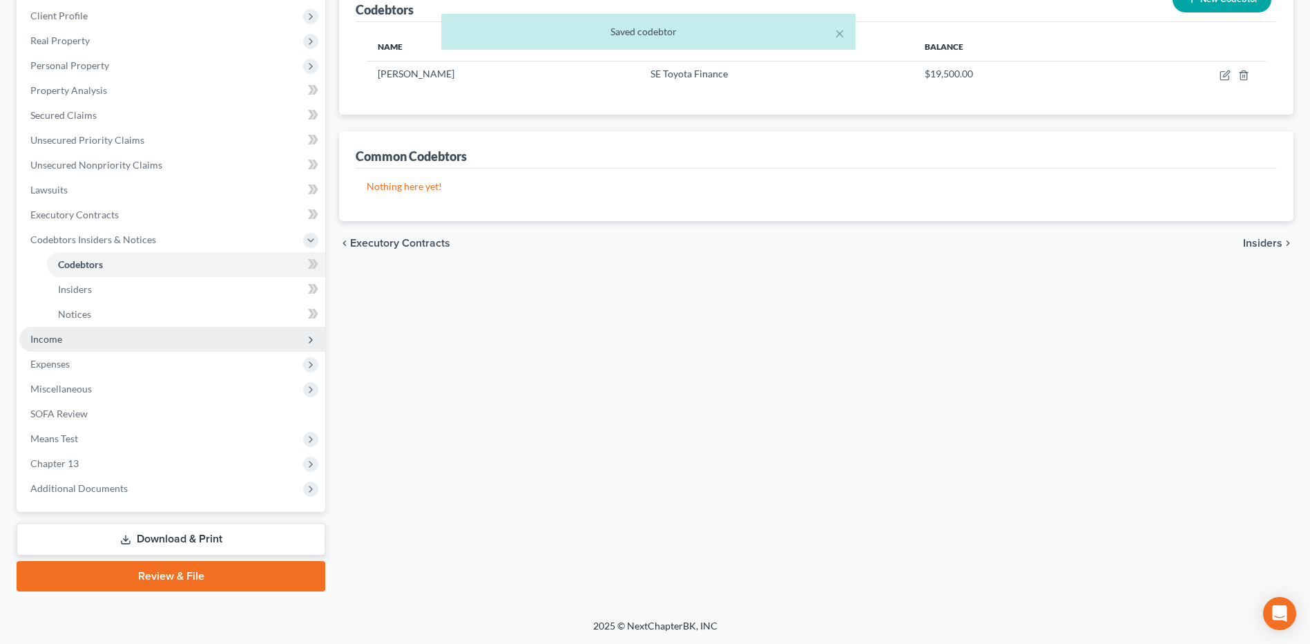
click at [148, 347] on span "Income" at bounding box center [172, 339] width 306 height 25
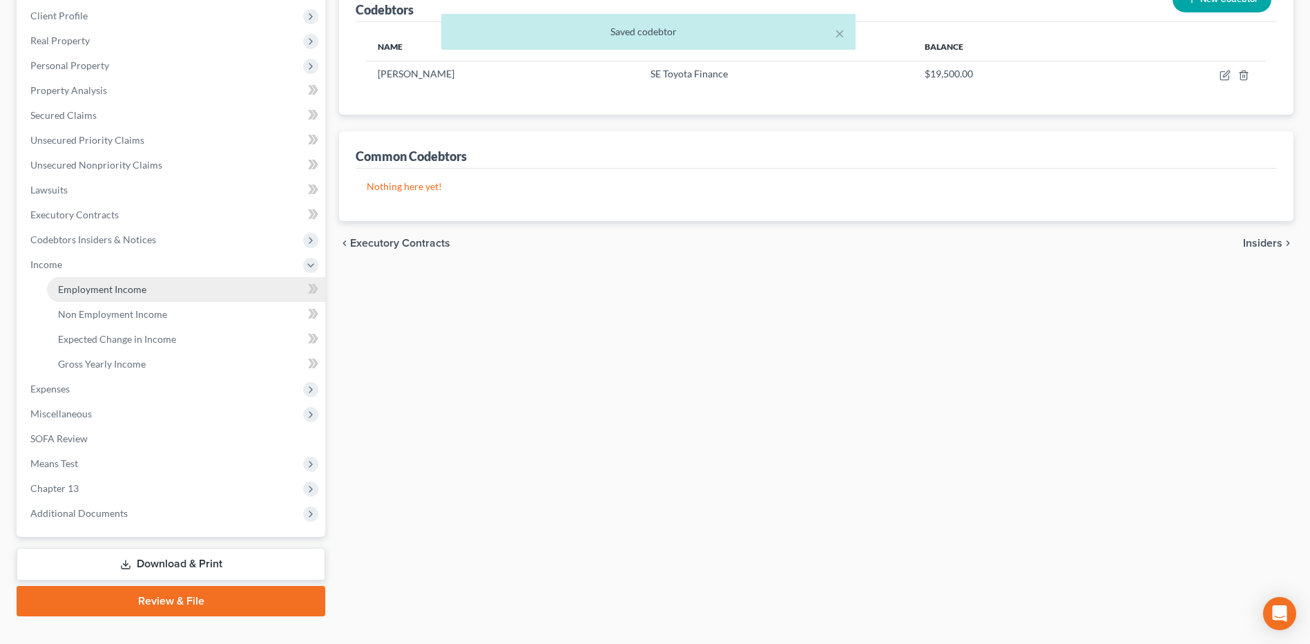
click at [173, 295] on link "Employment Income" at bounding box center [186, 289] width 278 height 25
